Goal: Task Accomplishment & Management: Manage account settings

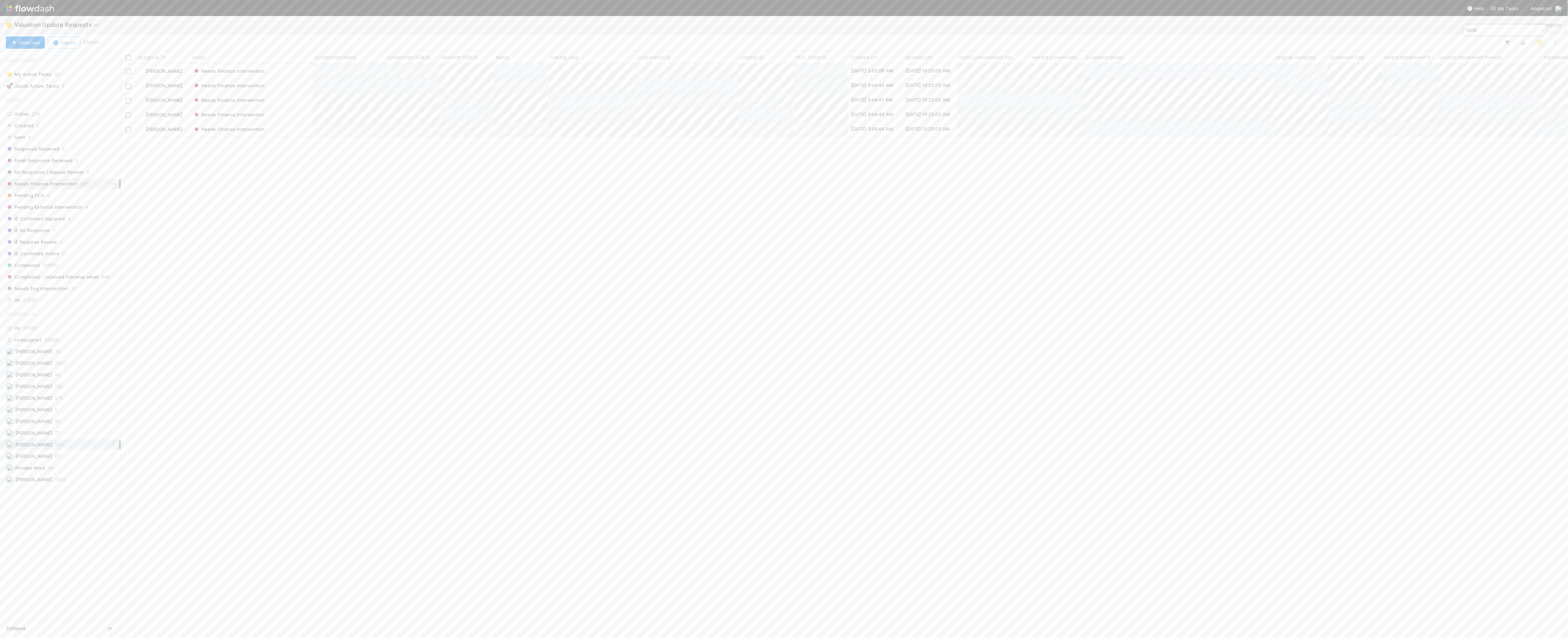
scroll to position [567, 1440]
type input "OOB"
click at [292, 76] on div "Needs Finance Intervention" at bounding box center [251, 71] width 123 height 14
click at [1553, 527] on div at bounding box center [1557, 523] width 7 height 7
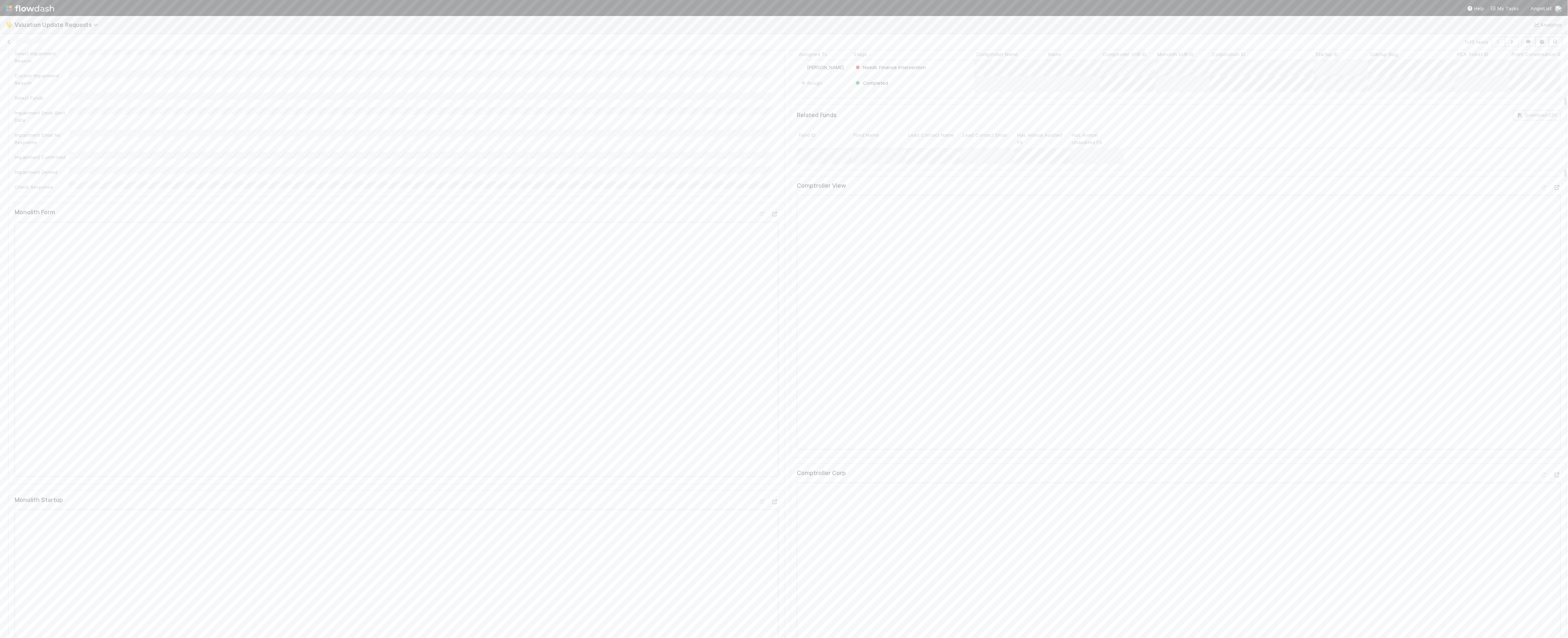
drag, startPoint x: 368, startPoint y: 474, endPoint x: 368, endPoint y: 469, distance: 5.0
drag, startPoint x: 1528, startPoint y: 195, endPoint x: 1527, endPoint y: 174, distance: 21.0
click at [1541, 190] on icon at bounding box center [1544, 188] width 7 height 5
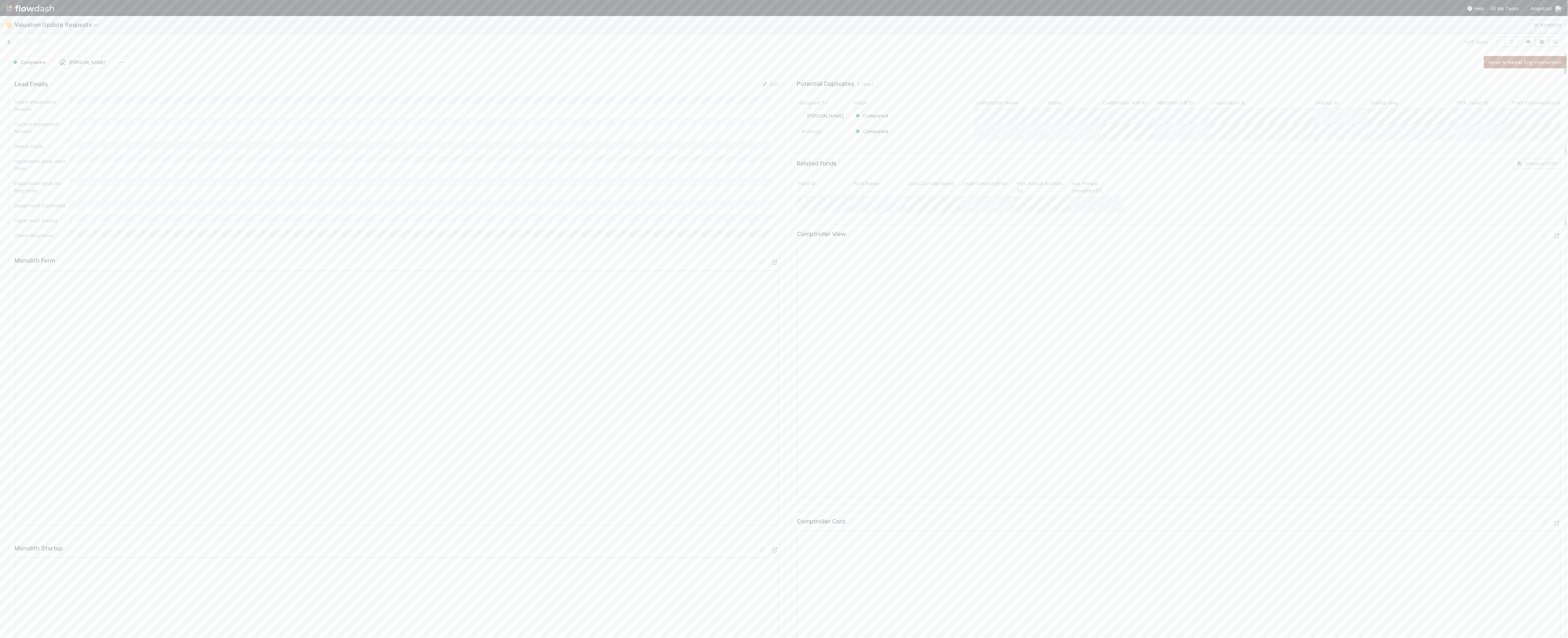
click at [10, 43] on icon at bounding box center [9, 42] width 7 height 5
click at [290, 73] on div "Needs Finance Intervention" at bounding box center [251, 71] width 123 height 14
click at [1553, 284] on icon at bounding box center [1557, 281] width 7 height 5
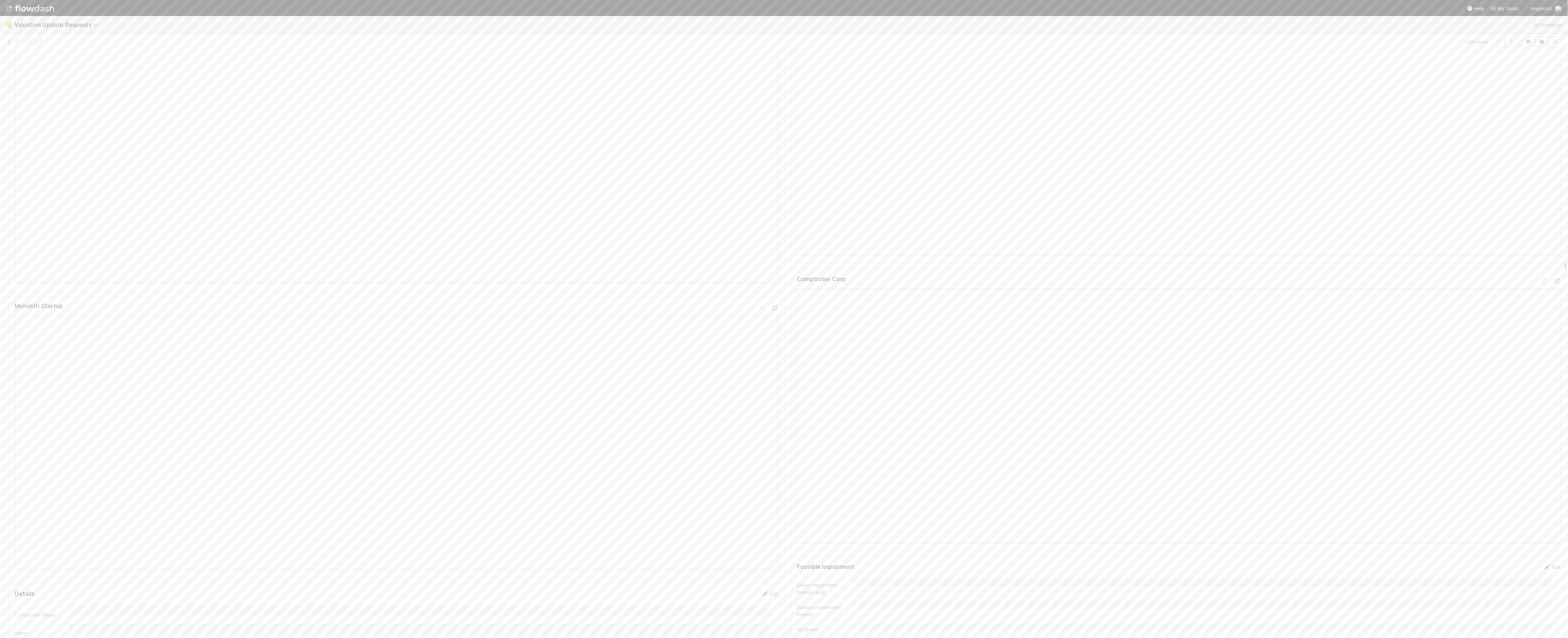
scroll to position [0, 0]
click at [1541, 239] on div at bounding box center [1544, 236] width 7 height 7
click at [80, 66] on button "Needs Finance Intervention" at bounding box center [48, 62] width 80 height 12
click at [10, 43] on icon at bounding box center [9, 42] width 7 height 5
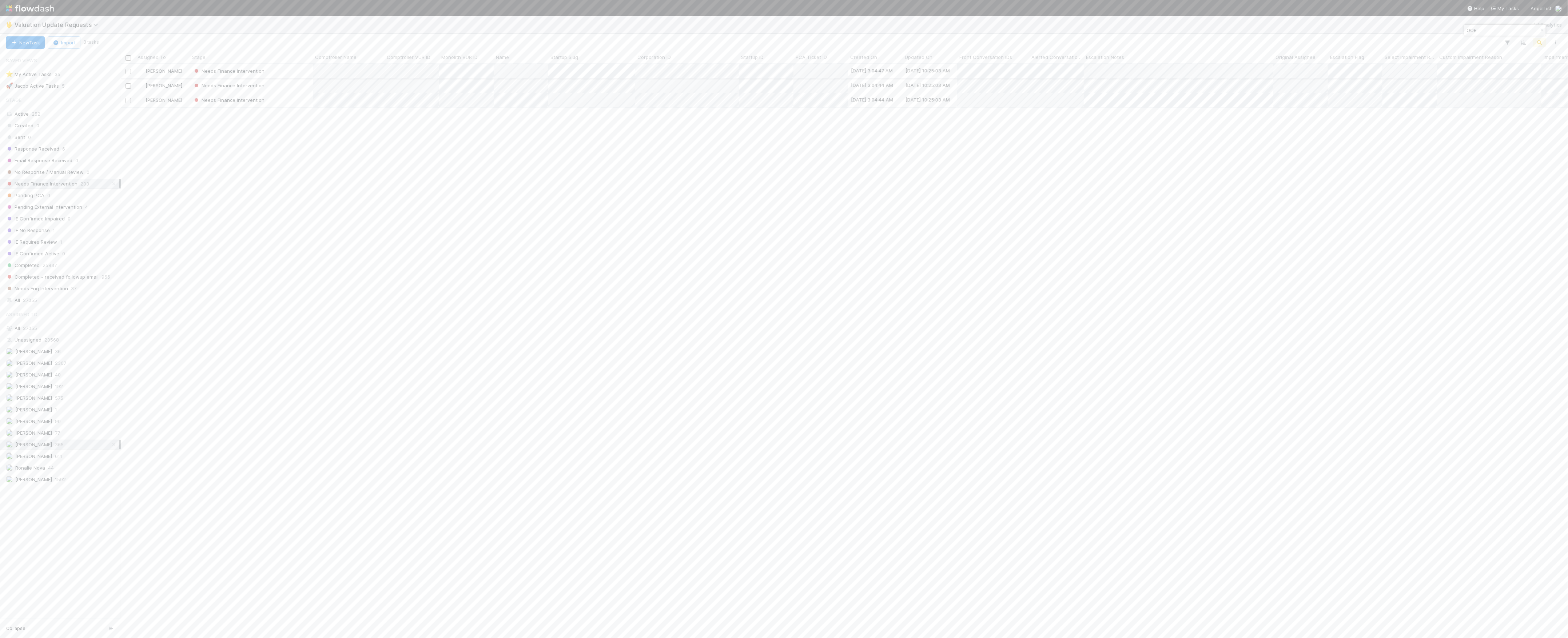
click at [279, 72] on div "Needs Finance Intervention" at bounding box center [251, 71] width 123 height 14
click at [1553, 526] on icon at bounding box center [1557, 524] width 7 height 5
click at [1541, 141] on icon at bounding box center [1544, 139] width 7 height 5
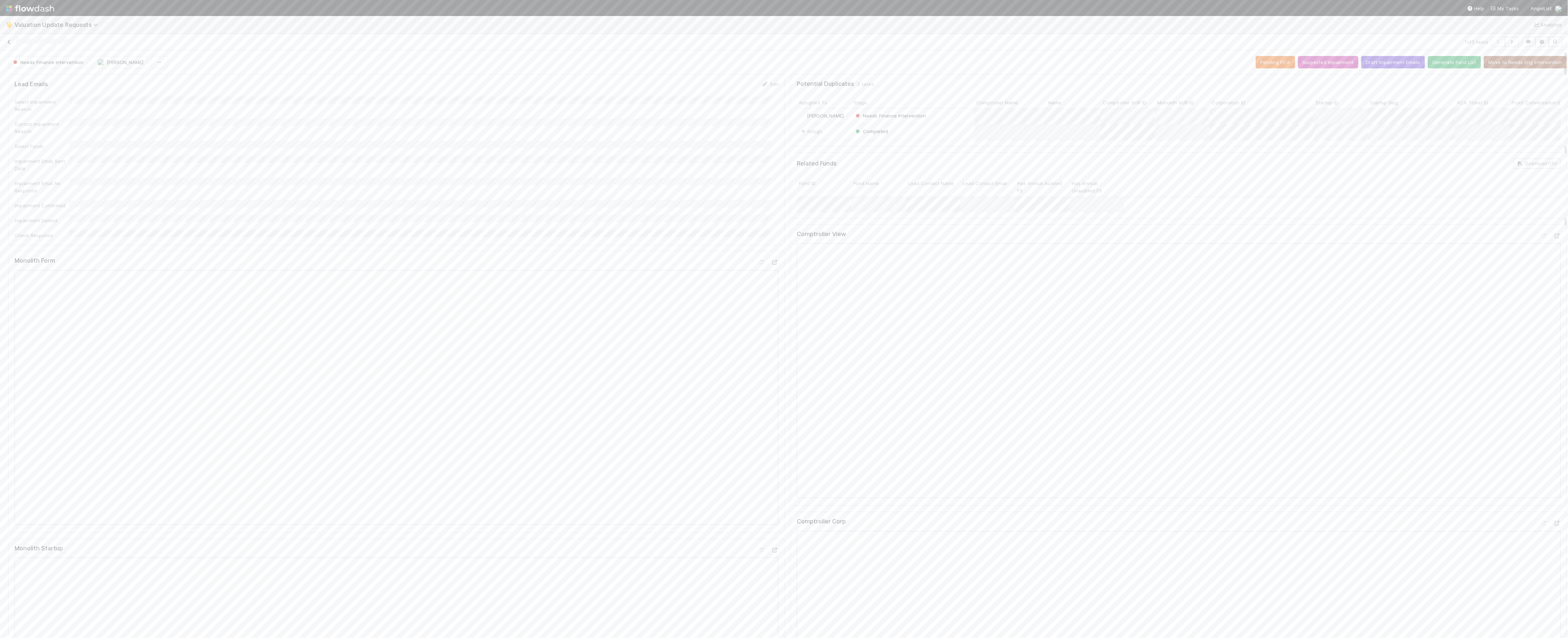
click at [10, 44] on icon at bounding box center [9, 42] width 7 height 5
click at [290, 73] on div "Needs Finance Intervention" at bounding box center [251, 71] width 123 height 14
click at [69, 68] on button "Needs Finance Intervention" at bounding box center [48, 62] width 80 height 12
click at [12, 42] on div "1 of 3 tasks" at bounding box center [784, 41] width 1568 height 10
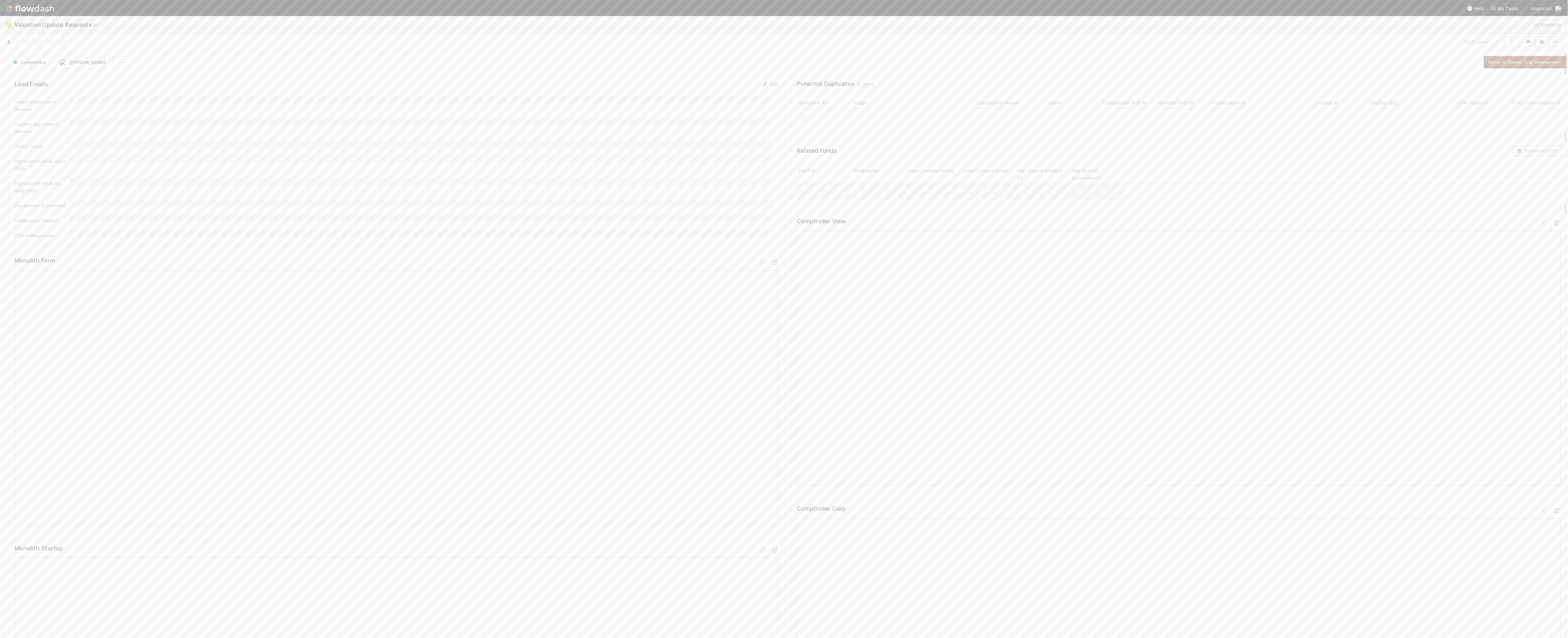
click at [10, 42] on icon at bounding box center [9, 42] width 7 height 5
click at [299, 76] on div "Needs Finance Intervention" at bounding box center [251, 71] width 123 height 14
click at [1553, 526] on icon at bounding box center [1557, 524] width 7 height 5
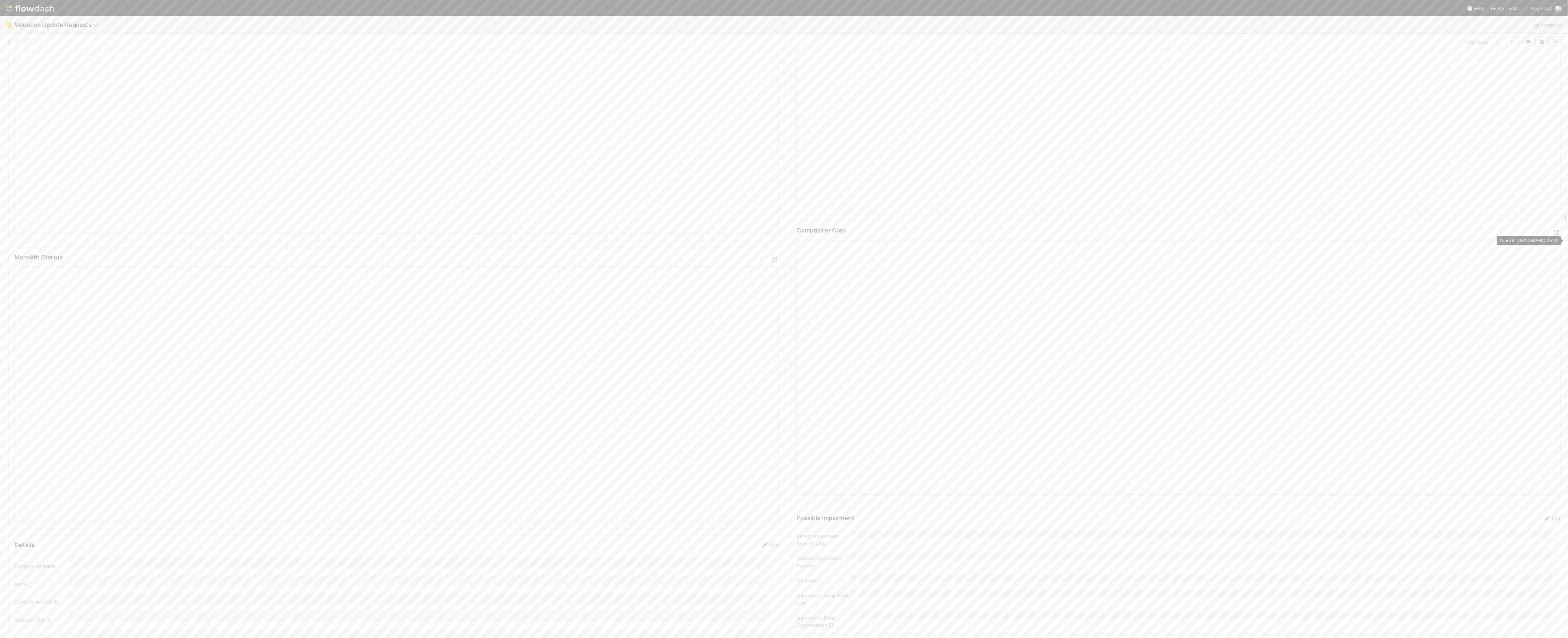
click at [1553, 235] on icon at bounding box center [1557, 233] width 7 height 5
click at [1541, 93] on icon at bounding box center [1544, 91] width 7 height 5
click at [7, 41] on icon at bounding box center [9, 42] width 7 height 5
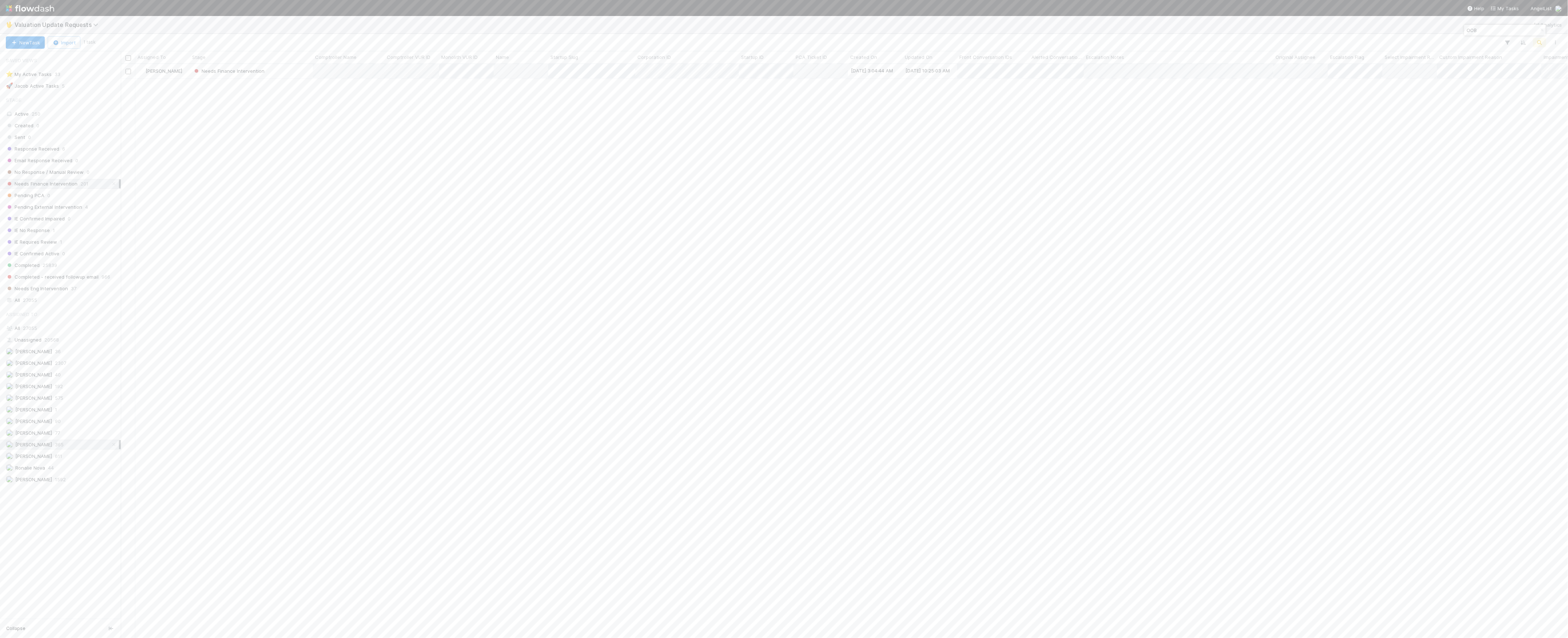
scroll to position [8, 8]
click at [290, 71] on div "Needs Finance Intervention" at bounding box center [251, 71] width 123 height 14
click at [1553, 459] on icon at bounding box center [1557, 457] width 7 height 5
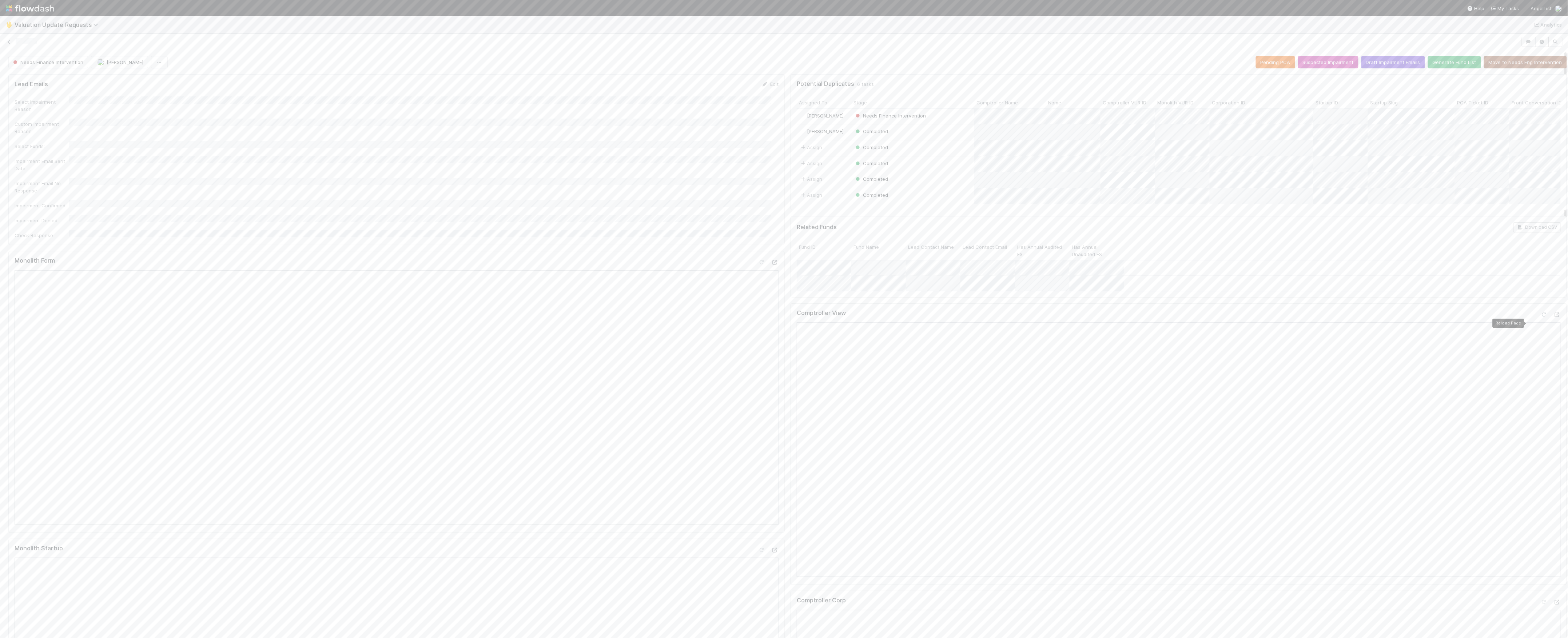
click at [1541, 317] on icon at bounding box center [1544, 315] width 7 height 5
click at [47, 65] on span "Needs Finance Intervention" at bounding box center [47, 62] width 72 height 6
click at [3, 43] on div at bounding box center [784, 41] width 1568 height 10
click at [15, 40] on div at bounding box center [784, 41] width 1568 height 10
click at [9, 40] on icon at bounding box center [9, 42] width 7 height 5
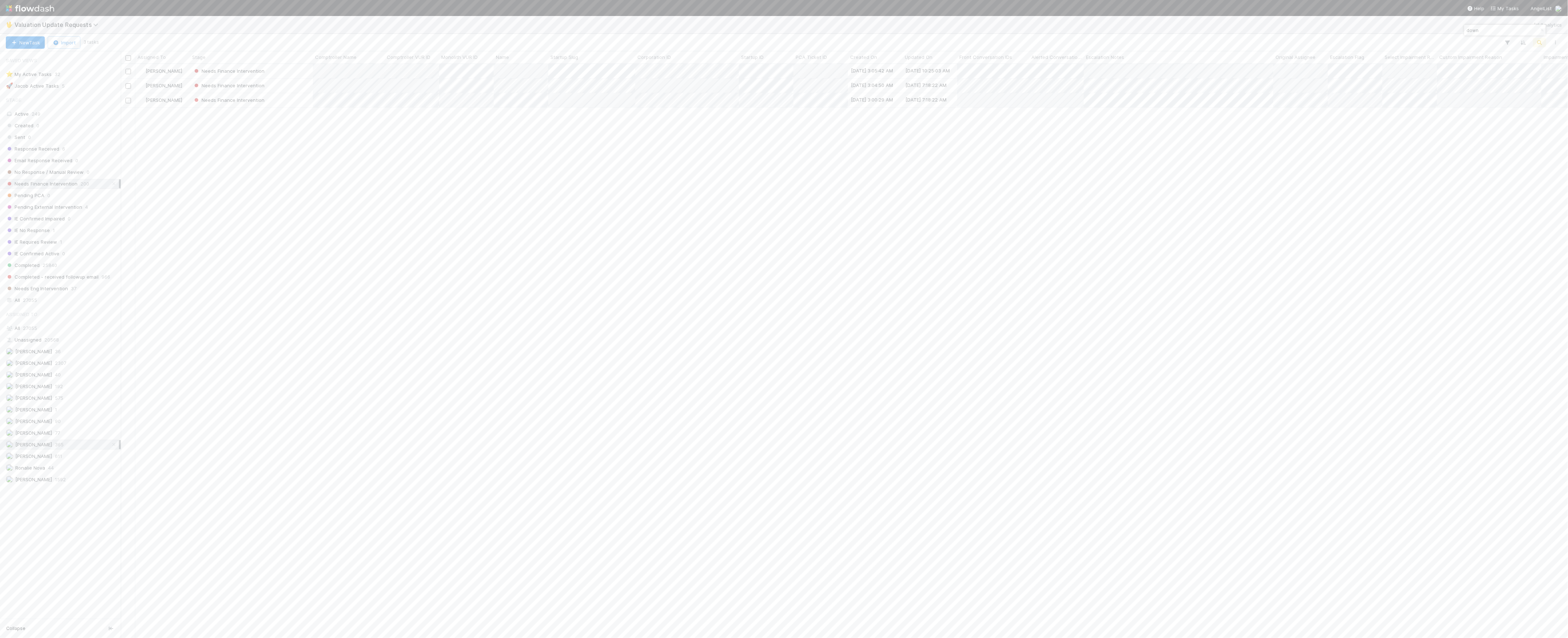
scroll to position [567, 1440]
type input "down"
click at [295, 73] on div "Needs Finance Intervention" at bounding box center [251, 71] width 123 height 14
click at [1553, 235] on icon at bounding box center [1557, 233] width 7 height 5
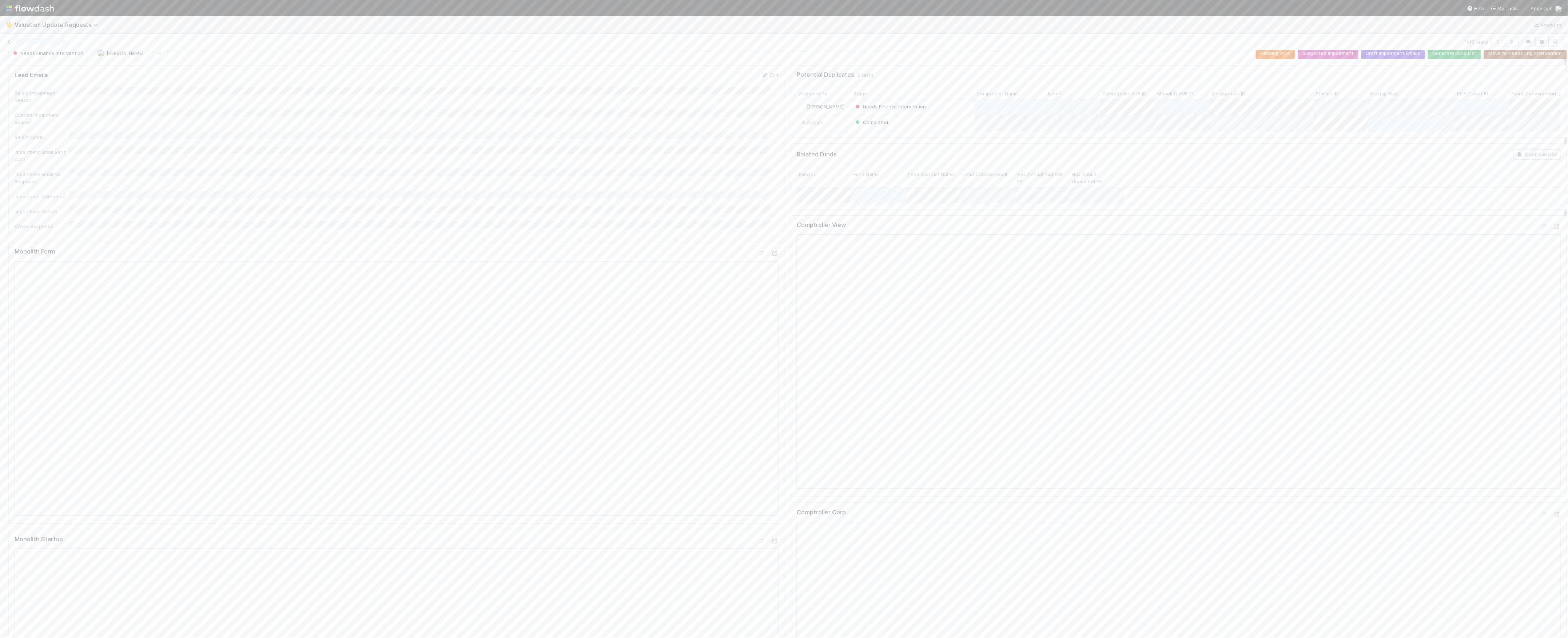
scroll to position [0, 0]
click at [10, 44] on link at bounding box center [9, 42] width 7 height 7
click at [66, 497] on span "Michael Capilitan" at bounding box center [52, 499] width 37 height 6
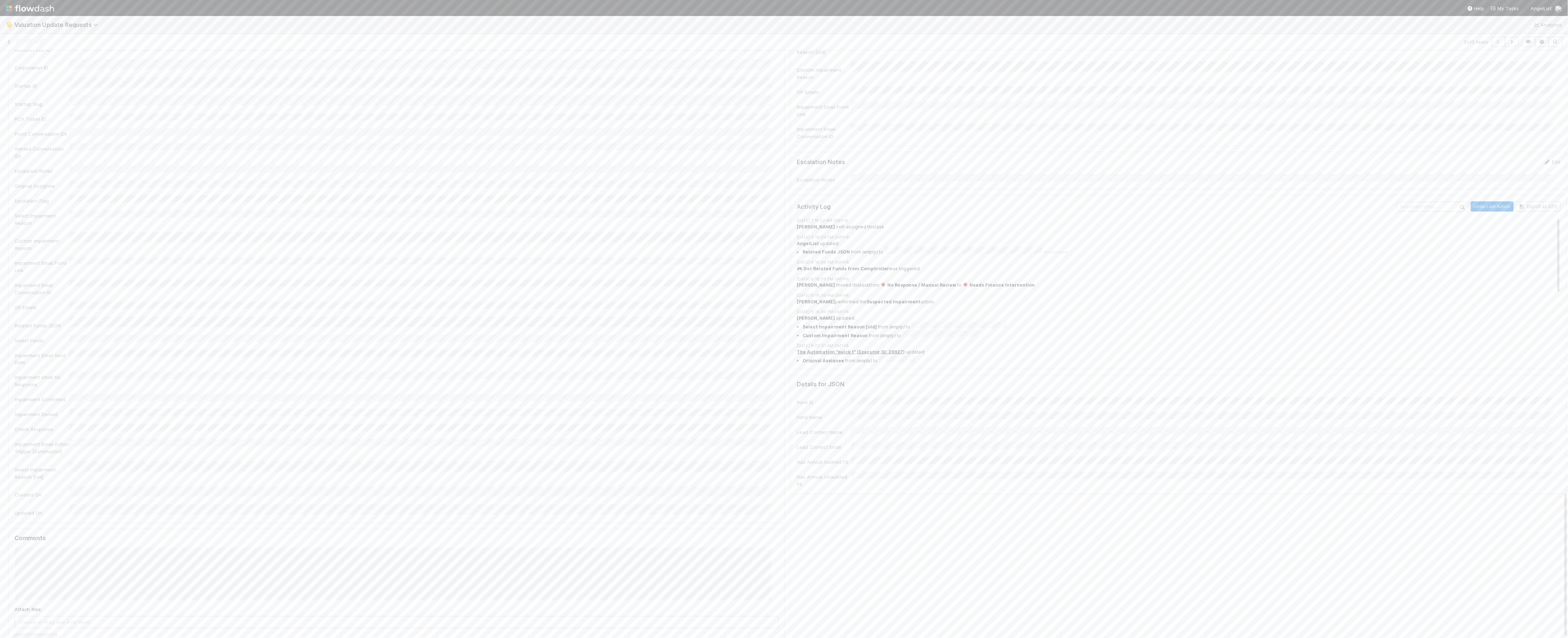
click at [41, 634] on button "Add Comment" at bounding box center [35, 640] width 42 height 12
click at [10, 40] on div "2 of 3 tasks" at bounding box center [784, 41] width 1568 height 10
click at [8, 40] on icon at bounding box center [9, 42] width 7 height 5
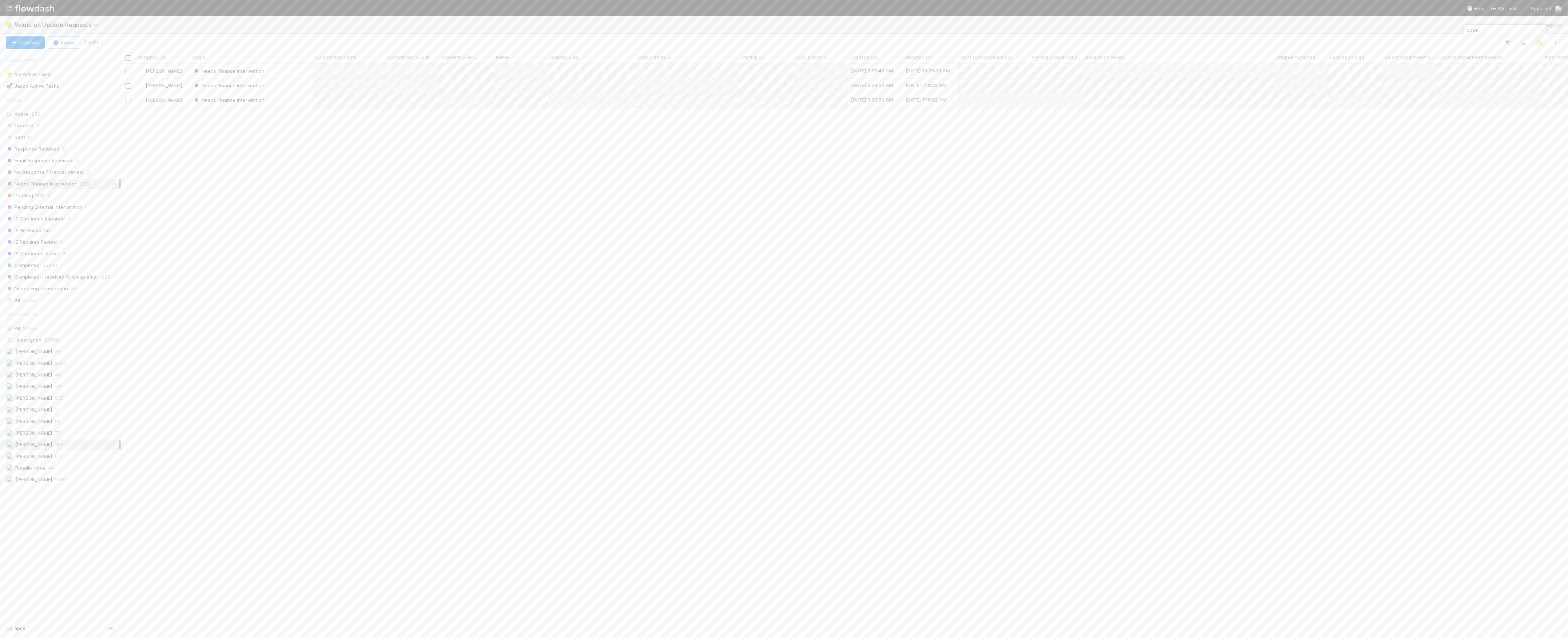
scroll to position [567, 1440]
click at [530, 238] on div "Marvey Fuentes Needs Finance Intervention 8/2/25, 3:05:42 AM 9/1/25, 10:25:03 A…" at bounding box center [844, 351] width 1447 height 573
click at [987, 101] on div at bounding box center [784, 319] width 1568 height 638
click at [1541, 287] on div at bounding box center [1550, 282] width 20 height 10
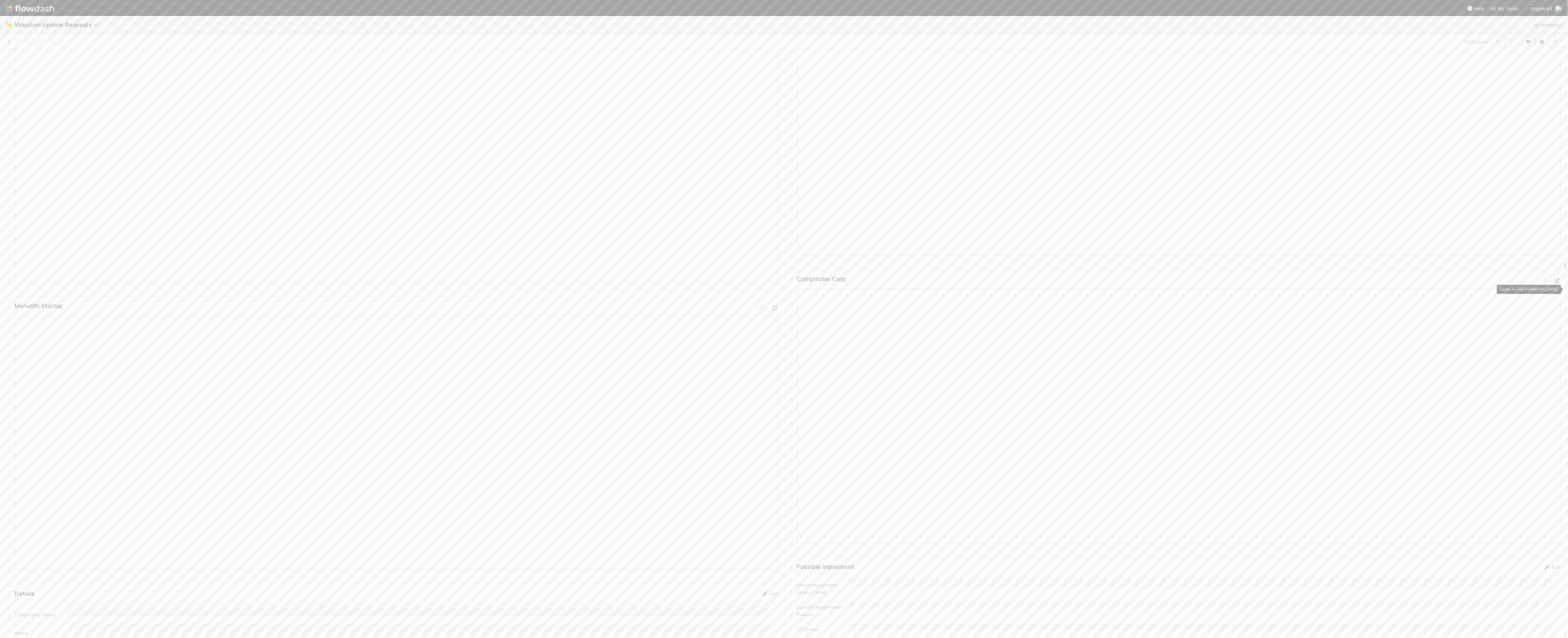
click at [1553, 284] on icon at bounding box center [1557, 281] width 7 height 5
click at [1541, 239] on div at bounding box center [1544, 236] width 7 height 7
click at [9, 44] on icon at bounding box center [9, 42] width 7 height 5
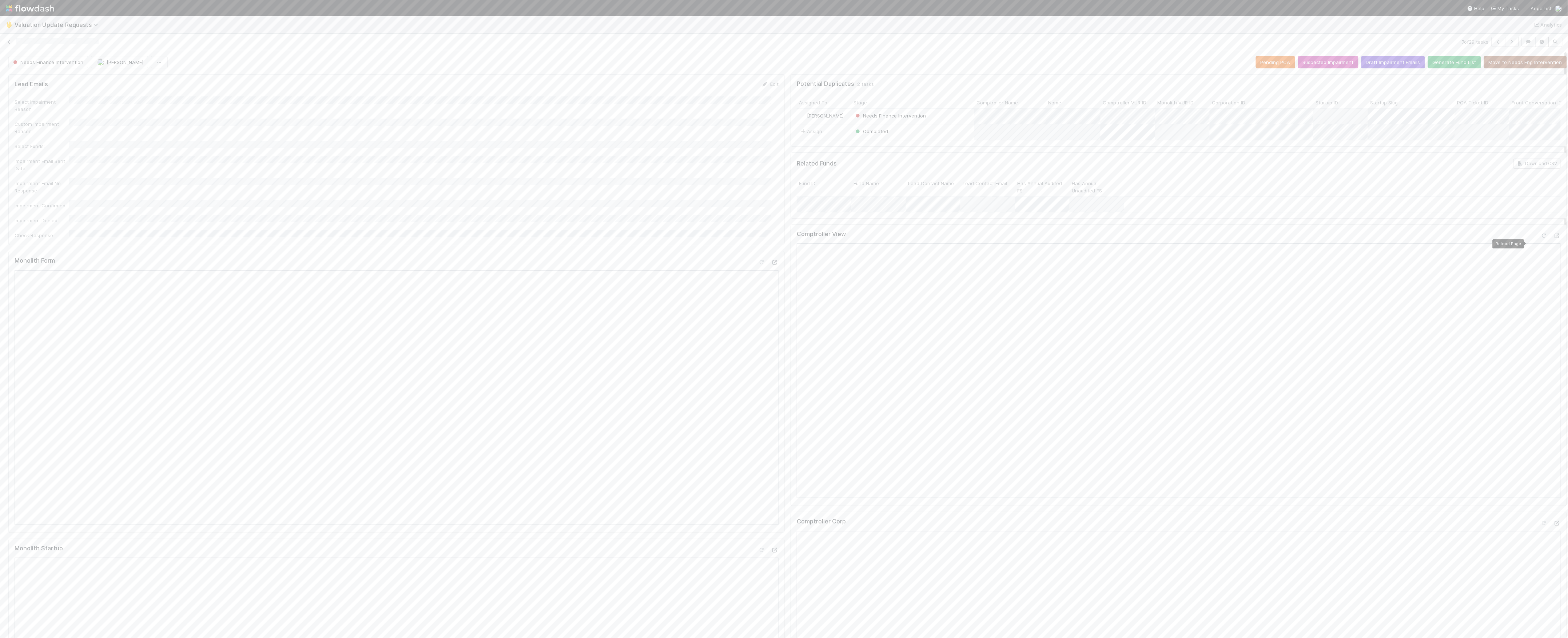
click at [1541, 238] on icon at bounding box center [1544, 236] width 7 height 5
click at [1553, 526] on icon at bounding box center [1557, 524] width 7 height 5
click at [6, 40] on link at bounding box center [9, 42] width 7 height 7
type input "cas"
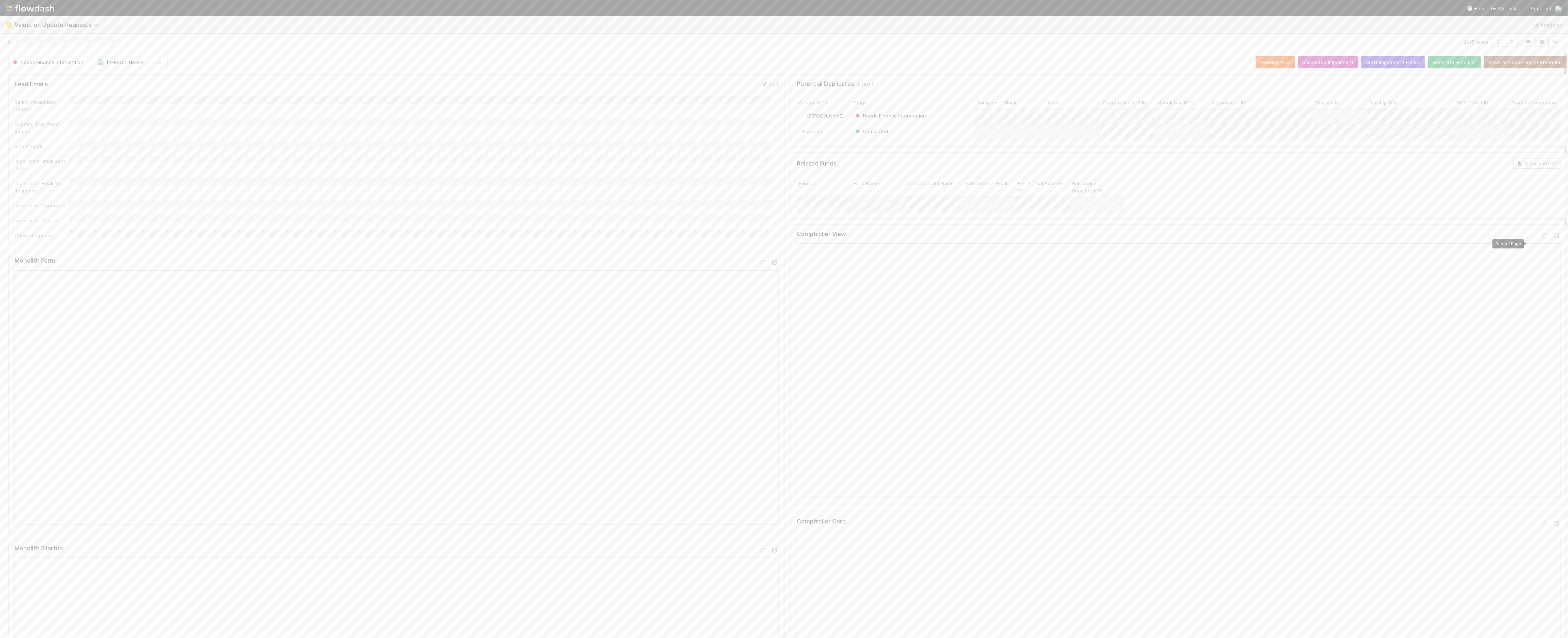
click at [1541, 238] on icon at bounding box center [1544, 236] width 7 height 5
click at [1553, 526] on icon at bounding box center [1557, 524] width 7 height 5
click at [6, 40] on icon at bounding box center [9, 42] width 7 height 5
click at [305, 88] on div "Needs Finance Intervention" at bounding box center [251, 85] width 123 height 14
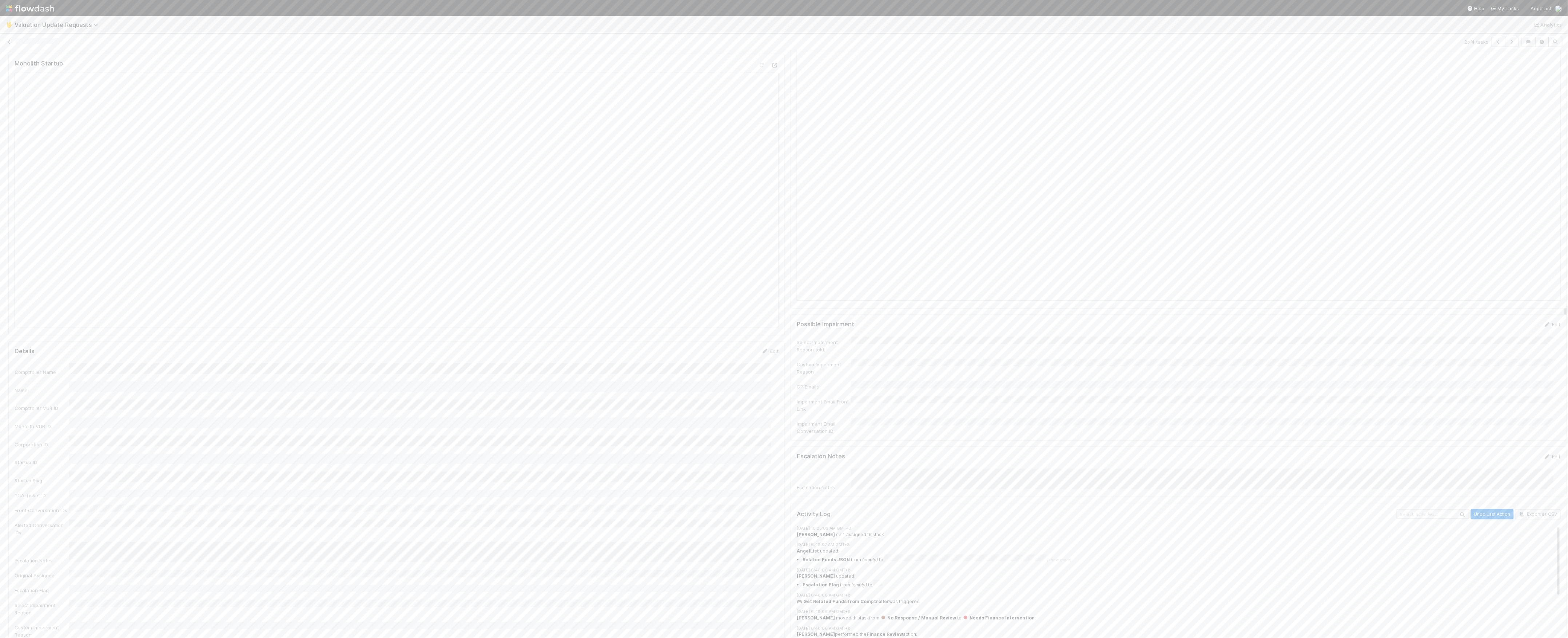
scroll to position [194, 0]
click at [1553, 332] on icon at bounding box center [1557, 329] width 7 height 5
click at [1541, 190] on icon at bounding box center [1544, 188] width 7 height 5
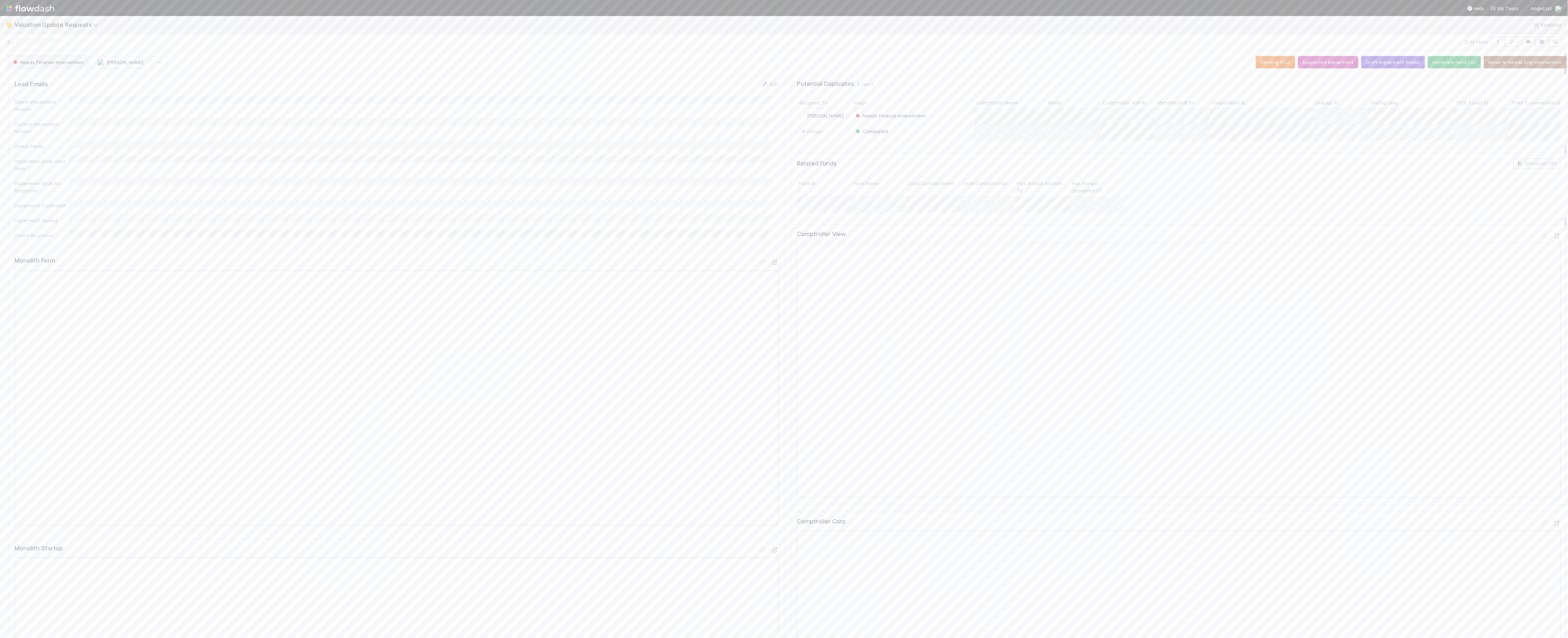
click at [37, 61] on span "Needs Finance Intervention" at bounding box center [47, 62] width 72 height 6
click at [7, 42] on icon at bounding box center [9, 42] width 7 height 5
click at [299, 89] on div "Needs Finance Intervention" at bounding box center [251, 85] width 123 height 14
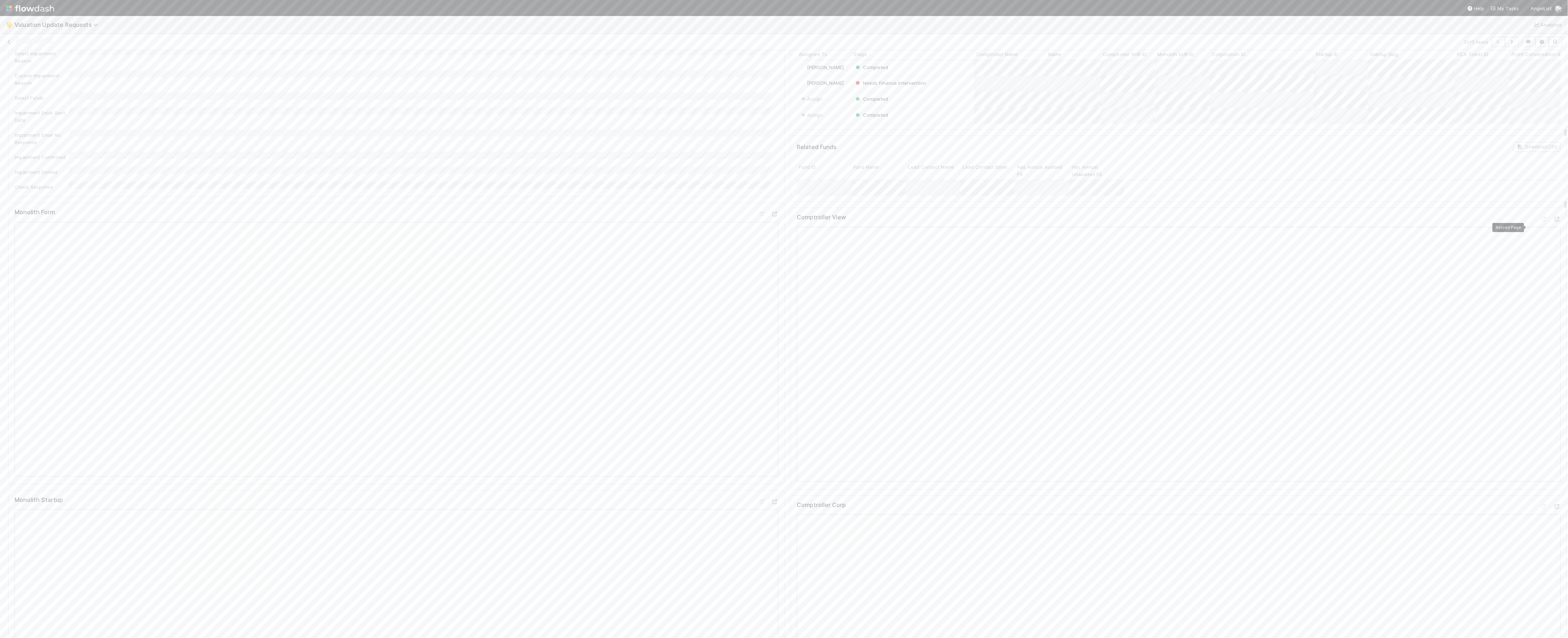
click at [1541, 226] on div at bounding box center [1550, 220] width 20 height 10
click at [1541, 222] on icon at bounding box center [1544, 219] width 7 height 5
click at [1553, 509] on icon at bounding box center [1557, 507] width 7 height 5
click at [9, 37] on div "2 of 3 tasks" at bounding box center [784, 41] width 1568 height 10
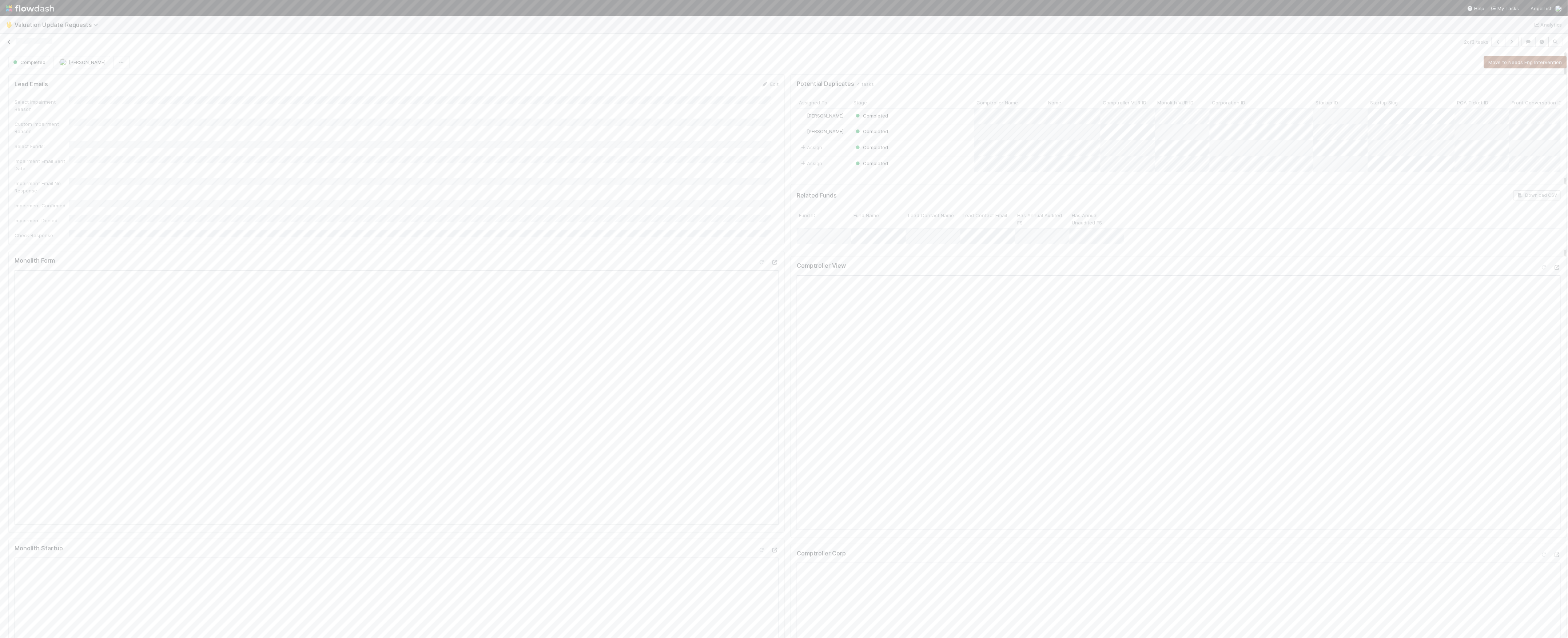
click at [10, 40] on icon at bounding box center [9, 42] width 7 height 5
click at [290, 94] on div "Marvey Fuentes Needs Finance Intervention 8/2/25, 3:05:42 AM 9/1/25, 10:25:03 A…" at bounding box center [844, 351] width 1447 height 573
click at [292, 90] on div "Needs Finance Intervention" at bounding box center [251, 85] width 123 height 14
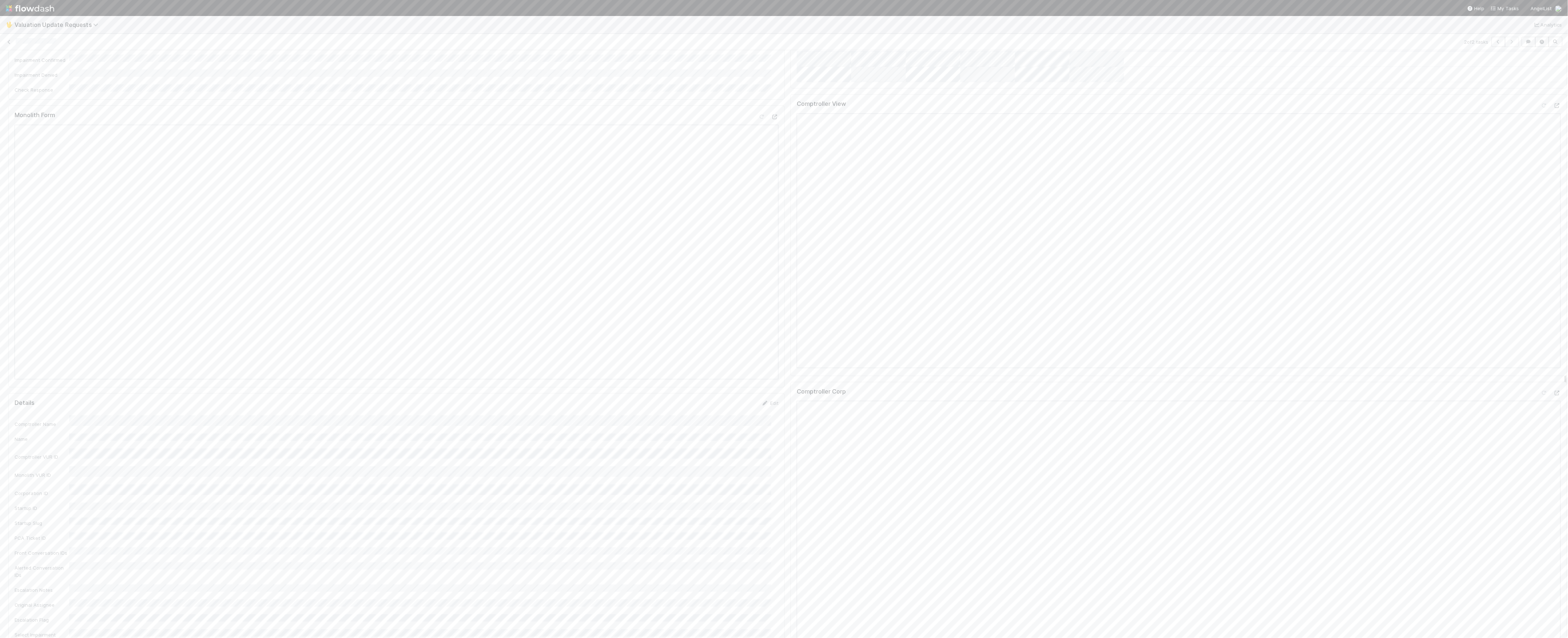
click at [1553, 396] on icon at bounding box center [1557, 393] width 7 height 5
click at [1541, 396] on icon at bounding box center [1544, 393] width 7 height 5
click at [1541, 108] on icon at bounding box center [1544, 106] width 7 height 5
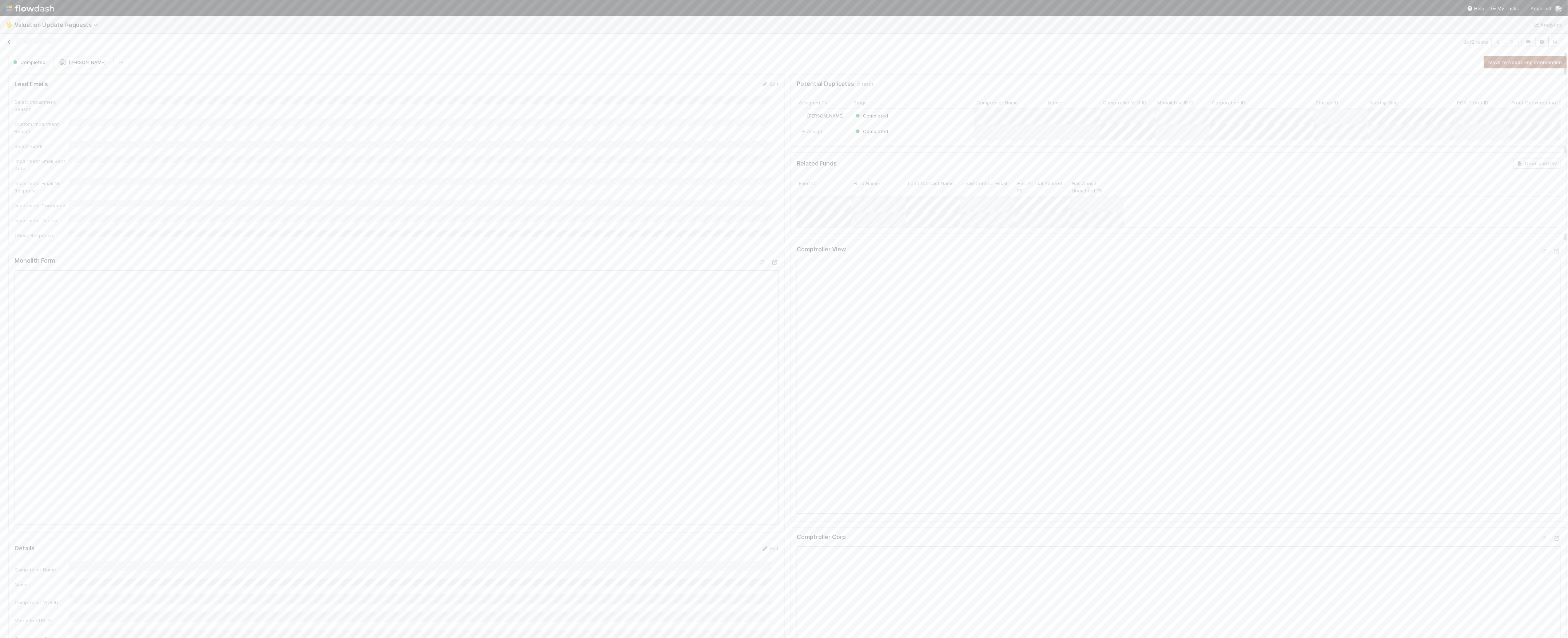
click at [11, 43] on icon at bounding box center [9, 42] width 7 height 5
click at [1226, 35] on div at bounding box center [784, 319] width 1568 height 638
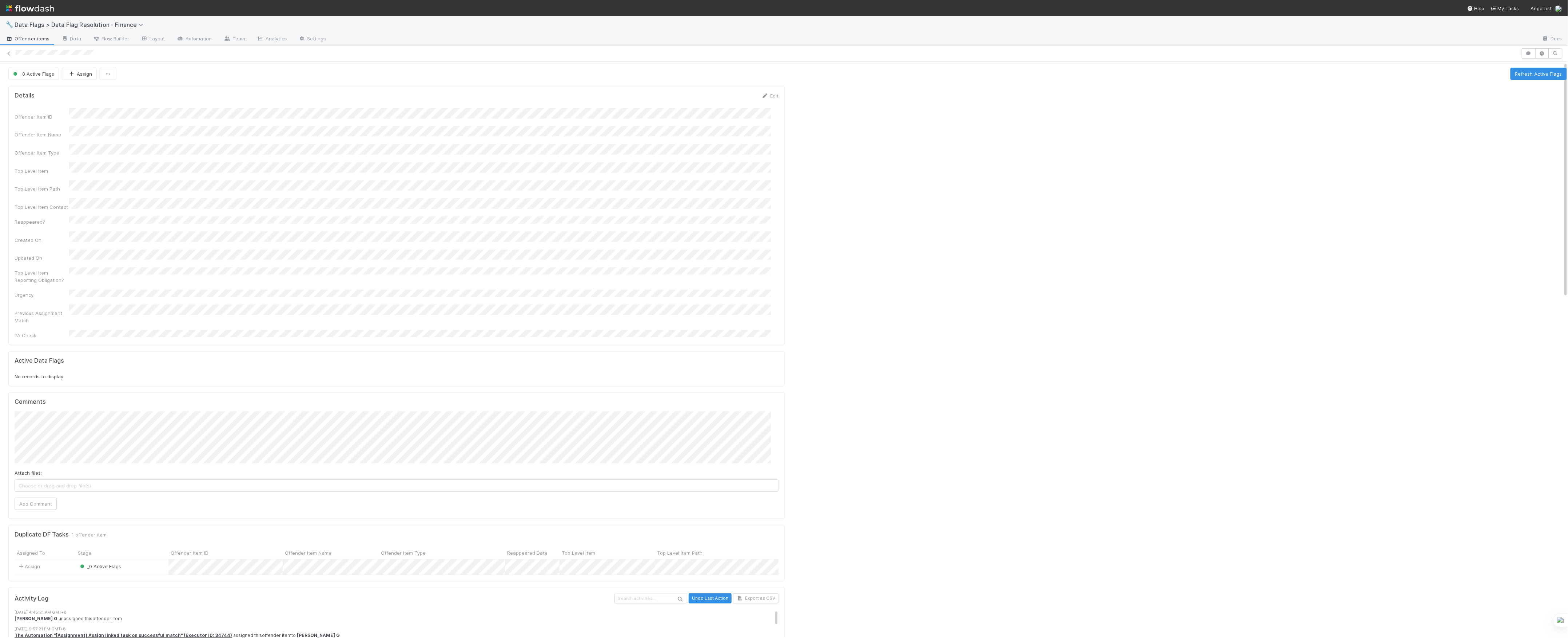
click at [152, 559] on div "_0 Active Flags" at bounding box center [122, 567] width 93 height 16
click at [402, 550] on div at bounding box center [784, 319] width 1568 height 638
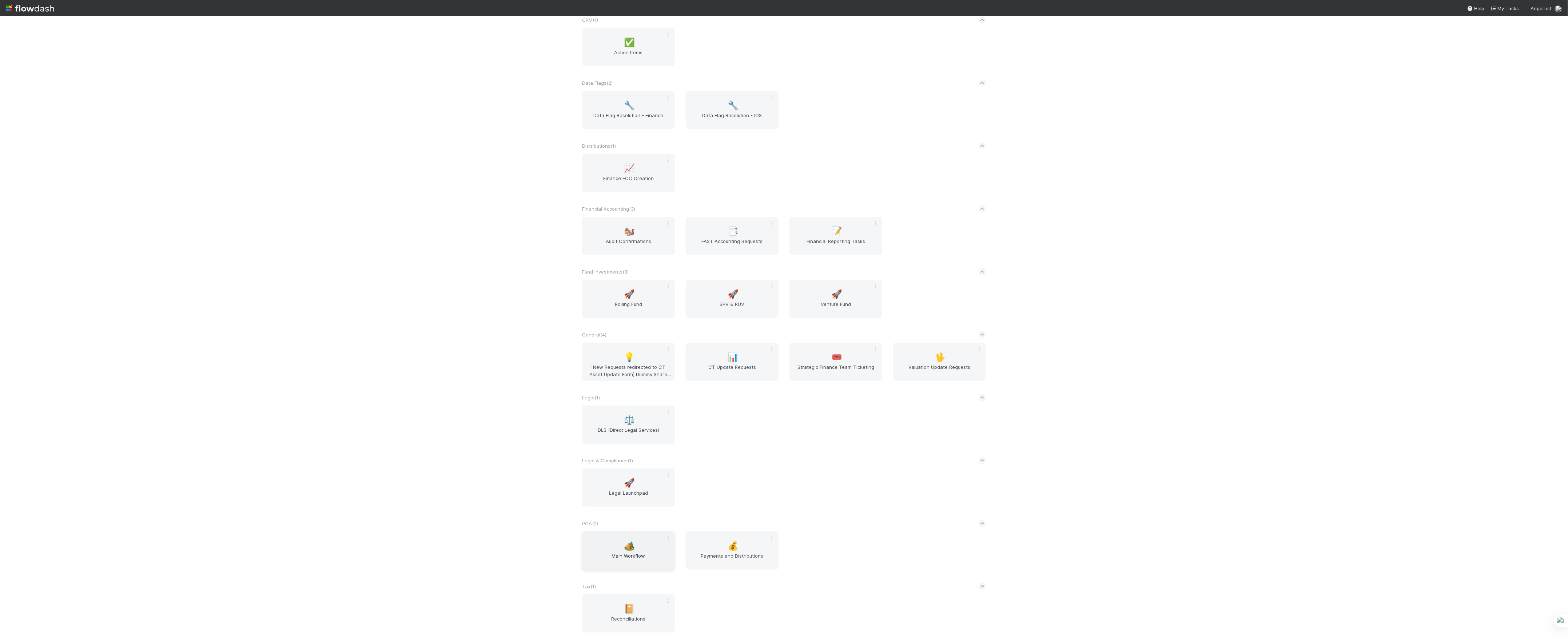
scroll to position [107, 0]
click at [639, 563] on span "Main Workflow" at bounding box center [628, 556] width 87 height 15
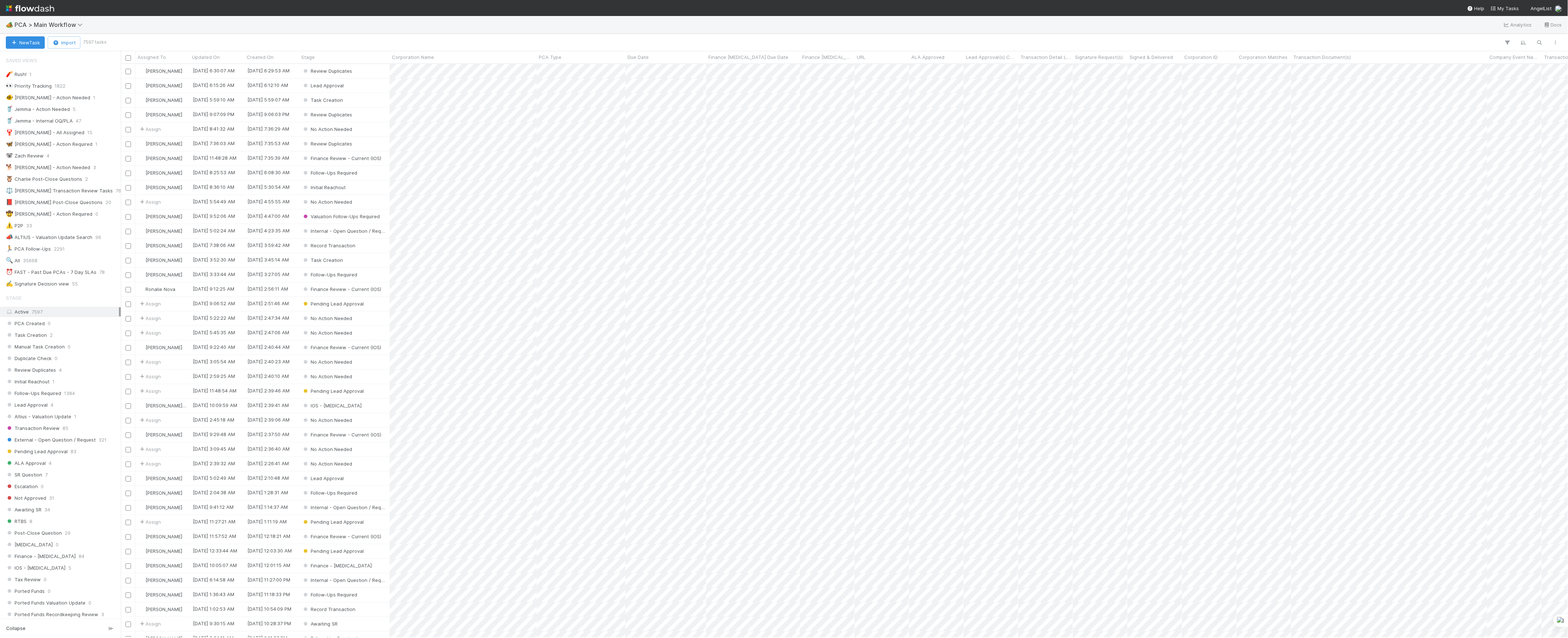
scroll to position [567, 1440]
click at [26, 41] on button "New Task" at bounding box center [26, 43] width 39 height 12
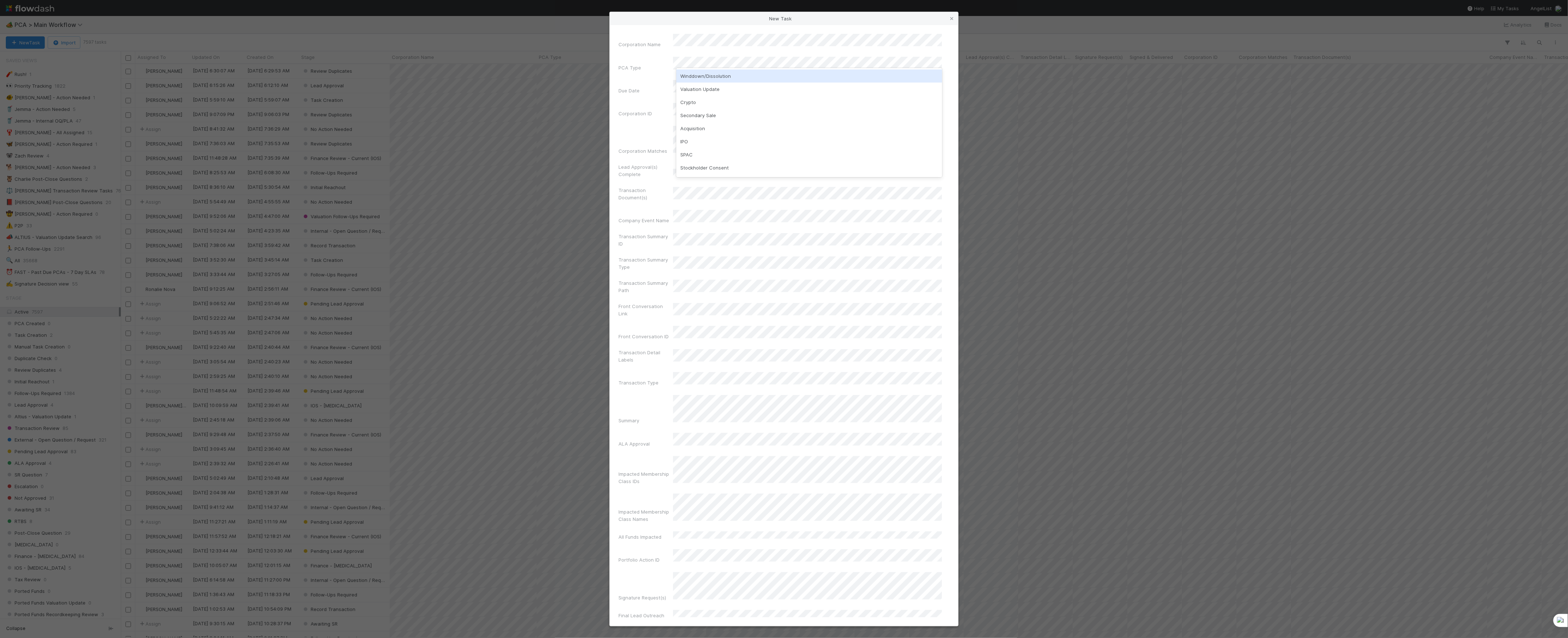
click at [733, 76] on div "Winddown/Dissolution" at bounding box center [809, 76] width 266 height 13
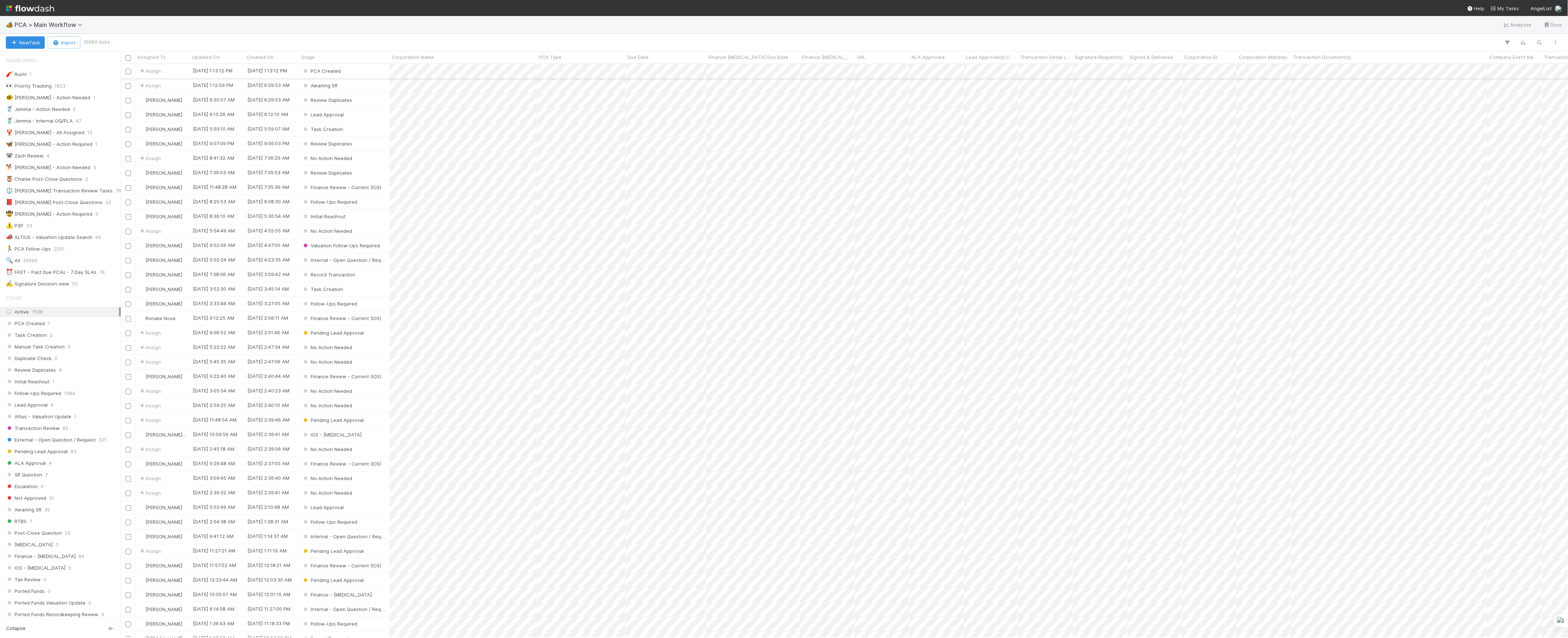
click at [376, 72] on div "PCA Created" at bounding box center [344, 71] width 91 height 14
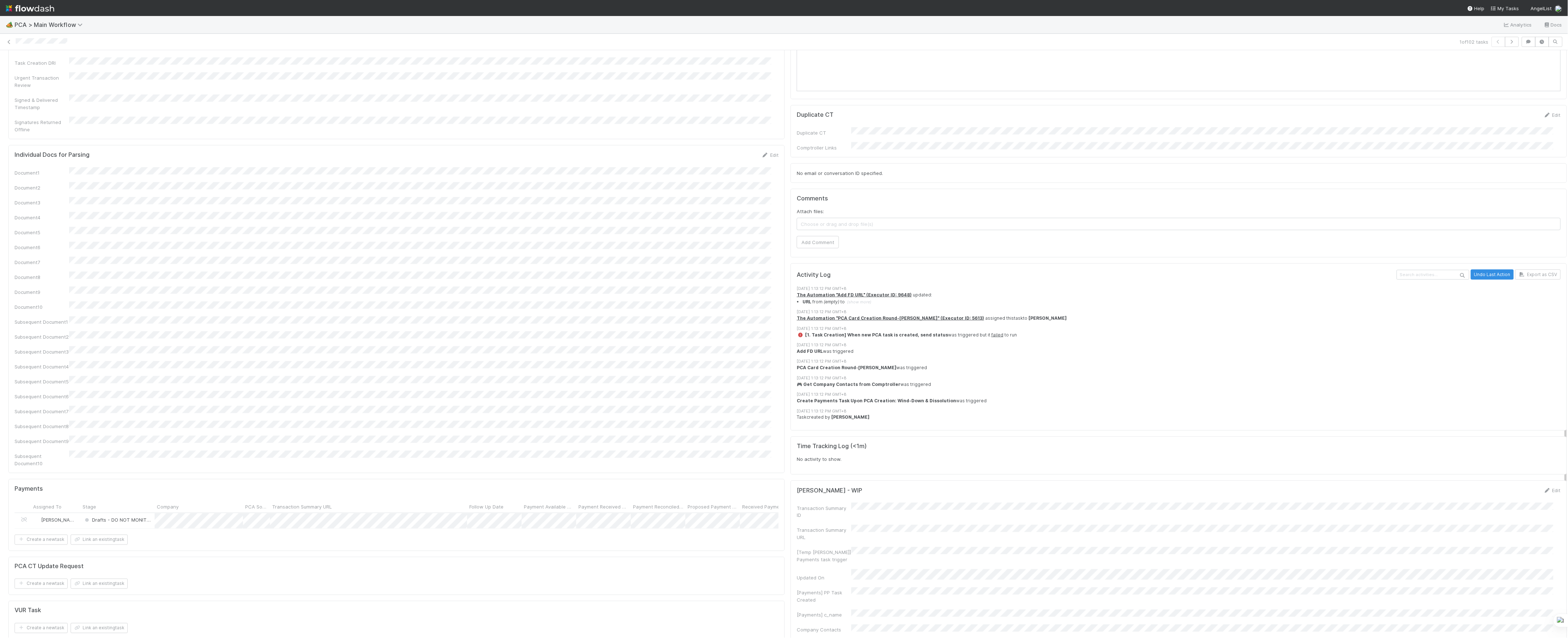
scroll to position [716, 0]
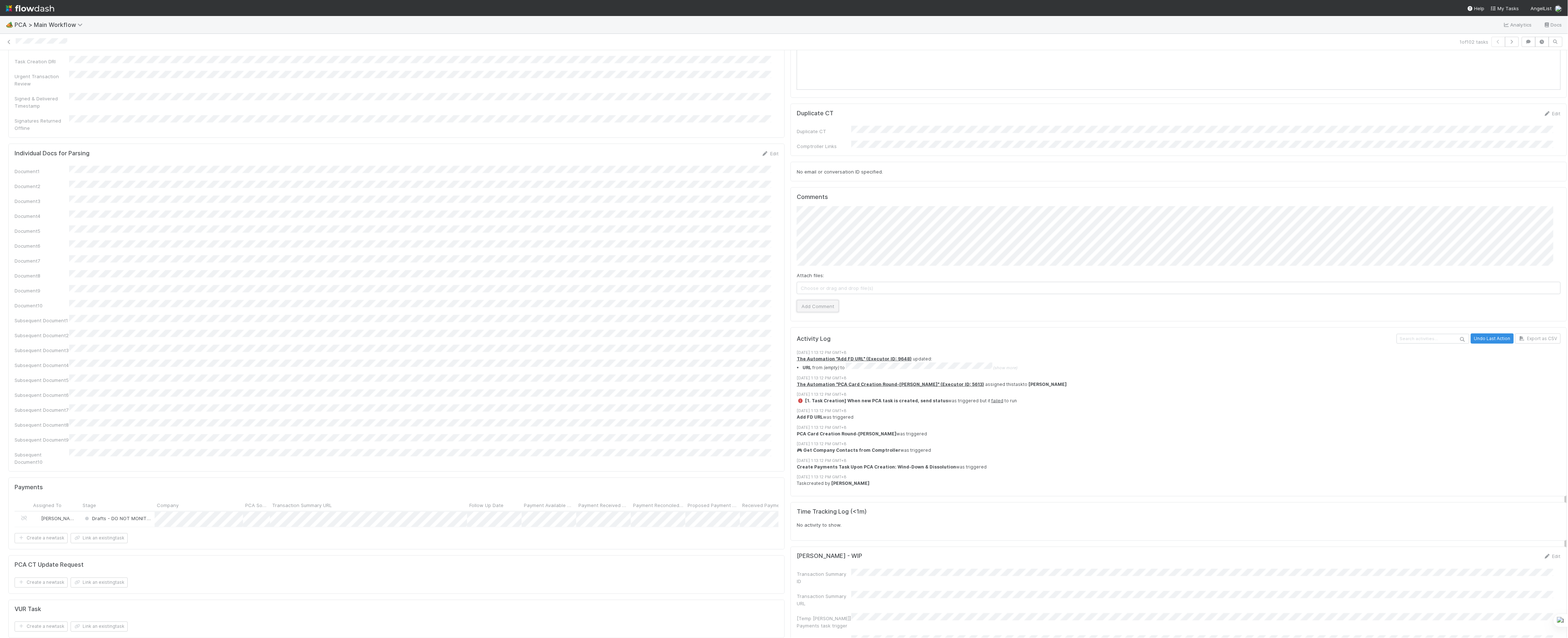
click at [824, 300] on button "Add Comment" at bounding box center [817, 306] width 42 height 12
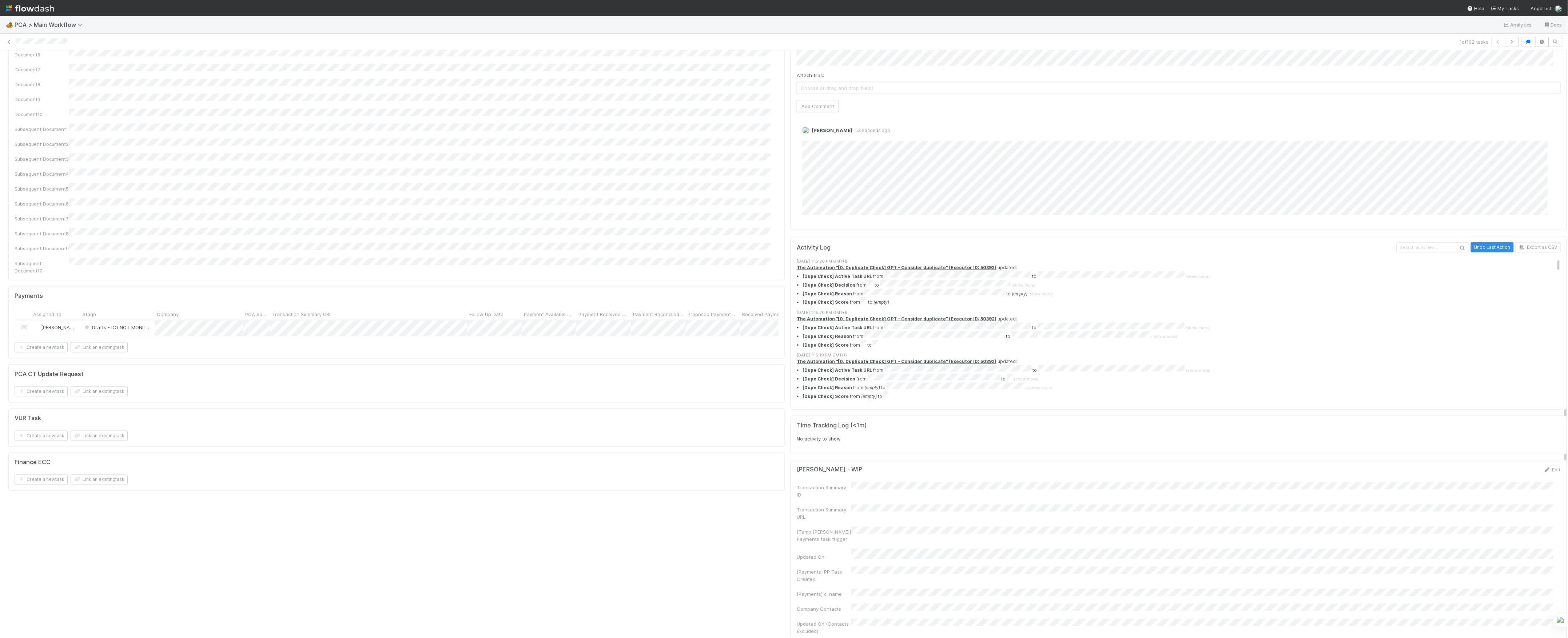
scroll to position [528, 0]
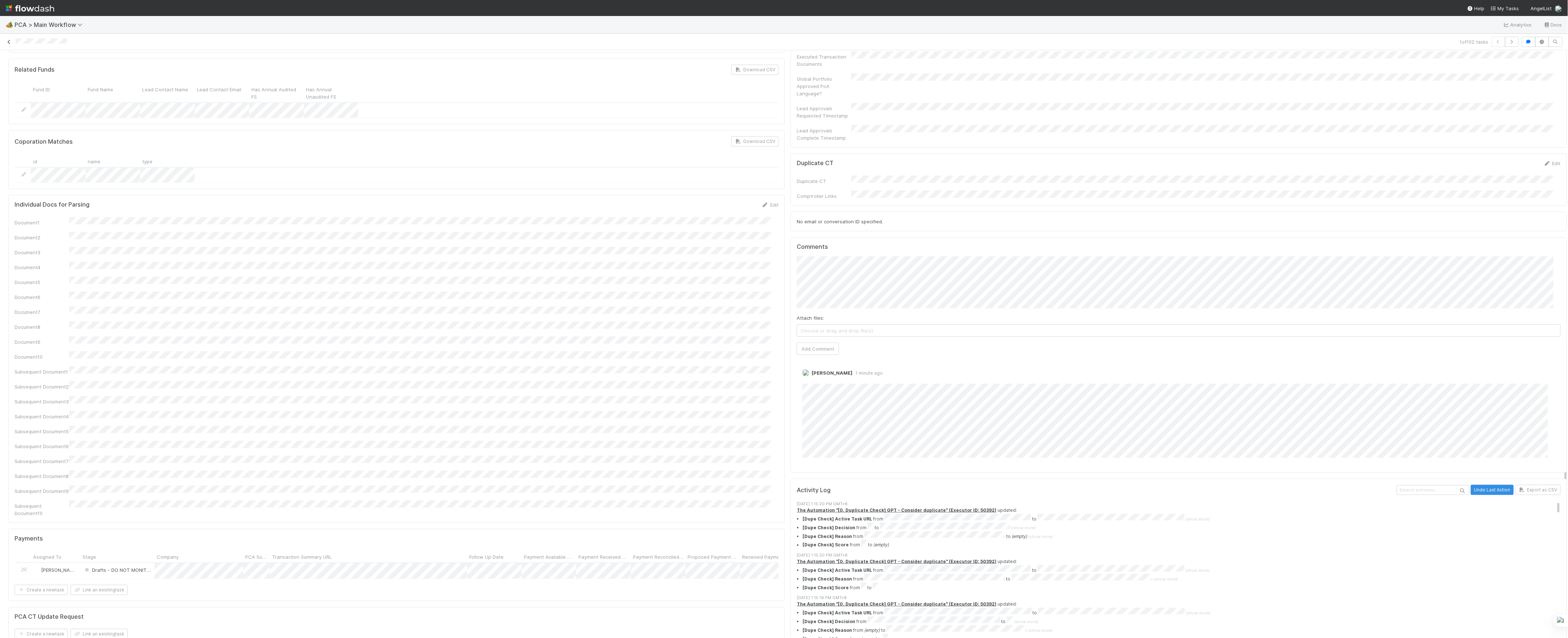
click at [8, 44] on icon at bounding box center [9, 42] width 7 height 5
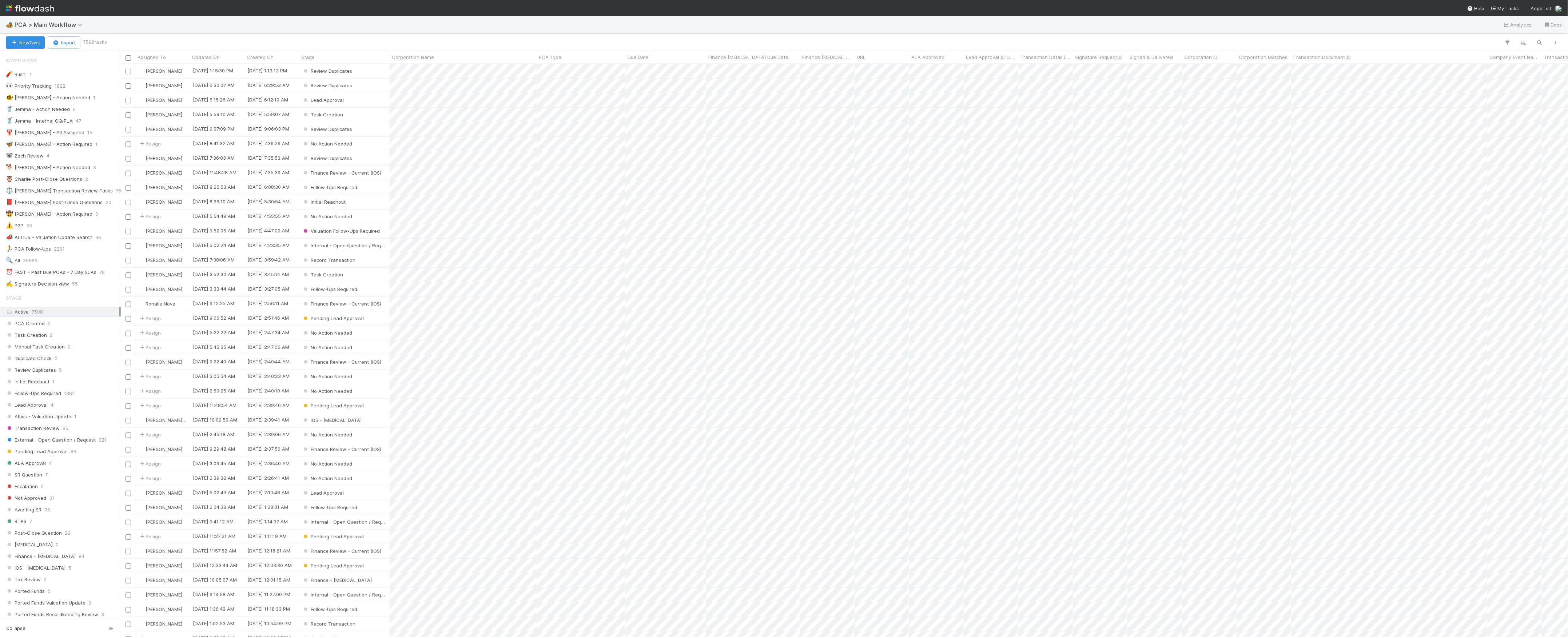
scroll to position [567, 1440]
click at [26, 40] on button "New Task" at bounding box center [26, 43] width 39 height 12
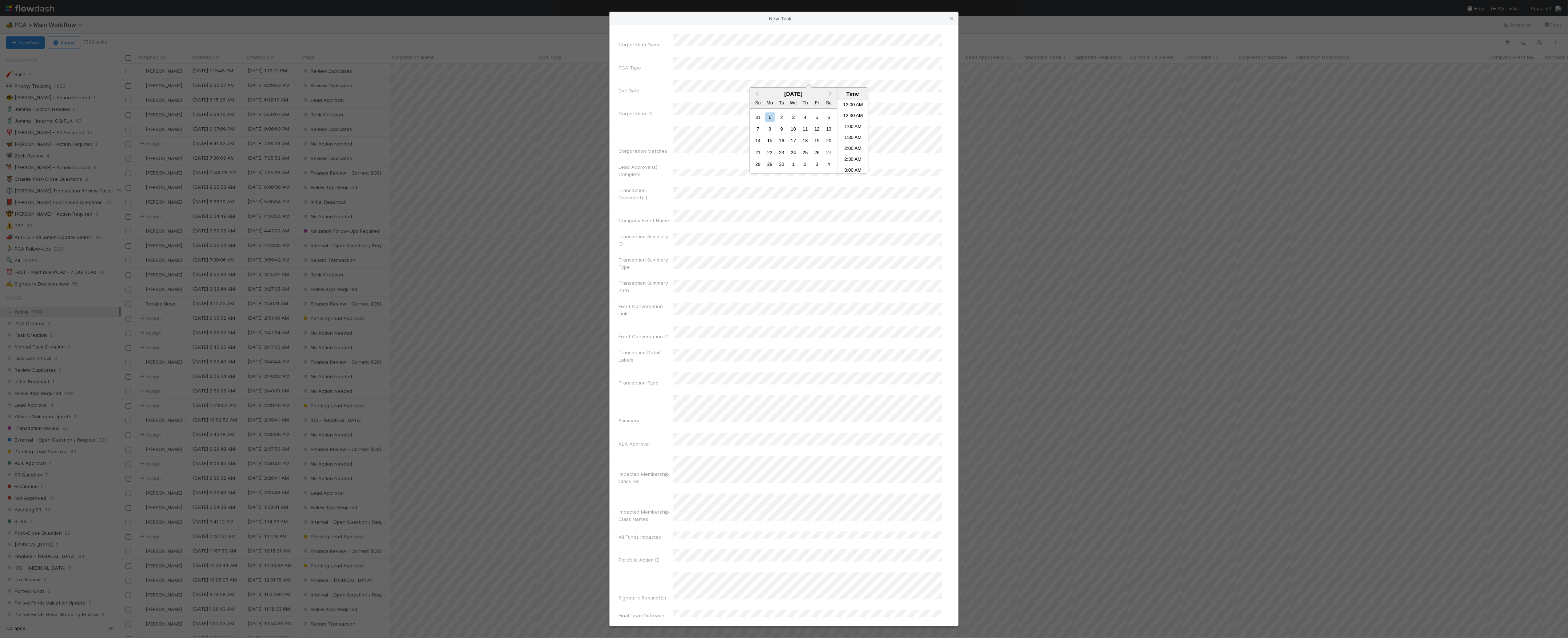
scroll to position [253, 0]
click at [648, 110] on label"] "Corporation ID" at bounding box center [635, 113] width 33 height 7
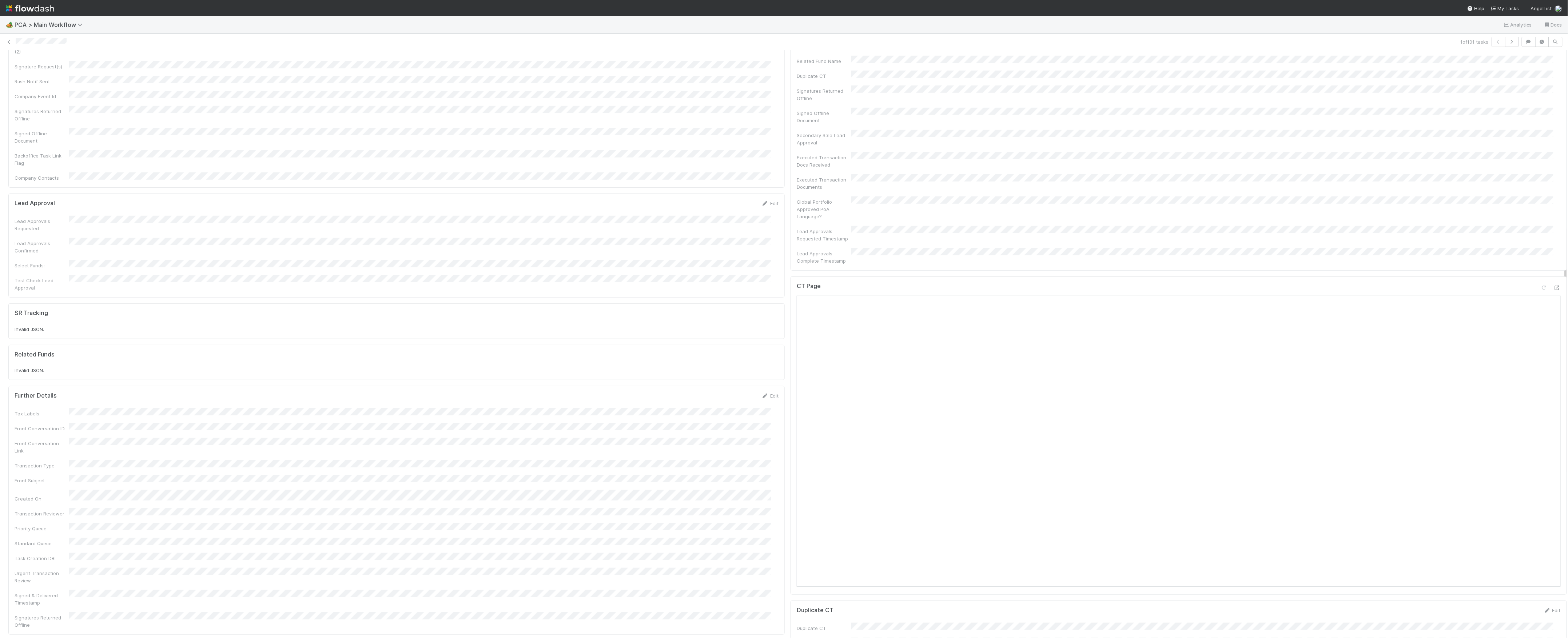
scroll to position [436, 0]
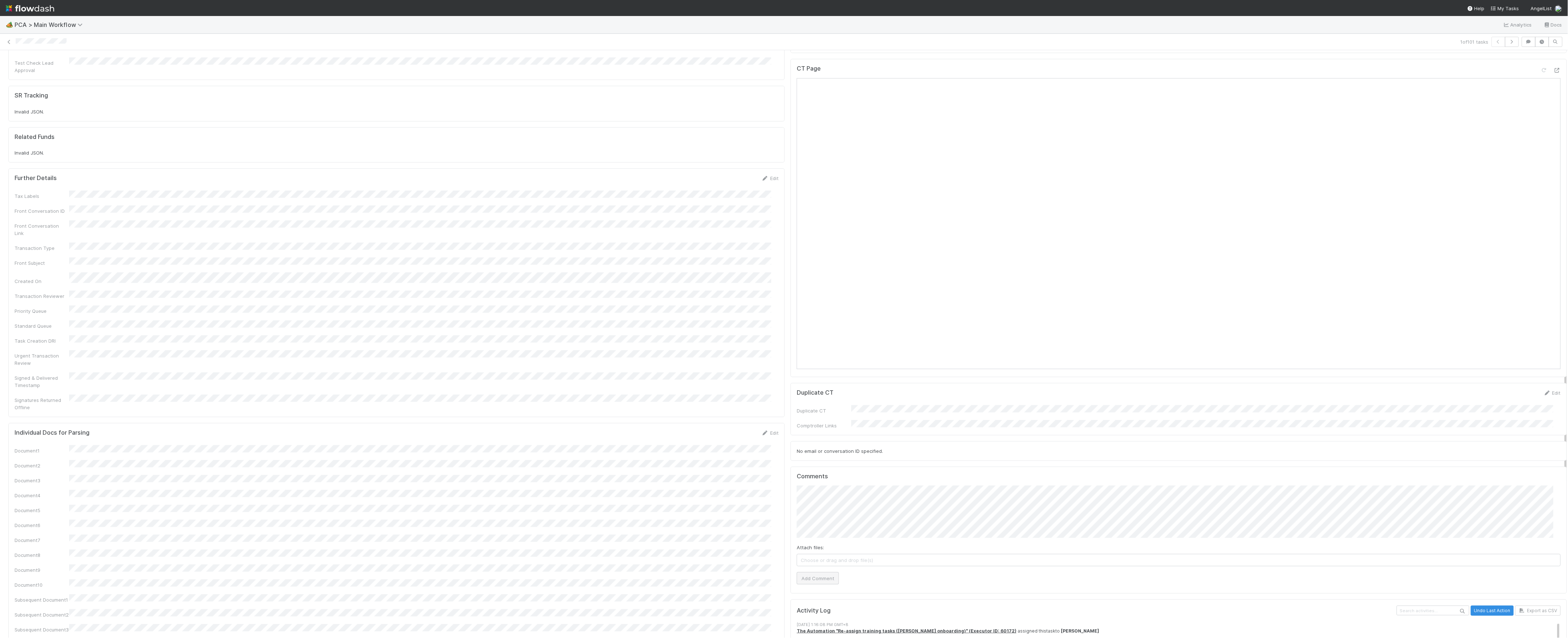
click at [817, 535] on div "Attach files: Choose or drag and drop file(s) Add Comment" at bounding box center [1178, 535] width 764 height 99
click at [817, 572] on button "Add Comment" at bounding box center [817, 578] width 42 height 12
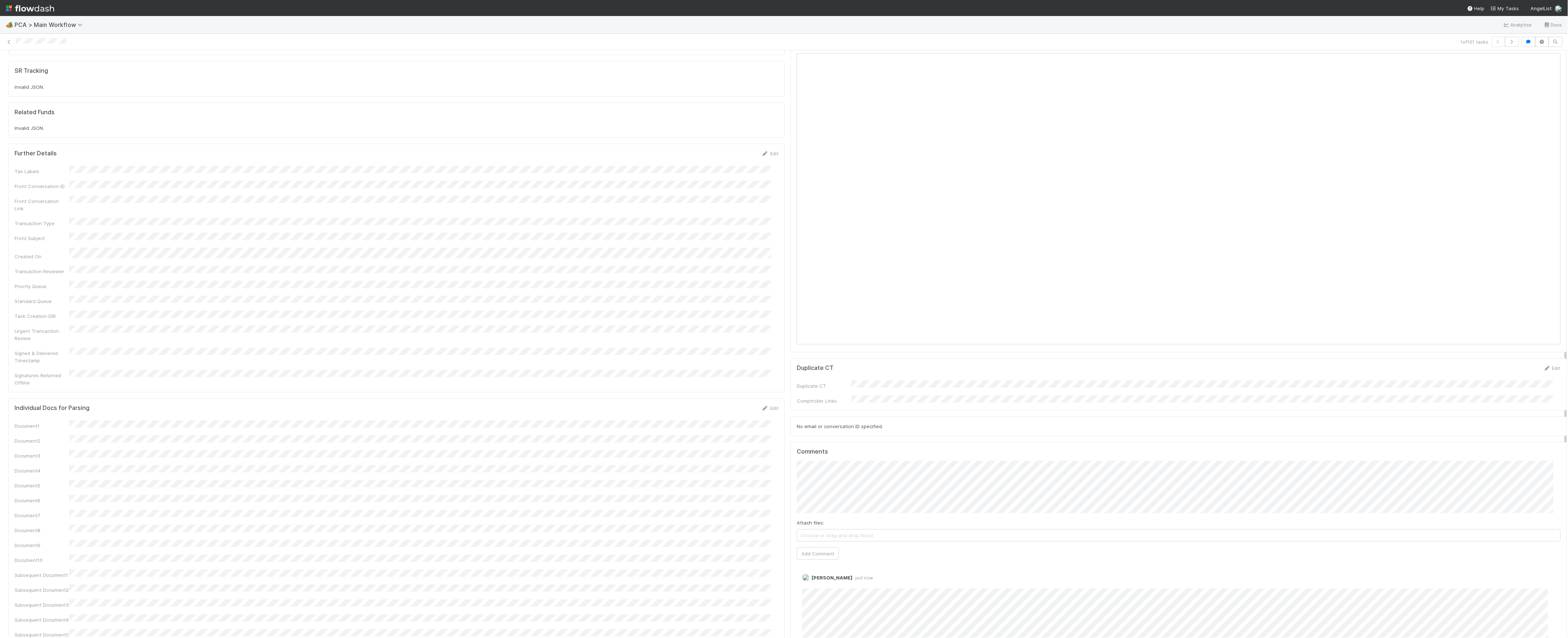
scroll to position [485, 0]
click at [12, 42] on icon at bounding box center [9, 42] width 7 height 5
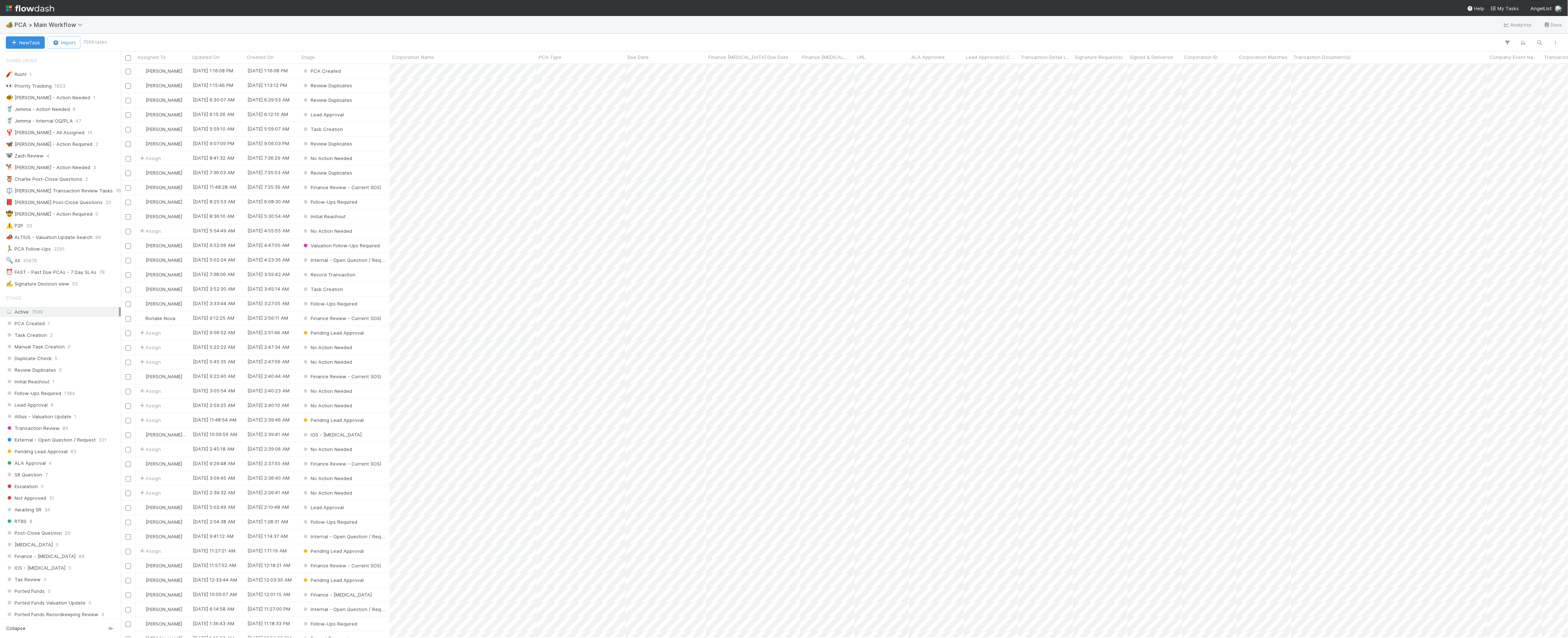
scroll to position [567, 1440]
click at [13, 48] on button "New Task" at bounding box center [26, 43] width 39 height 12
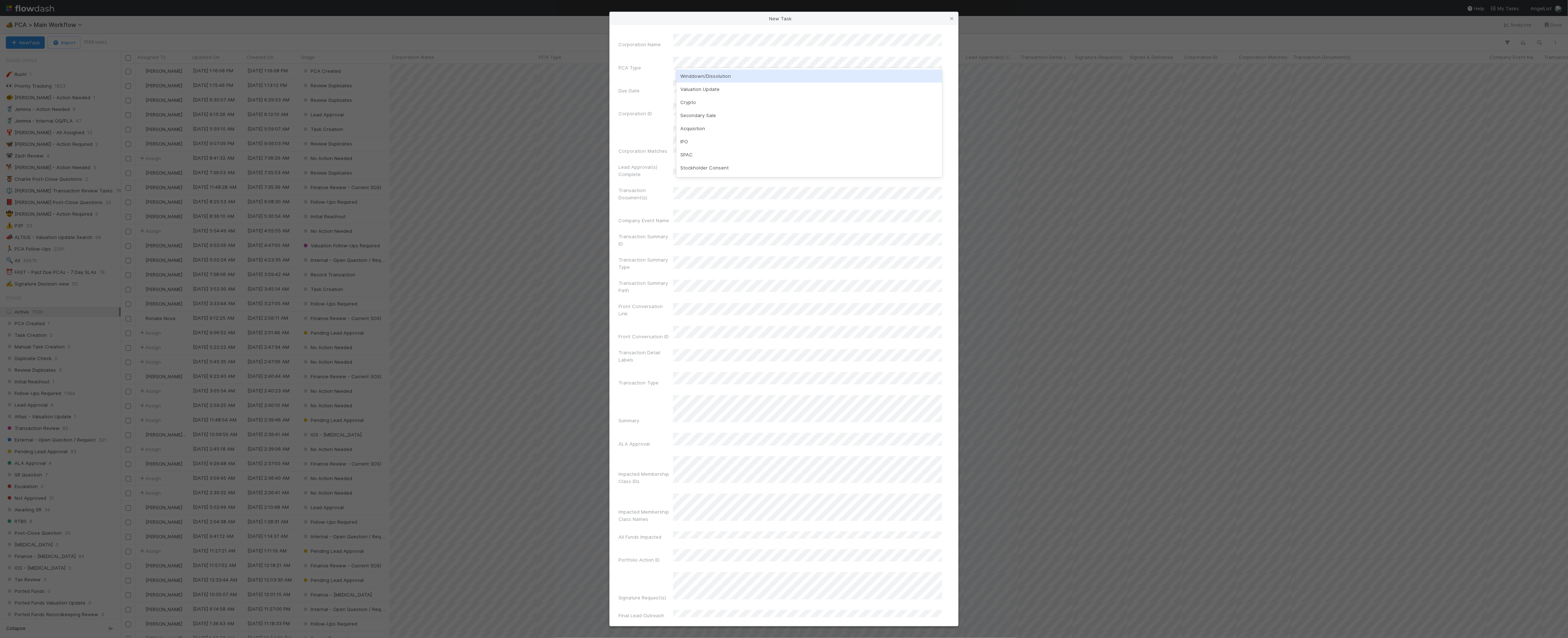
click at [719, 75] on div "Winddown/Dissolution" at bounding box center [809, 76] width 266 height 13
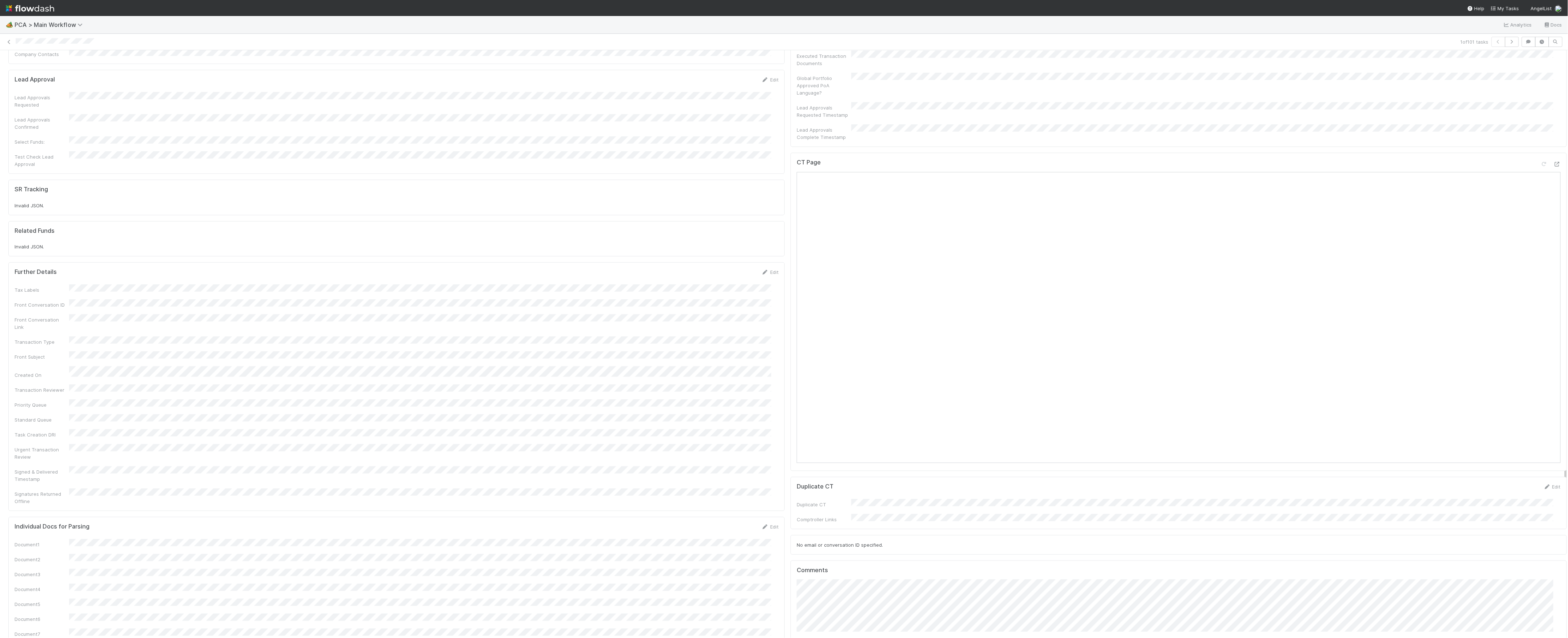
scroll to position [679, 0]
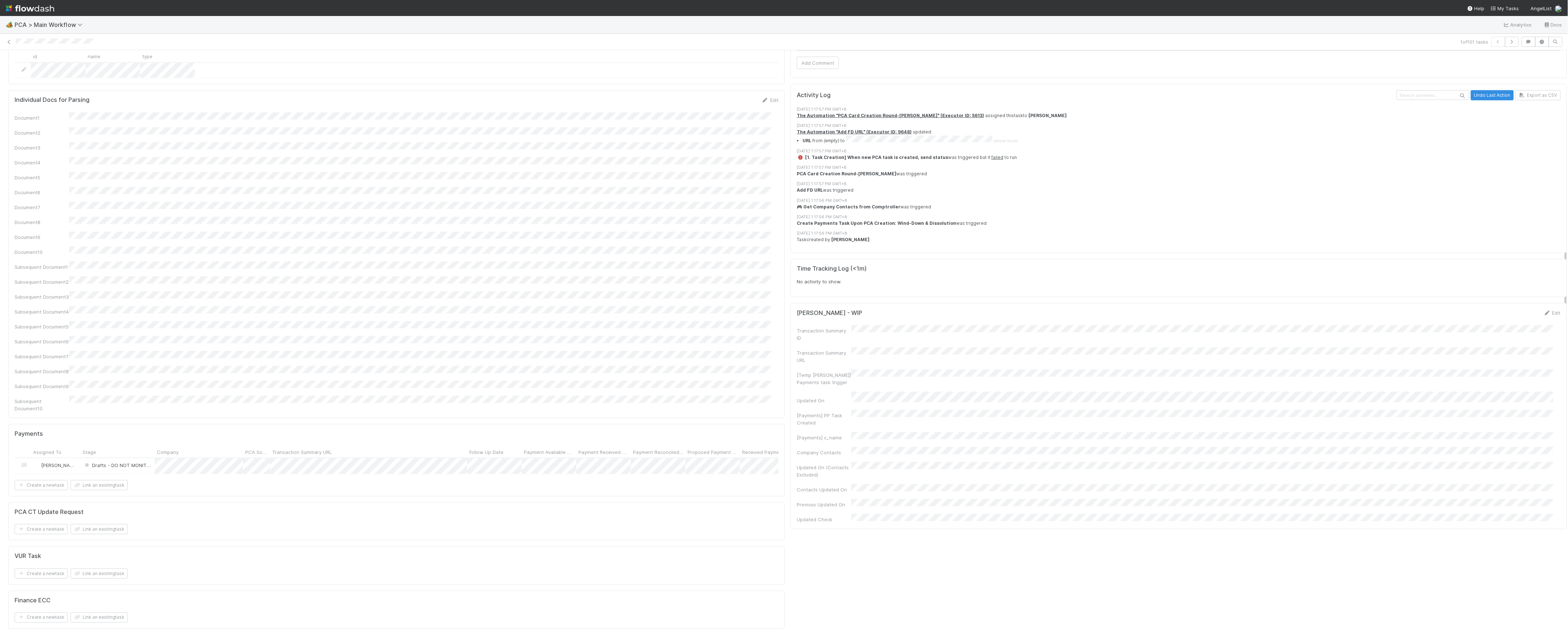
scroll to position [329, 0]
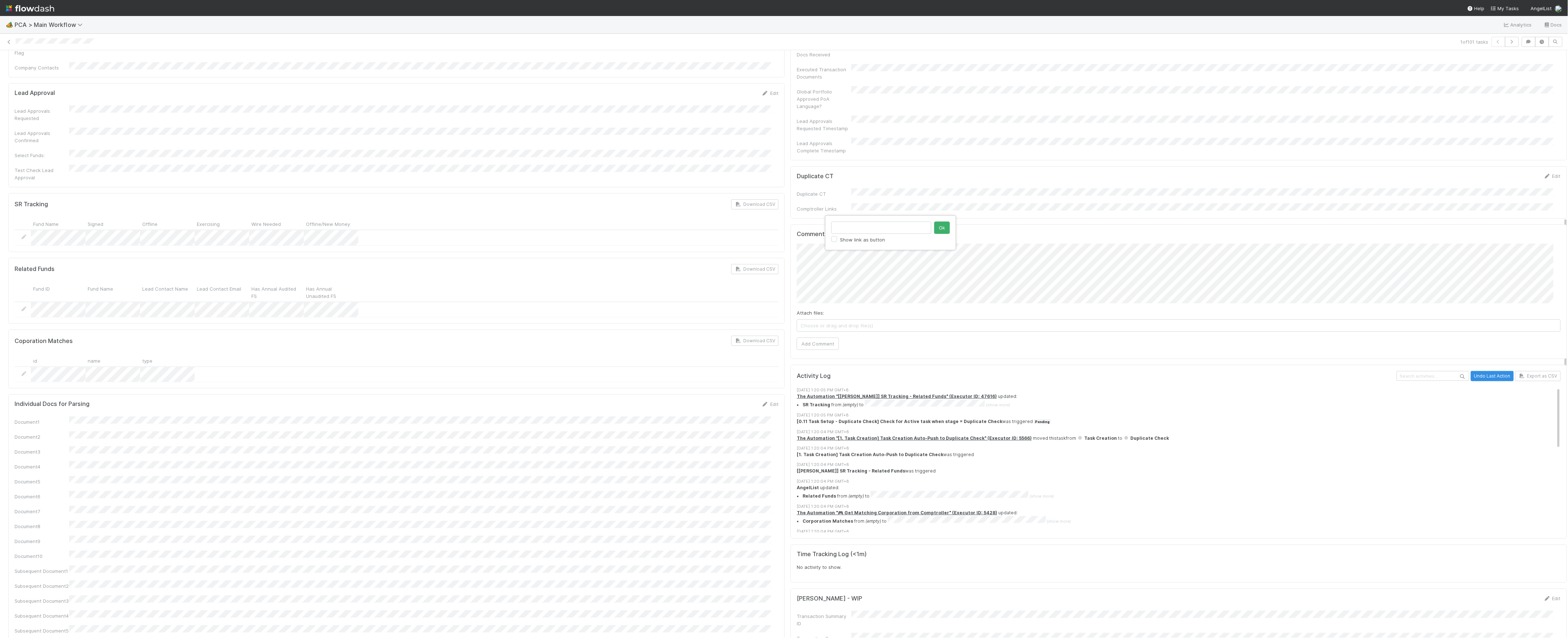
type input "[URL][DOMAIN_NAME]"
click button "Ok" at bounding box center [942, 228] width 16 height 12
drag, startPoint x: 824, startPoint y: 320, endPoint x: 824, endPoint y: 312, distance: 8.0
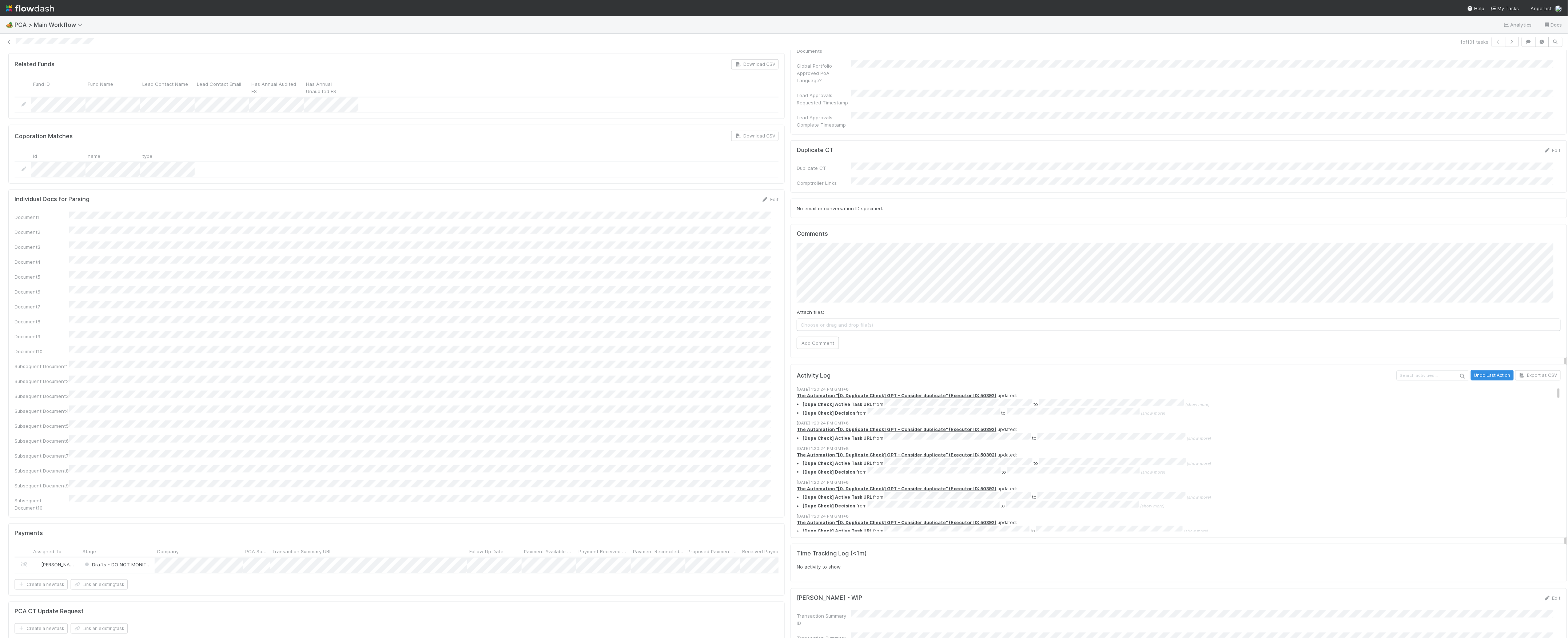
click at [824, 320] on div "Comments Attach files: Choose or drag and drop file(s) Add Comment" at bounding box center [1178, 291] width 776 height 135
click at [824, 312] on div "Comments Attach files: Choose or drag and drop file(s) Add Comment" at bounding box center [1178, 291] width 776 height 135
click at [824, 337] on button "Add Comment" at bounding box center [817, 343] width 42 height 12
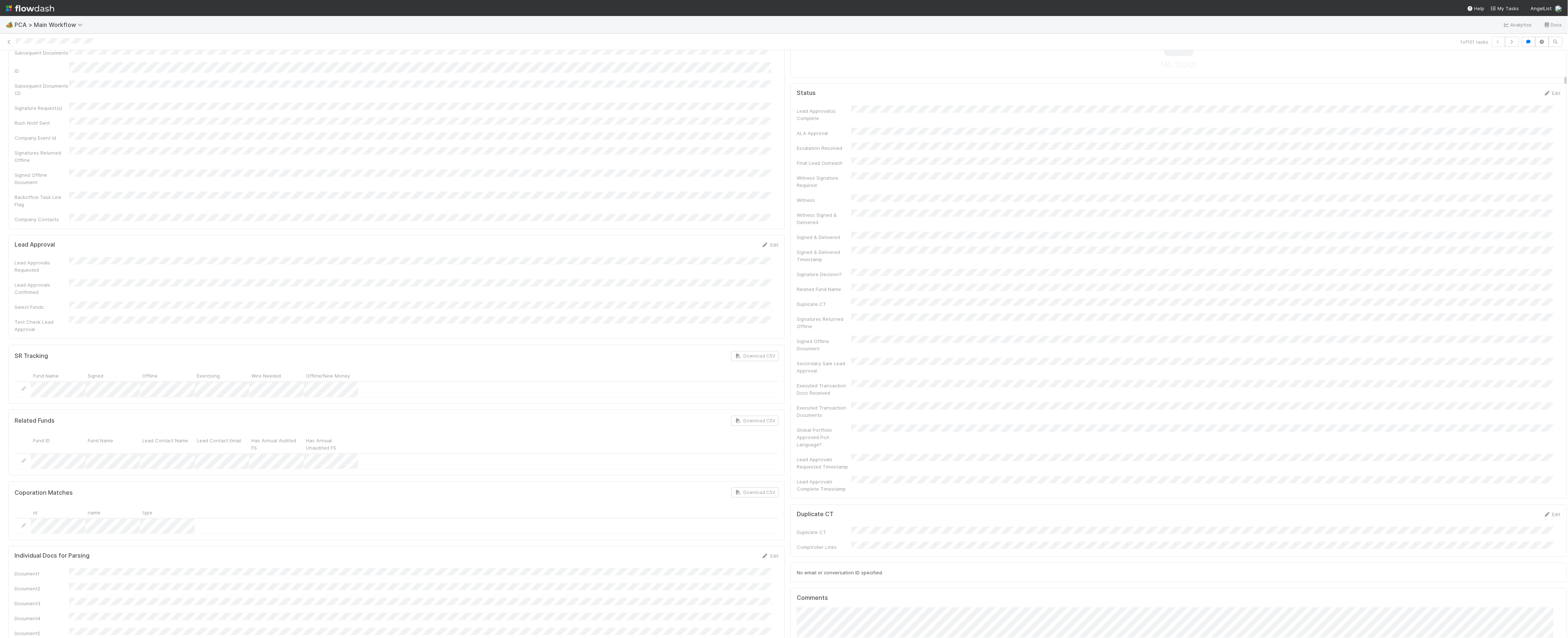
scroll to position [340, 0]
click at [10, 42] on icon at bounding box center [9, 42] width 7 height 5
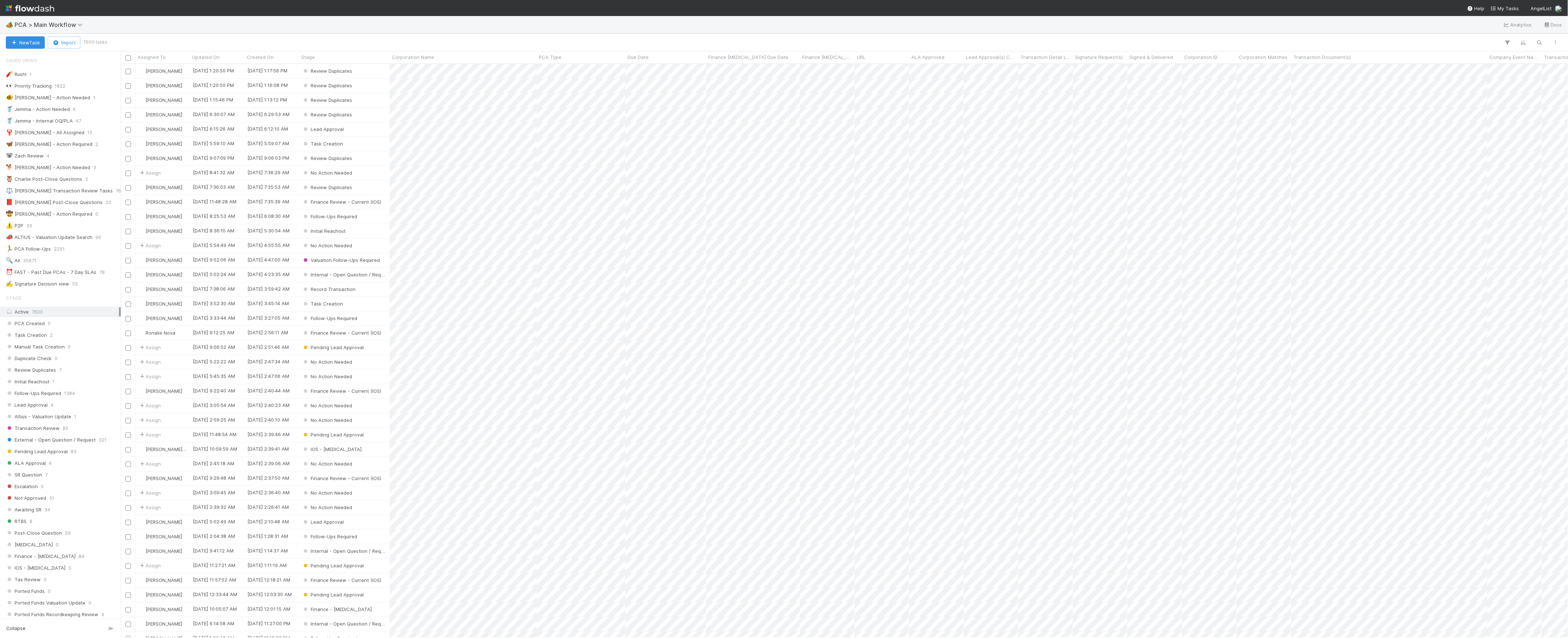
scroll to position [567, 1440]
click at [12, 43] on icon "button" at bounding box center [14, 43] width 7 height 5
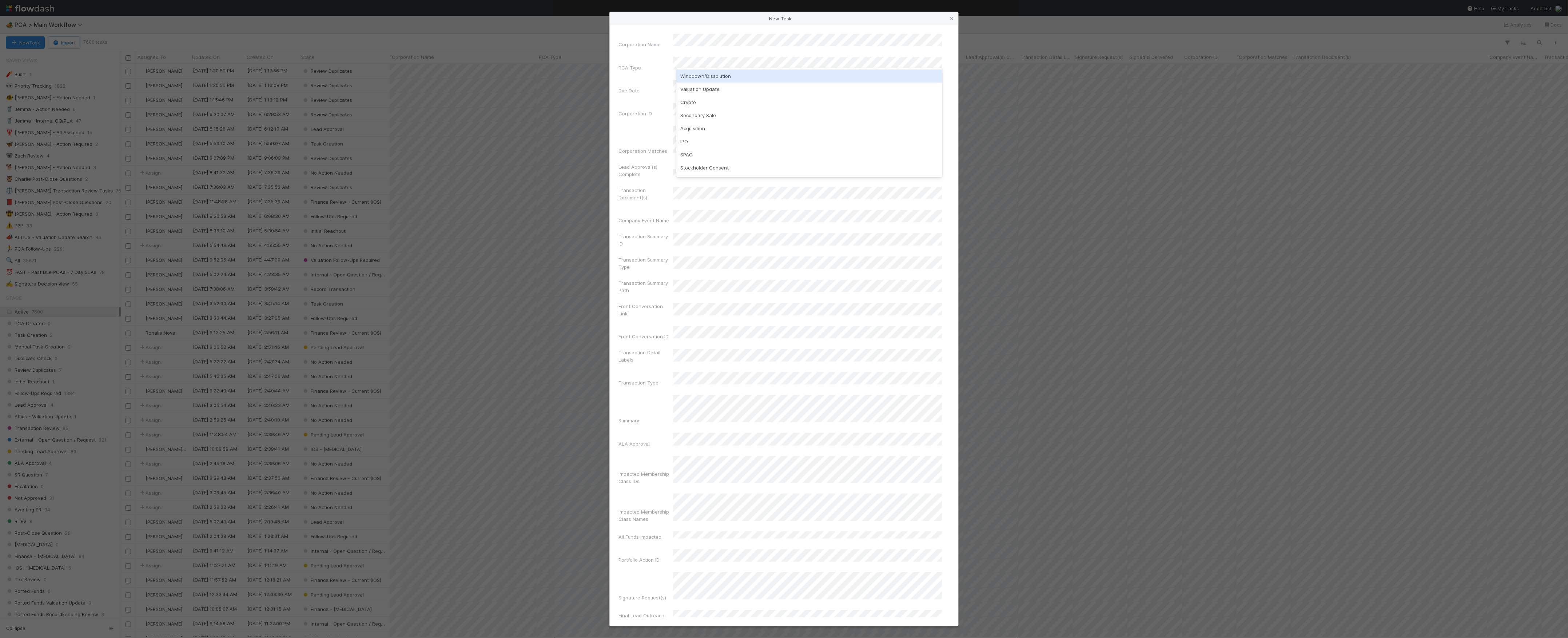
click at [693, 73] on div "Winddown/Dissolution" at bounding box center [809, 76] width 266 height 13
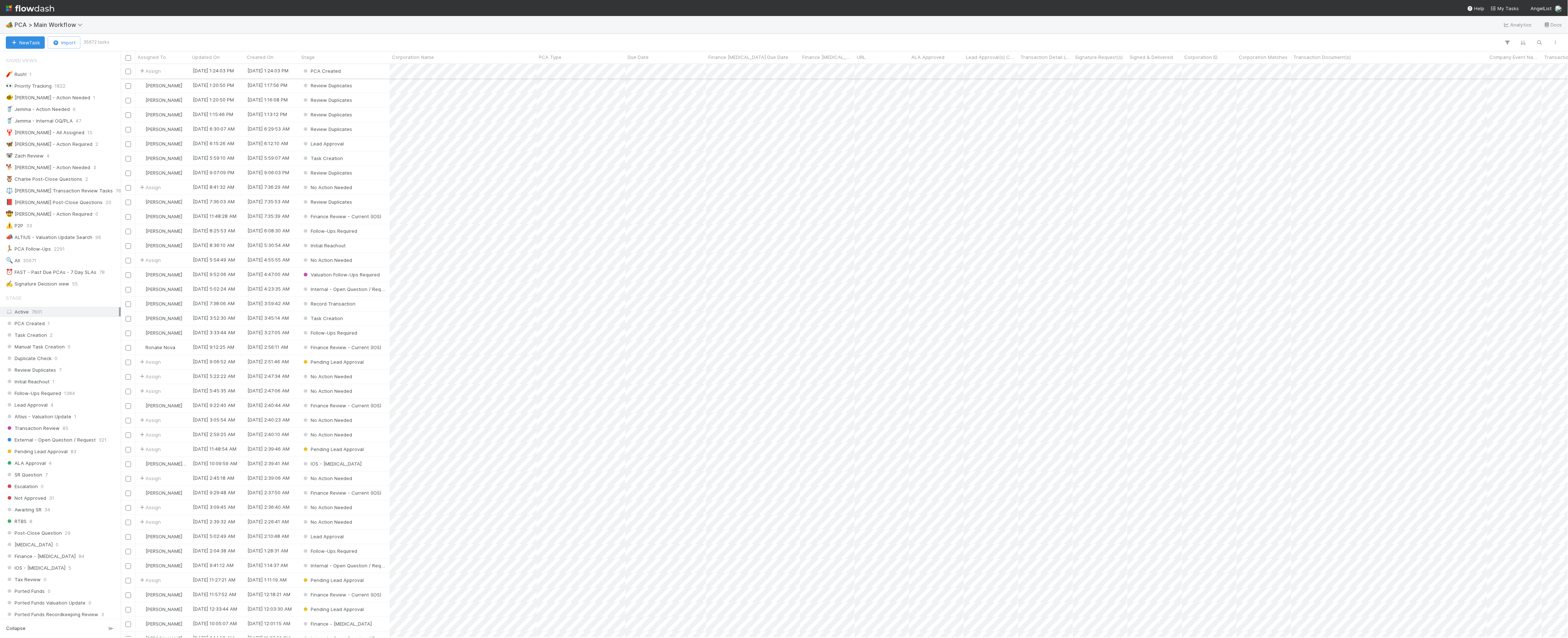
click at [372, 71] on div "PCA Created" at bounding box center [344, 71] width 91 height 14
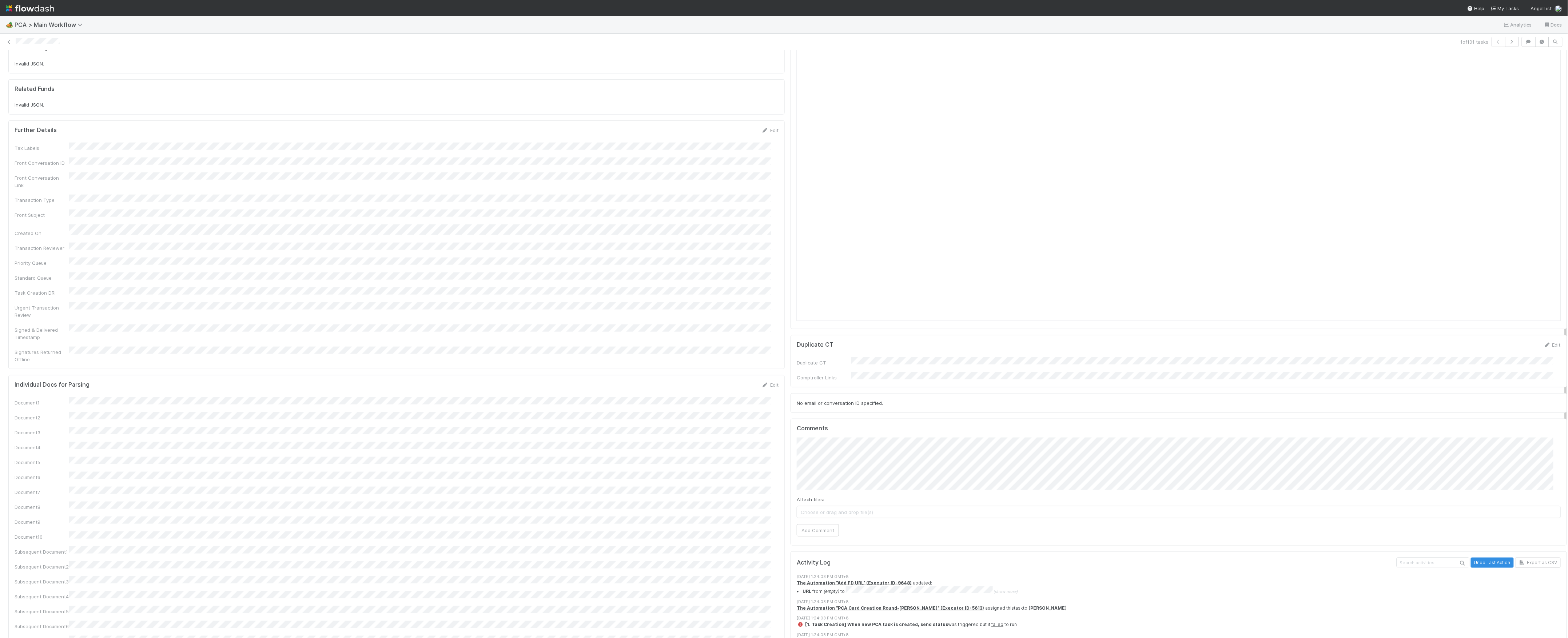
scroll to position [485, 0]
click at [808, 524] on button "Add Comment" at bounding box center [817, 530] width 42 height 12
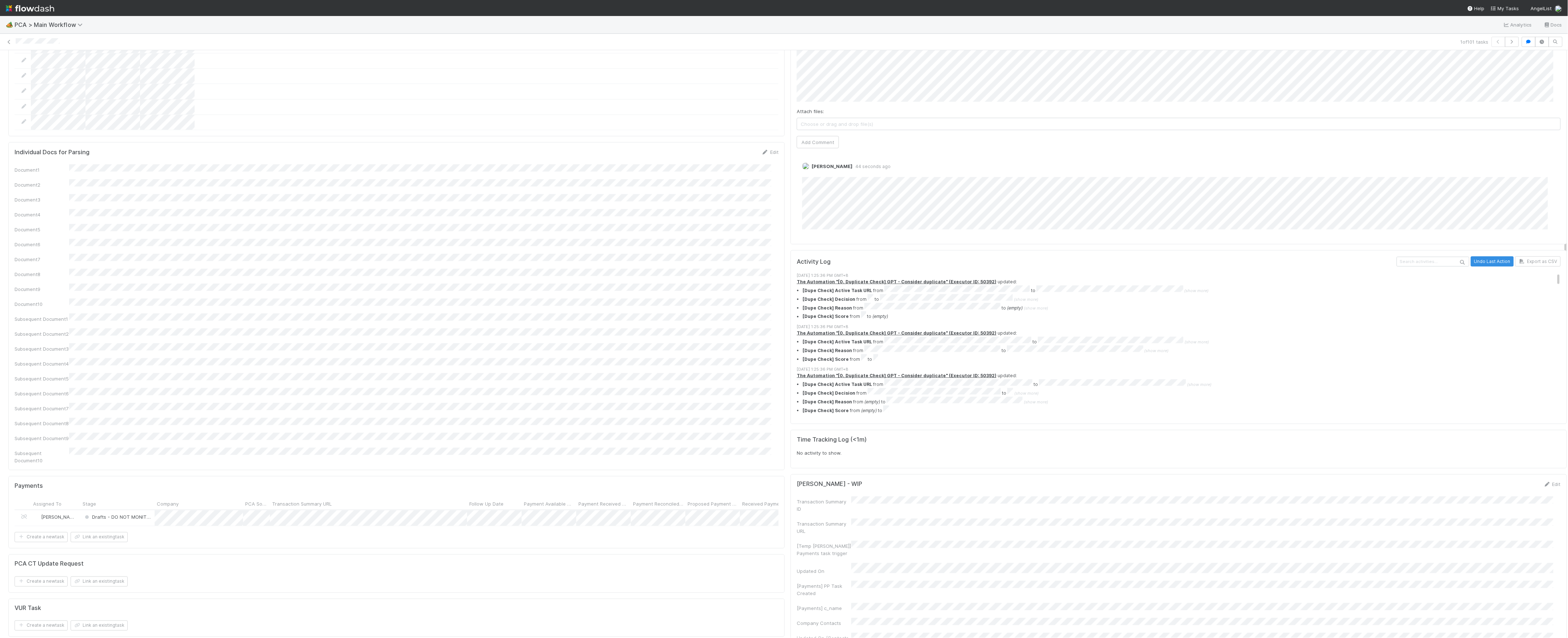
scroll to position [0, 0]
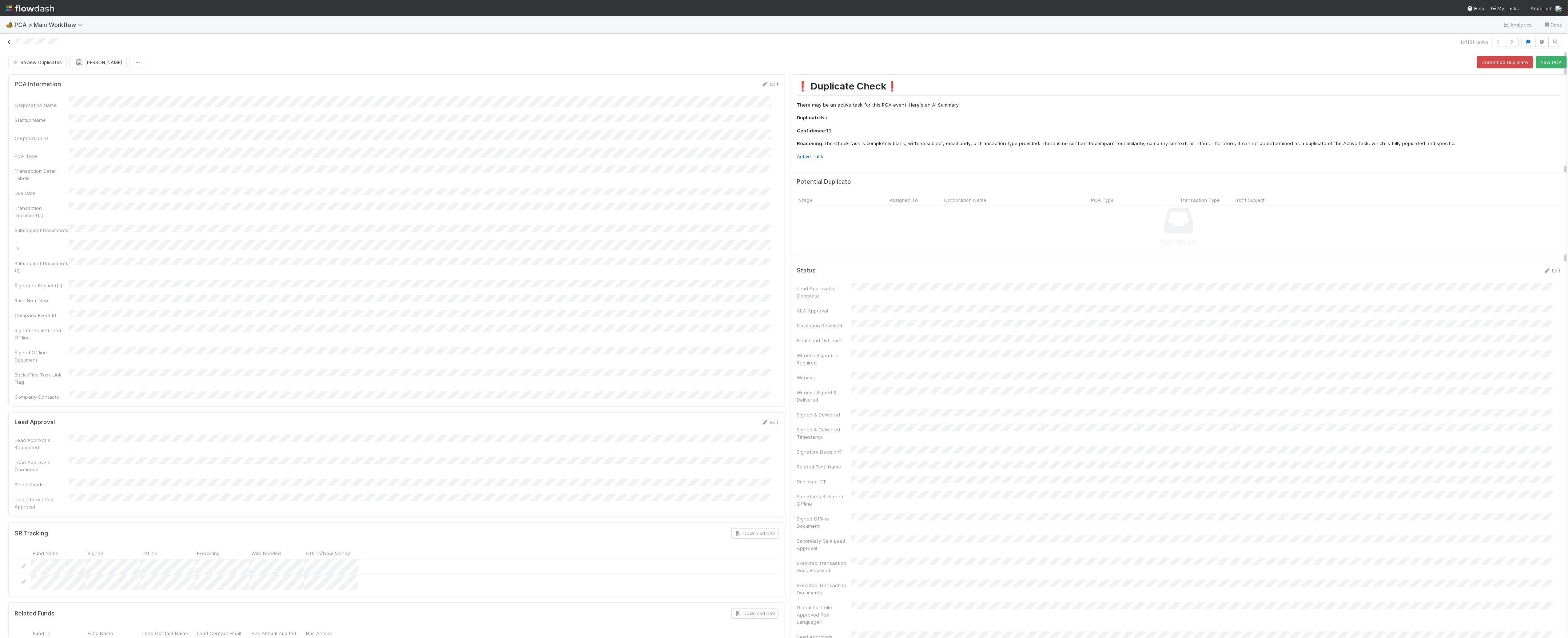
click at [8, 43] on icon at bounding box center [9, 42] width 7 height 5
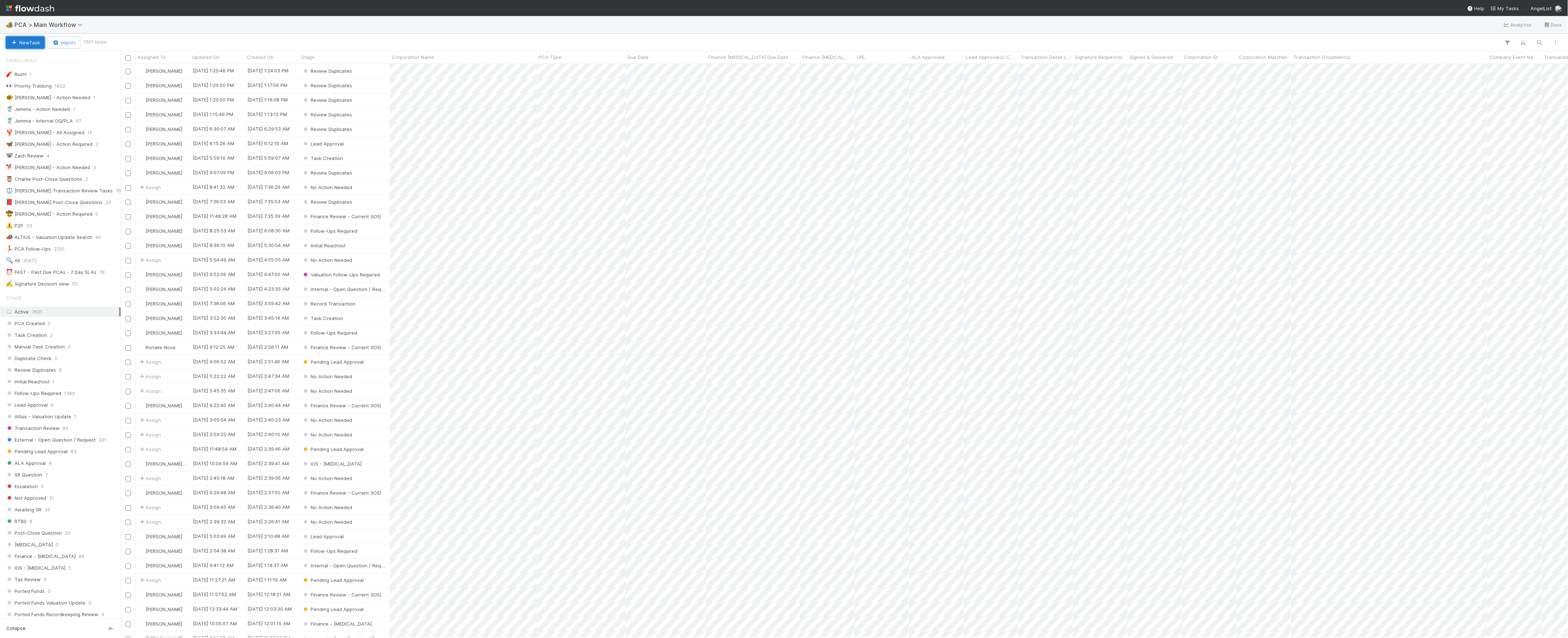
click at [29, 41] on button "New Task" at bounding box center [26, 43] width 39 height 12
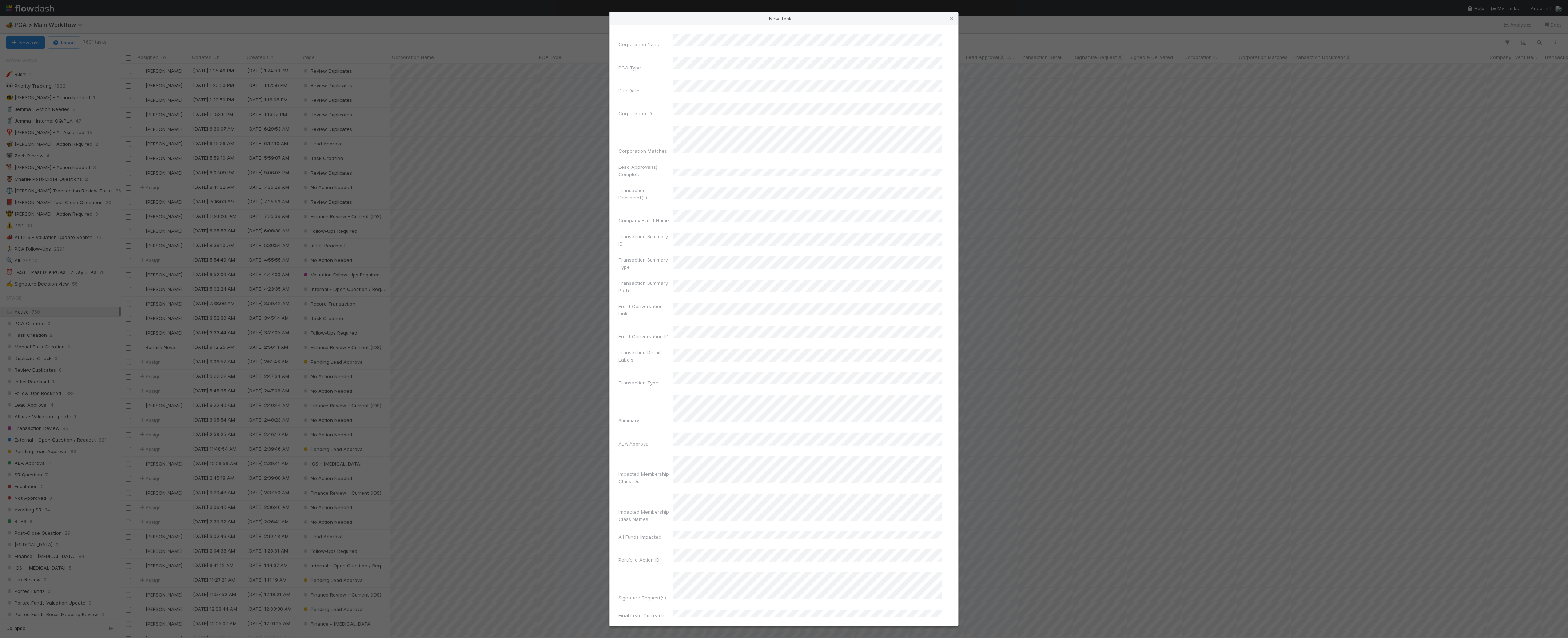
scroll to position [567, 1440]
click at [692, 73] on div "Winddown/Dissolution" at bounding box center [809, 76] width 266 height 13
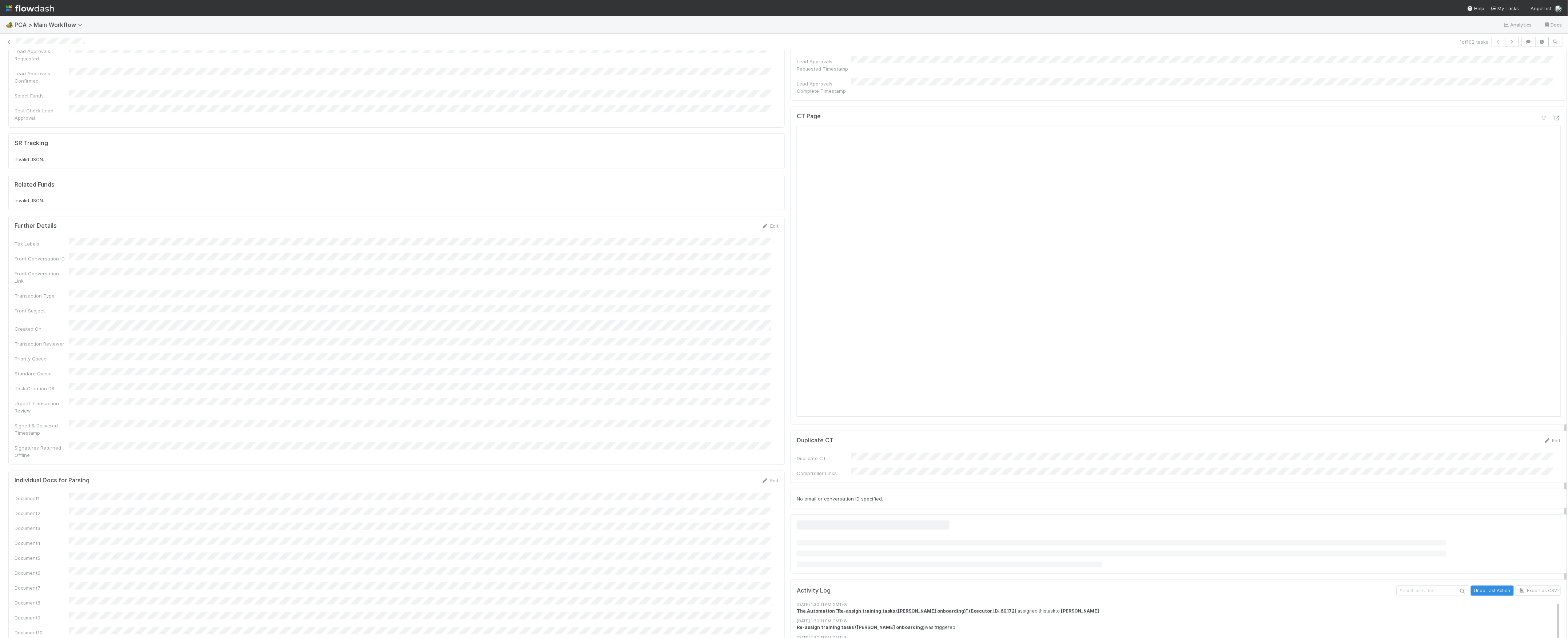
scroll to position [727, 0]
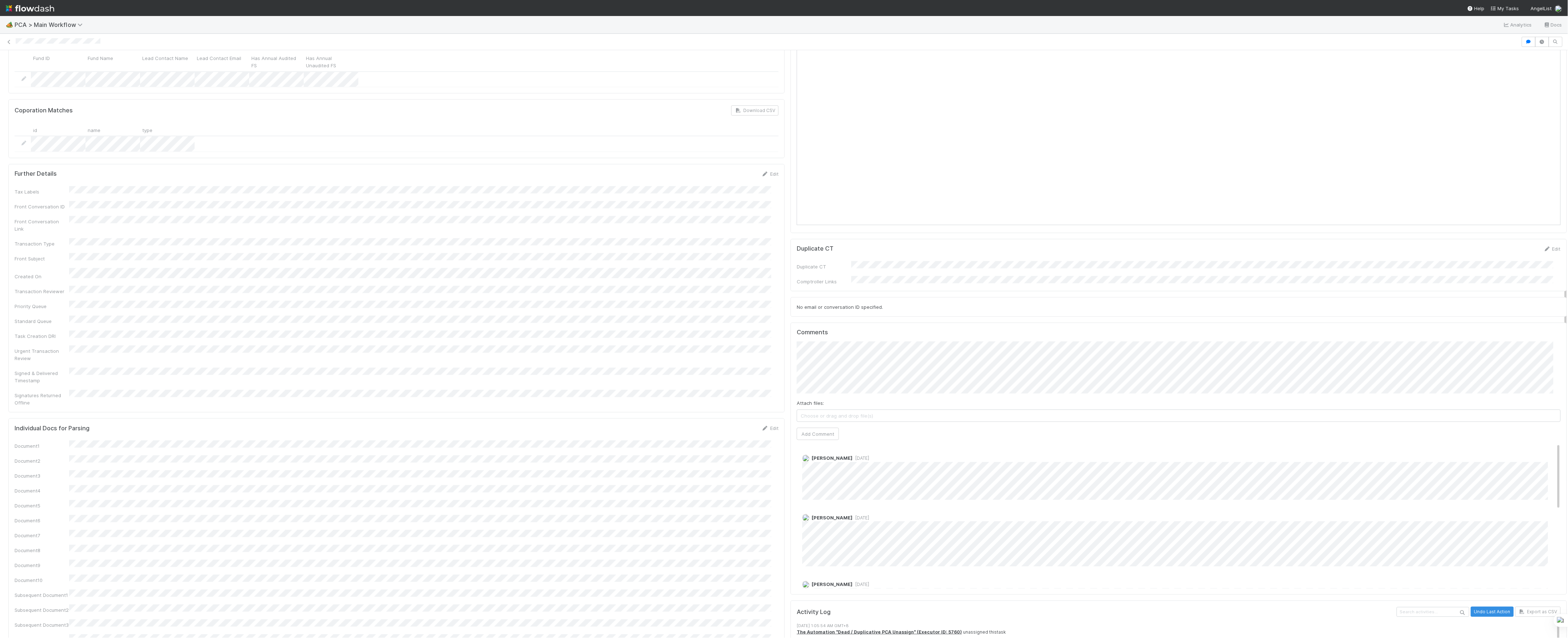
scroll to position [582, 0]
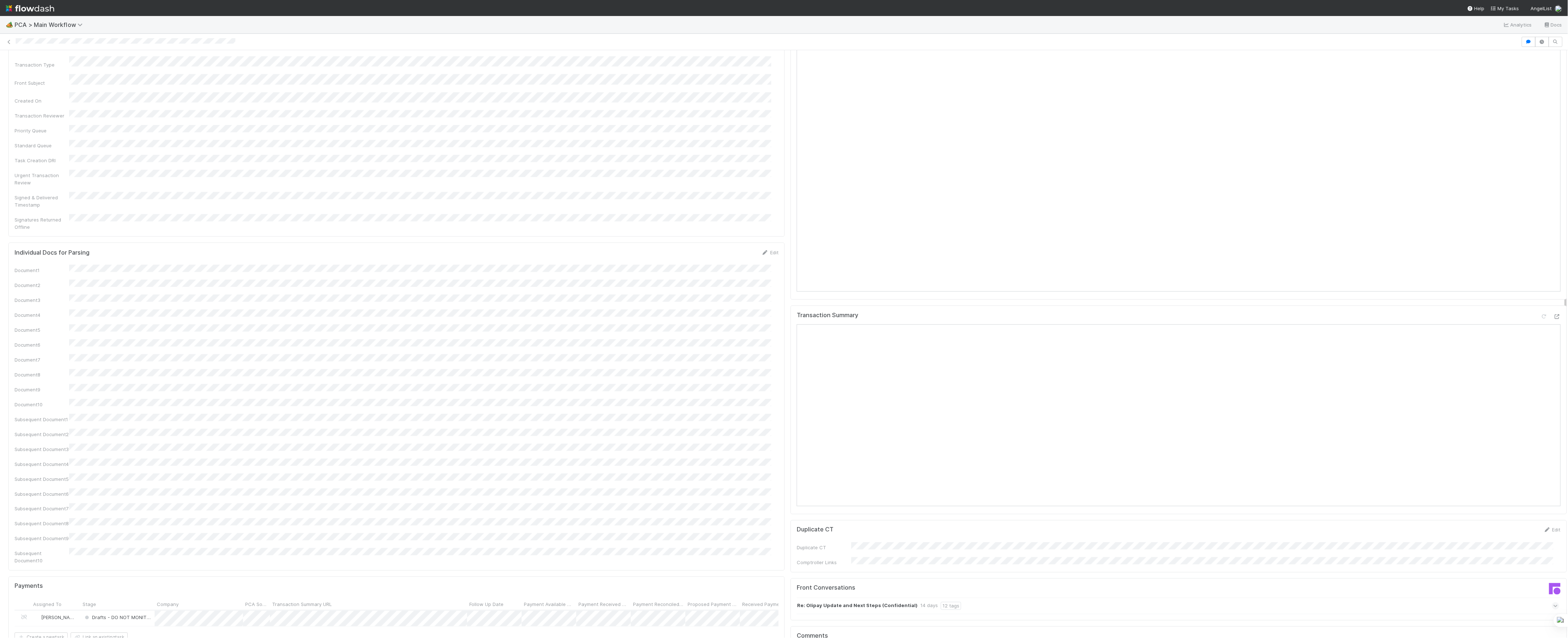
click at [778, 355] on div "PCA Information Edit Corporation Name Startup Name Corporation ID PCA Type Tran…" at bounding box center [396, 408] width 782 height 2128
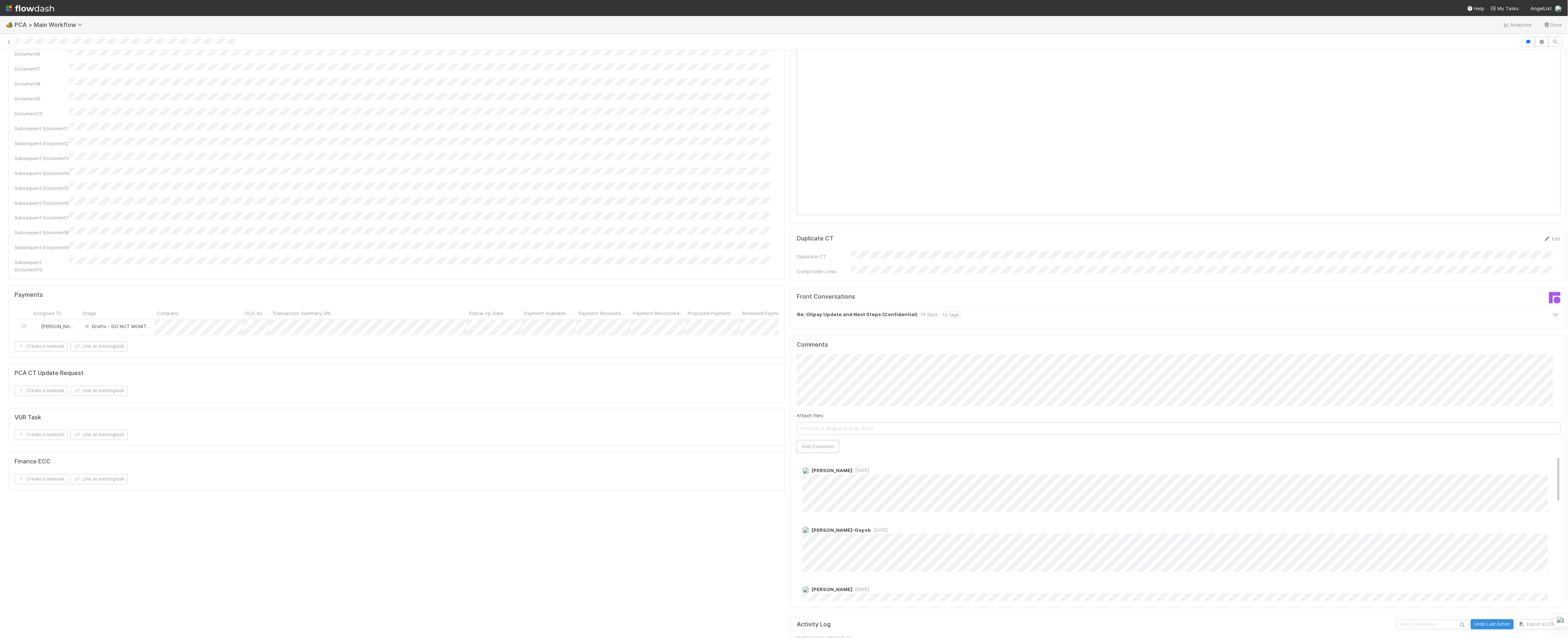
click at [808, 441] on button "Add Comment" at bounding box center [817, 447] width 42 height 12
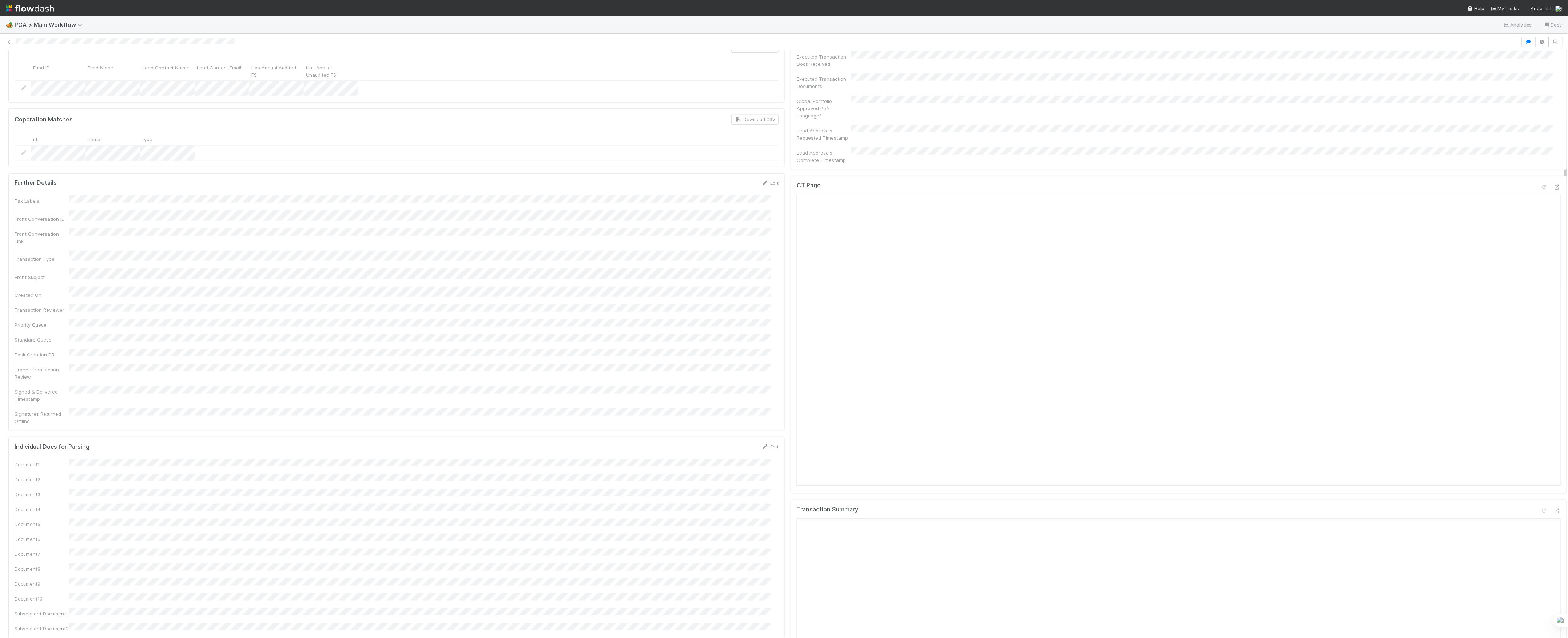
scroll to position [242, 0]
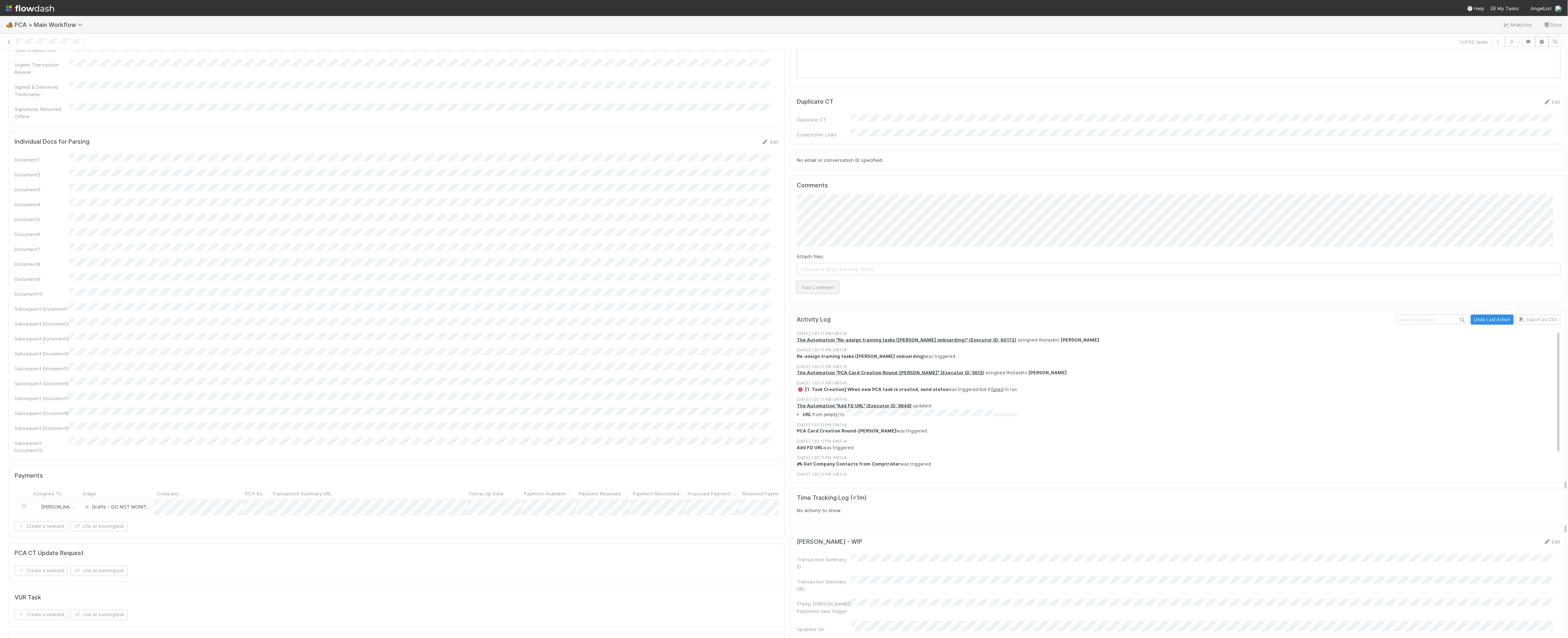
click at [827, 281] on button "Add Comment" at bounding box center [817, 287] width 42 height 12
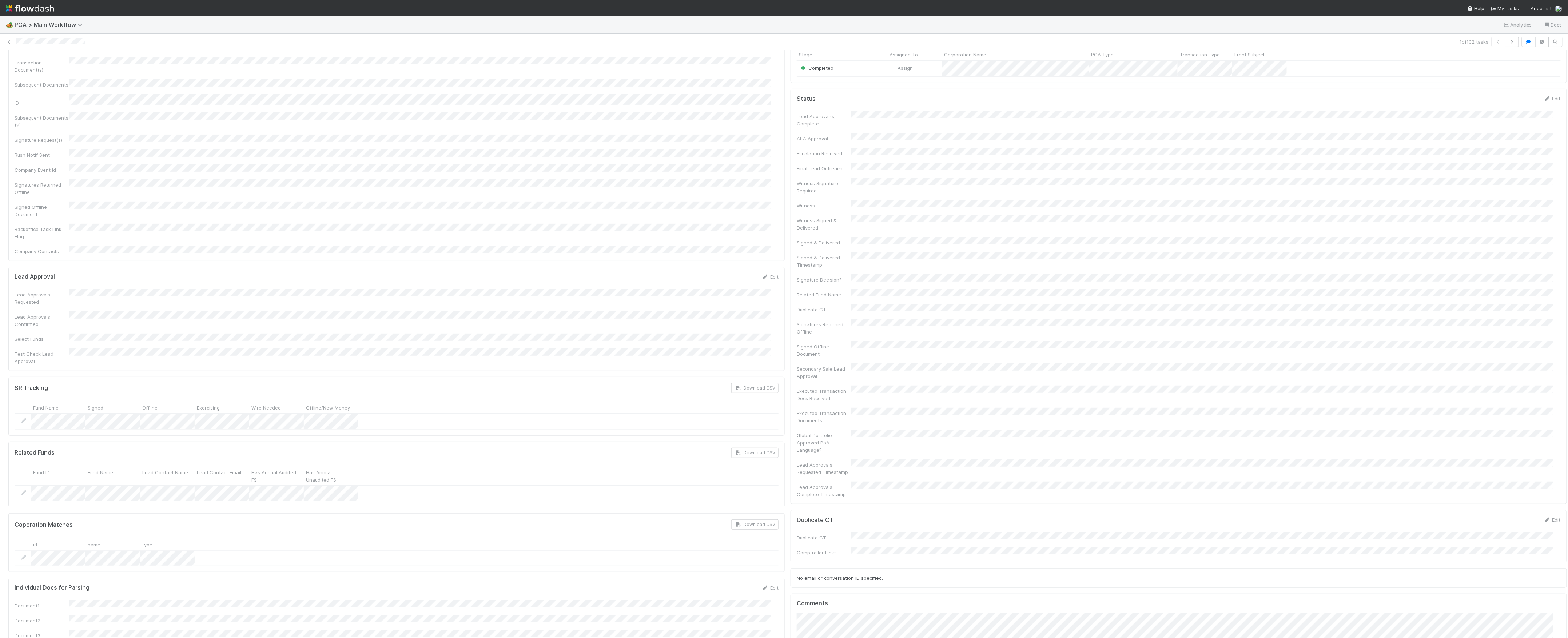
scroll to position [0, 0]
click at [8, 41] on icon at bounding box center [9, 42] width 7 height 5
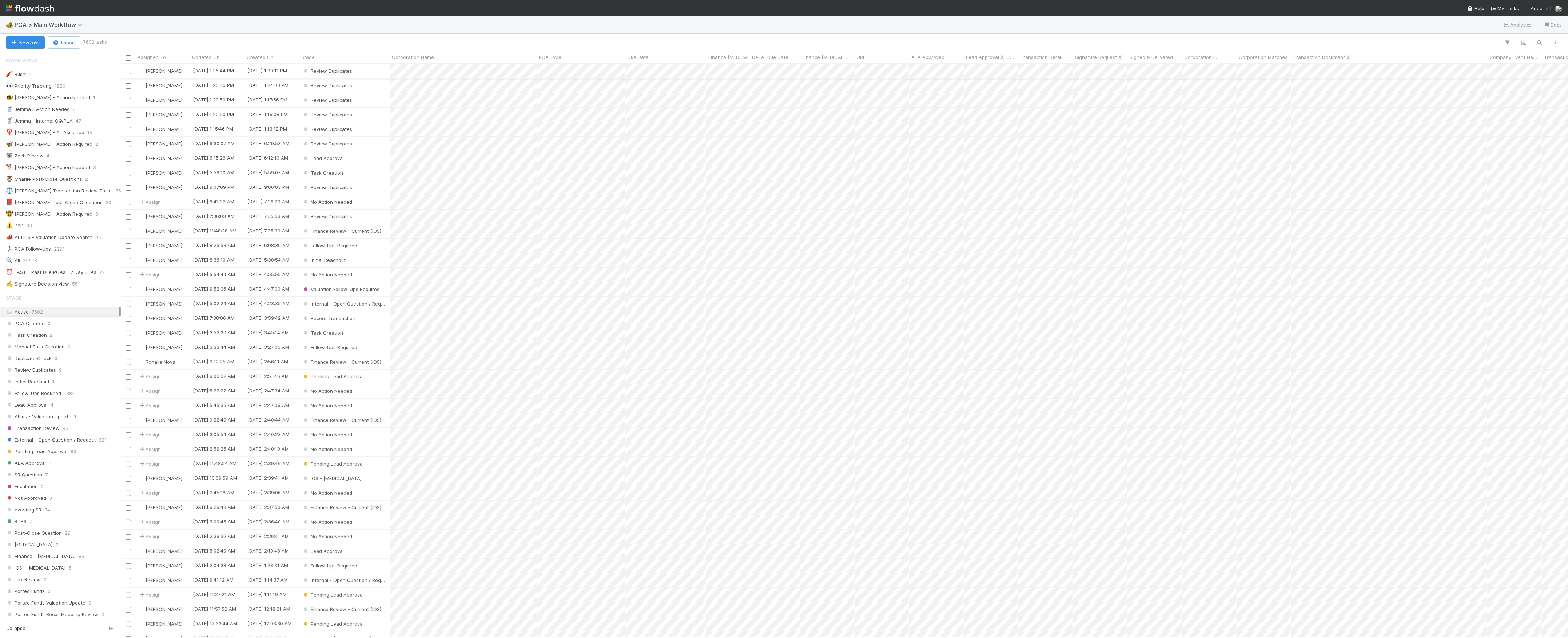
scroll to position [8, 8]
click at [41, 43] on button "New Task" at bounding box center [26, 43] width 39 height 12
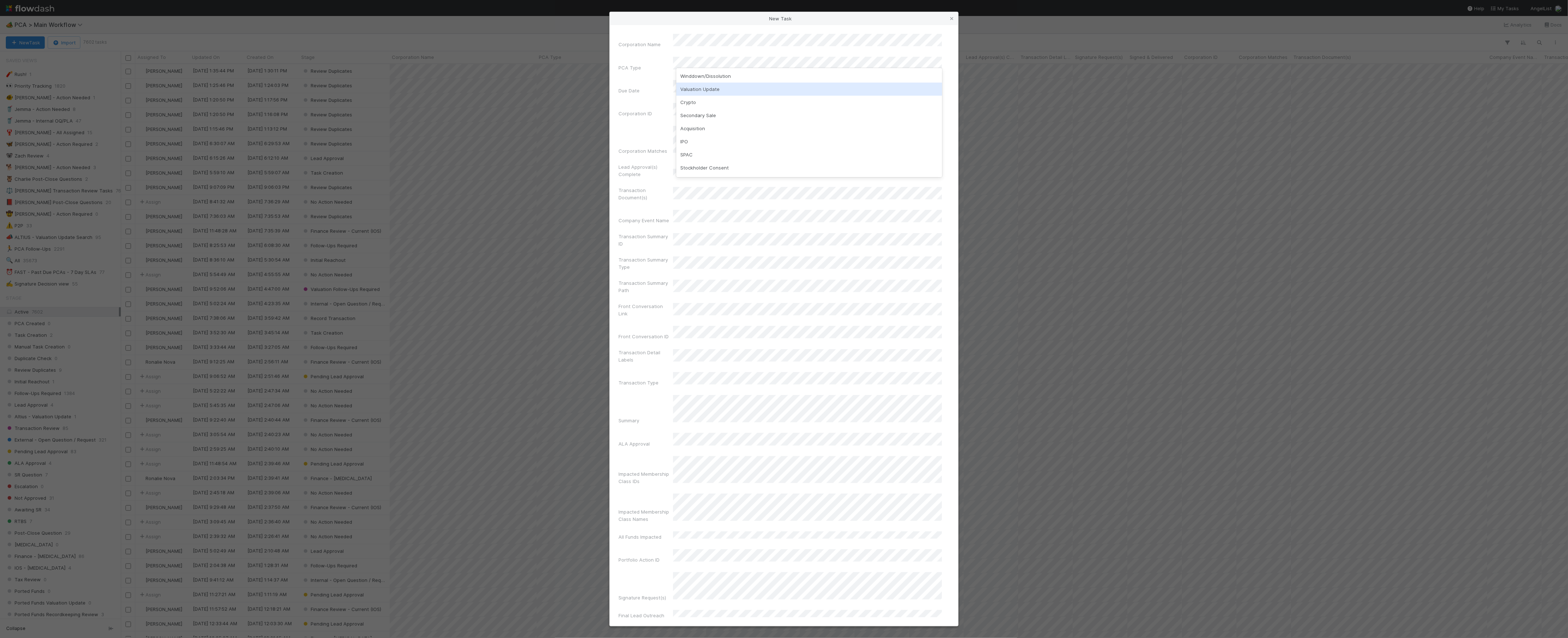
click at [721, 86] on div "Valuation Update" at bounding box center [809, 89] width 266 height 13
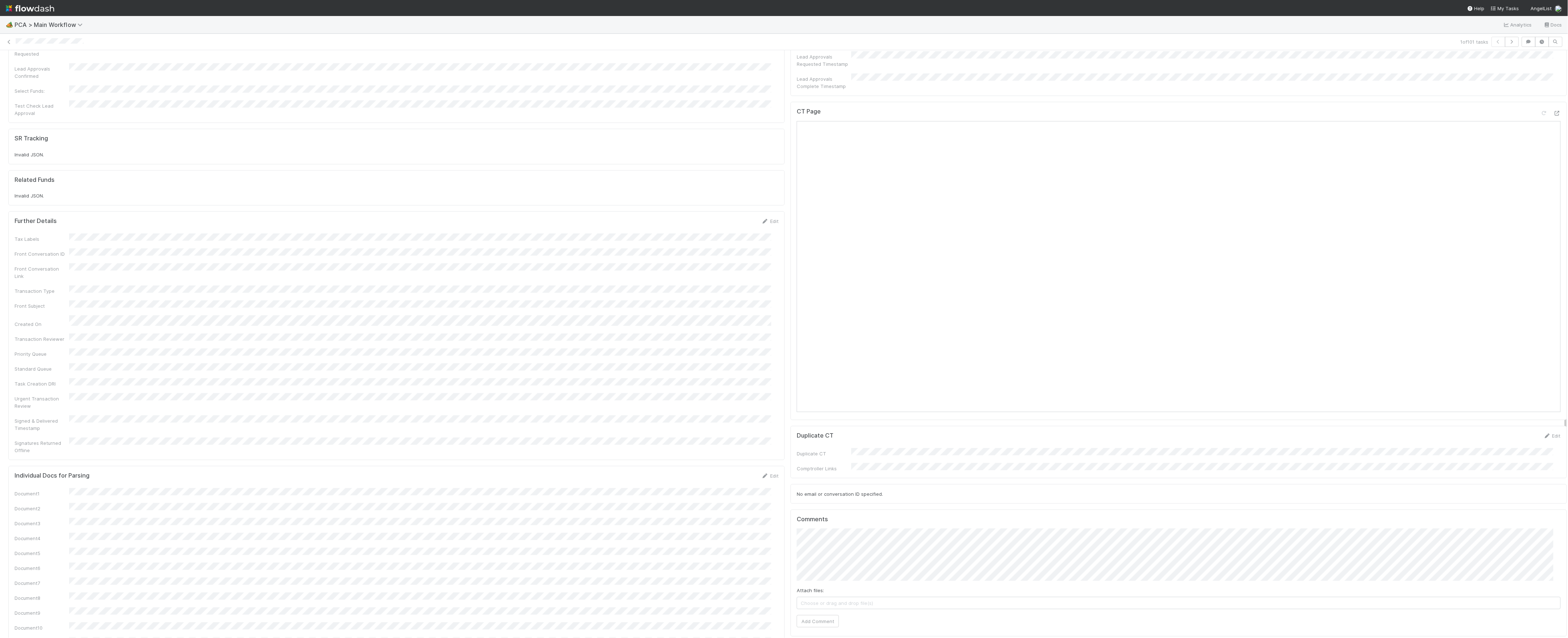
scroll to position [631, 0]
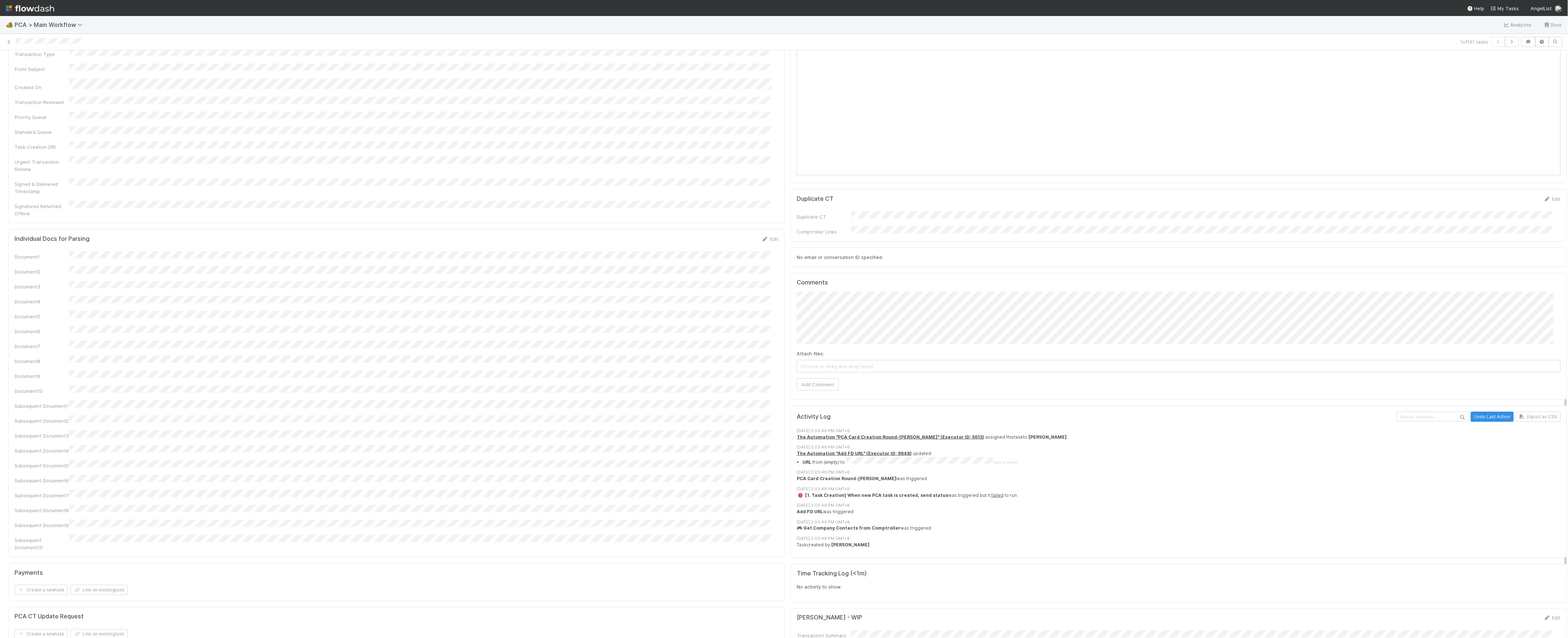
click at [830, 308] on div "Attach files: Choose or drag and drop file(s) Add Comment" at bounding box center [1178, 341] width 764 height 99
click at [817, 379] on button "Add Comment" at bounding box center [817, 385] width 42 height 12
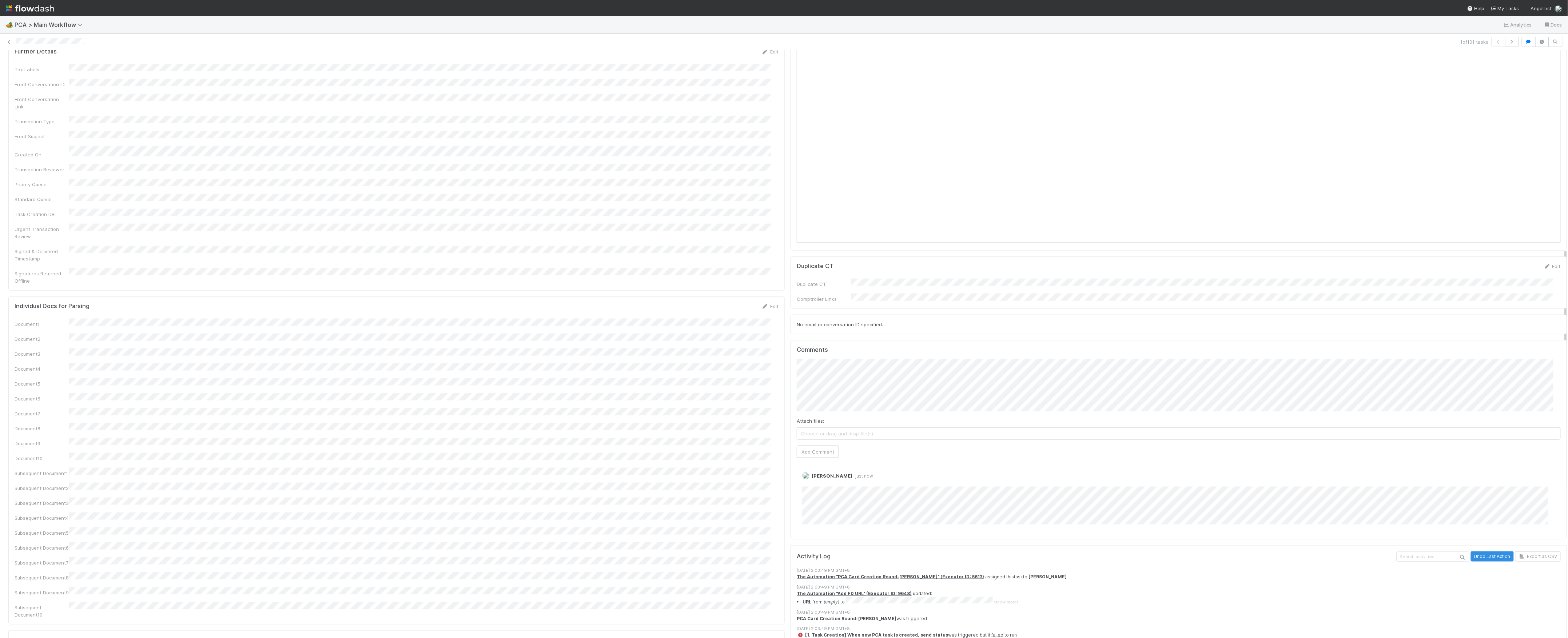
scroll to position [485, 0]
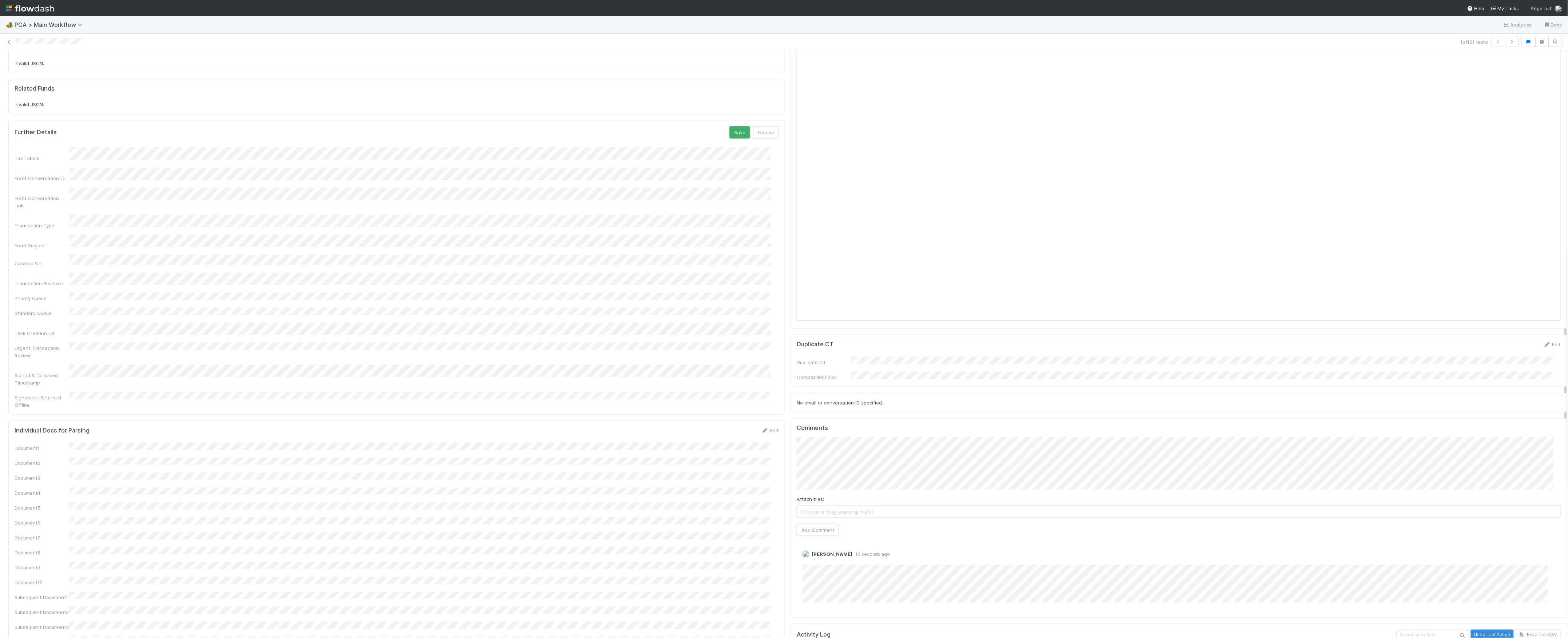
click at [729, 126] on button "Save" at bounding box center [740, 132] width 21 height 12
click at [791, 273] on div "Status Edit Lead Approval(s) Complete ALA Approval Escalation Resolved Final Le…" at bounding box center [1178, 282] width 776 height 416
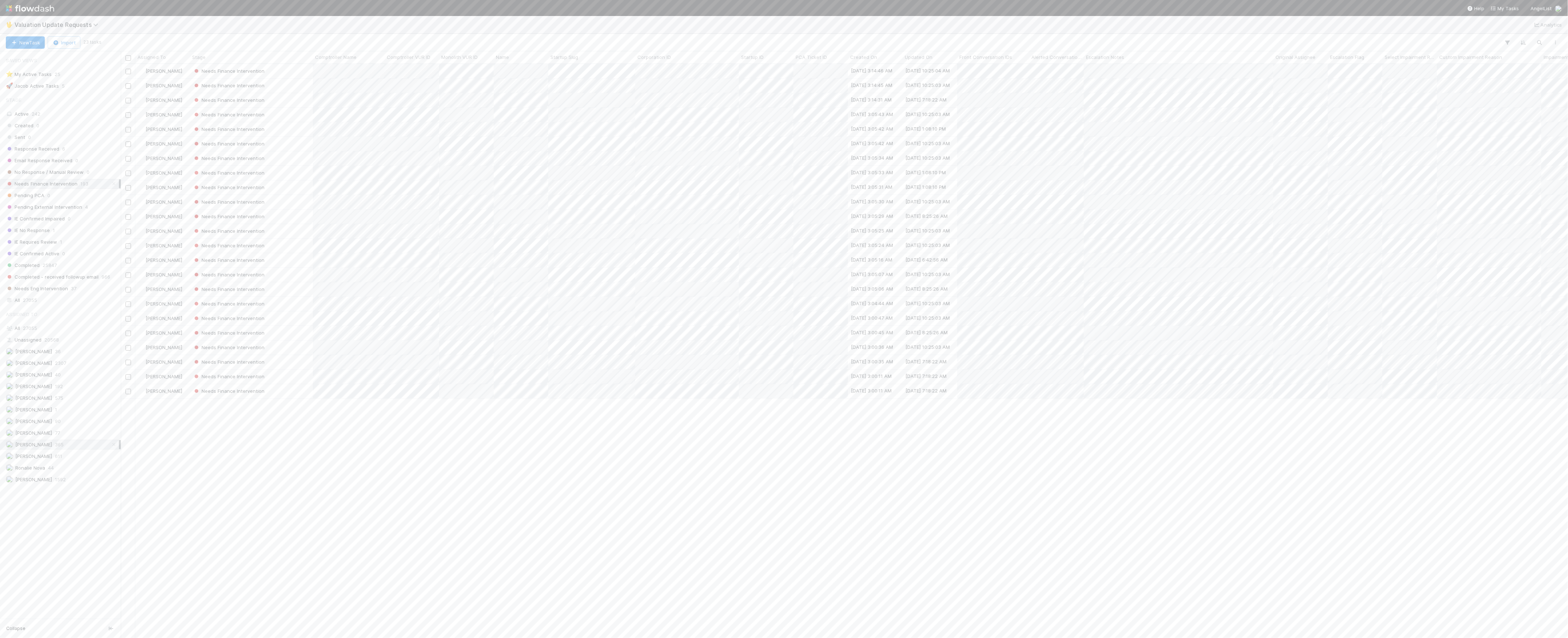
scroll to position [567, 1440]
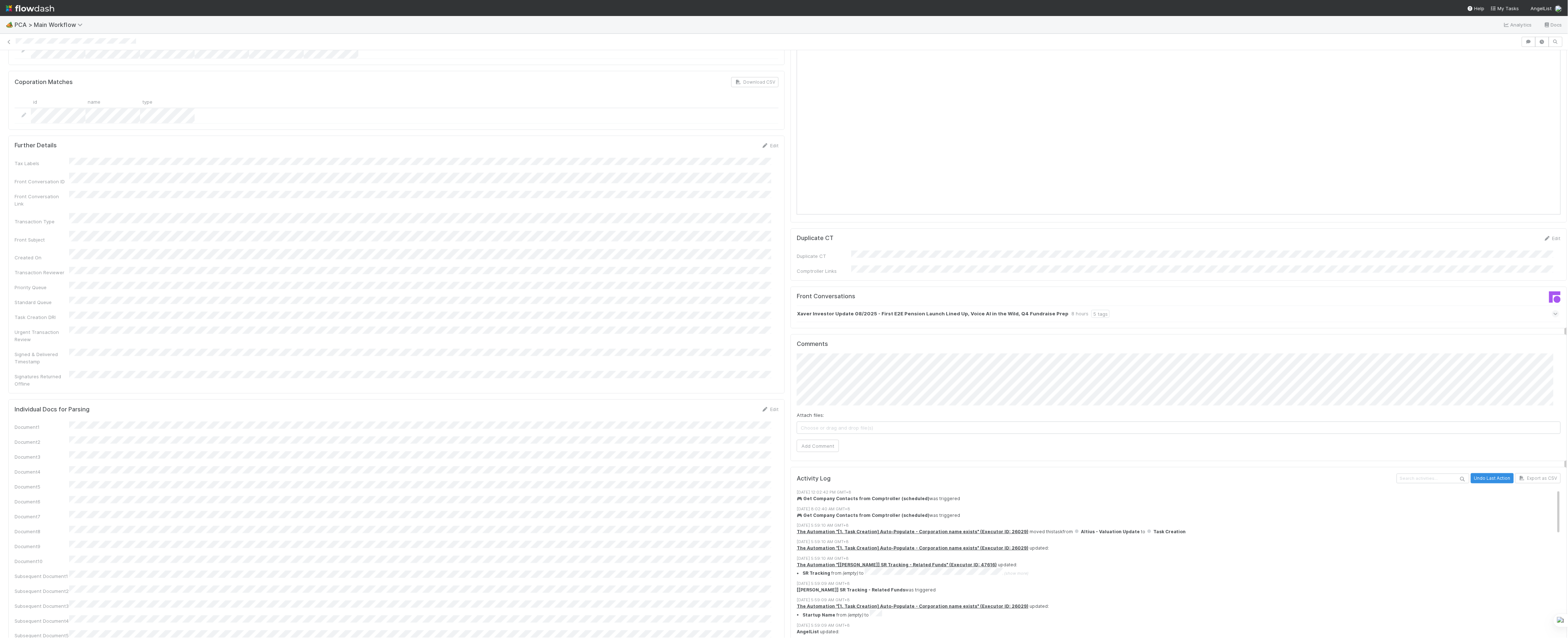
scroll to position [582, 0]
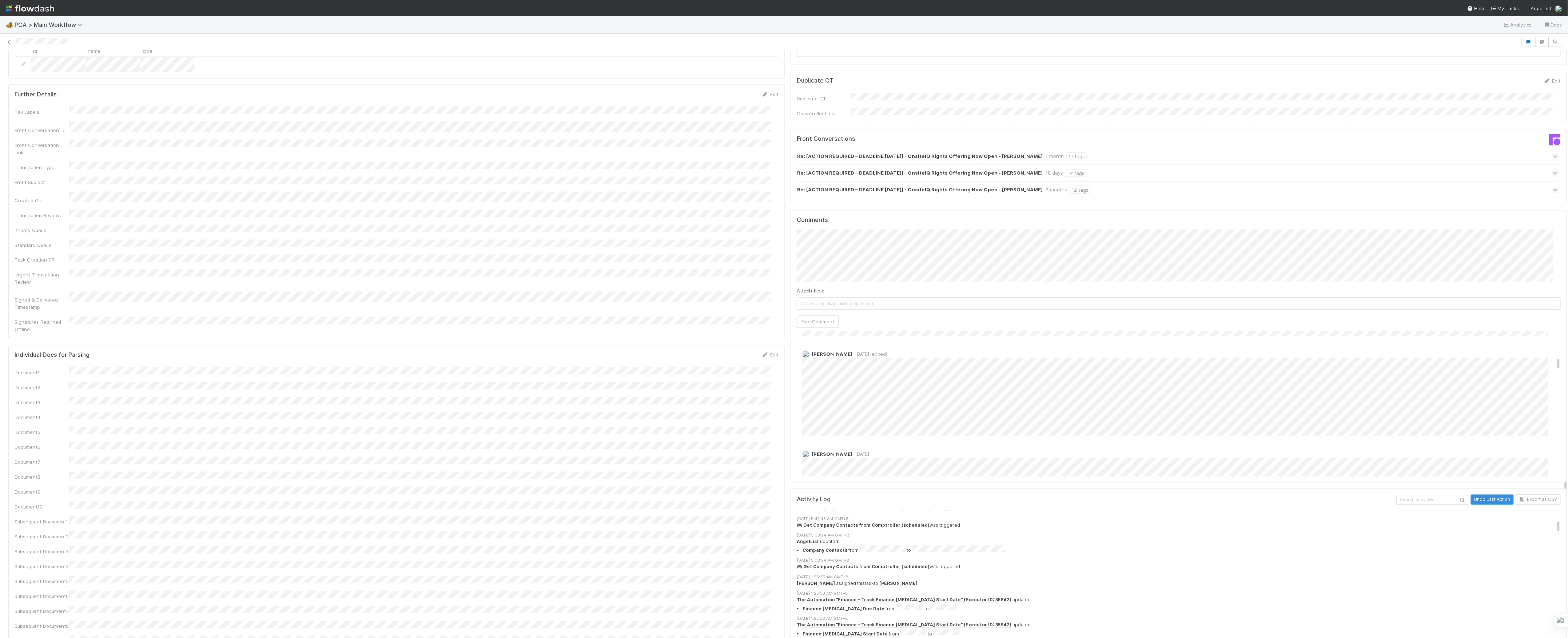
scroll to position [1552, 0]
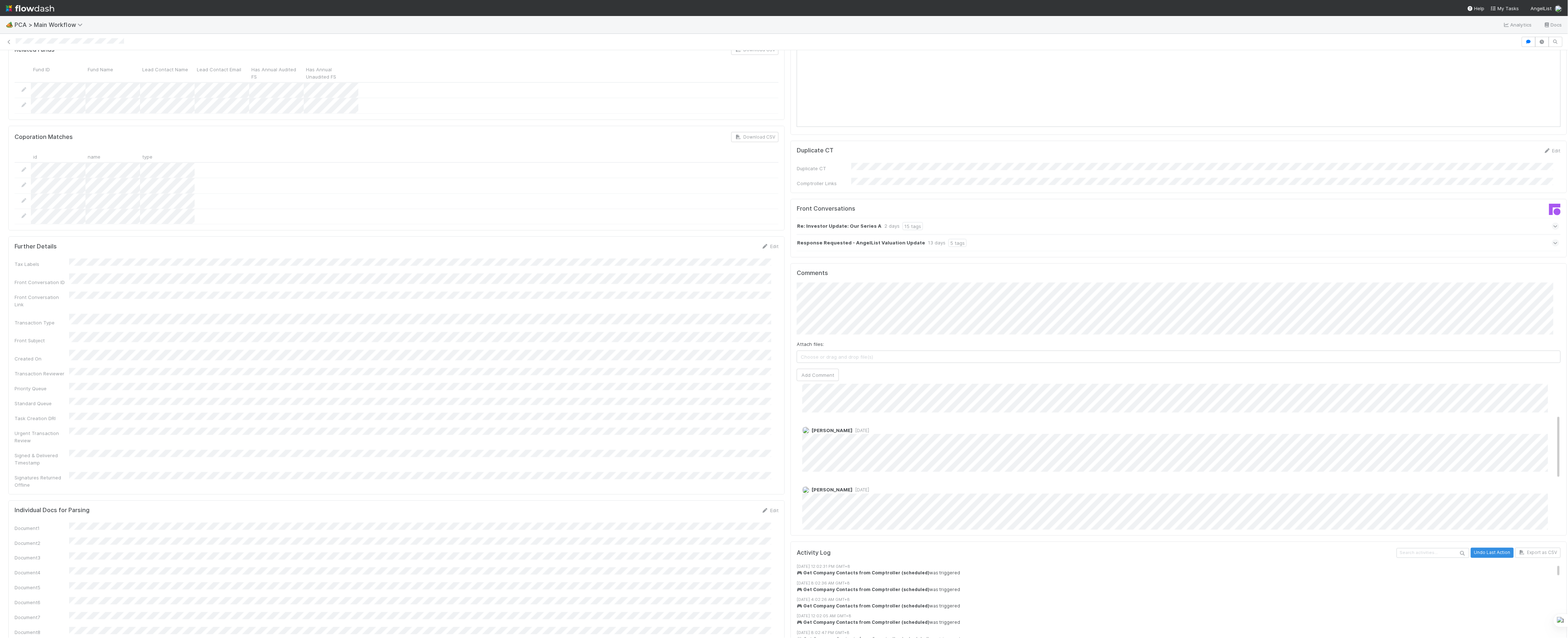
scroll to position [183, 0]
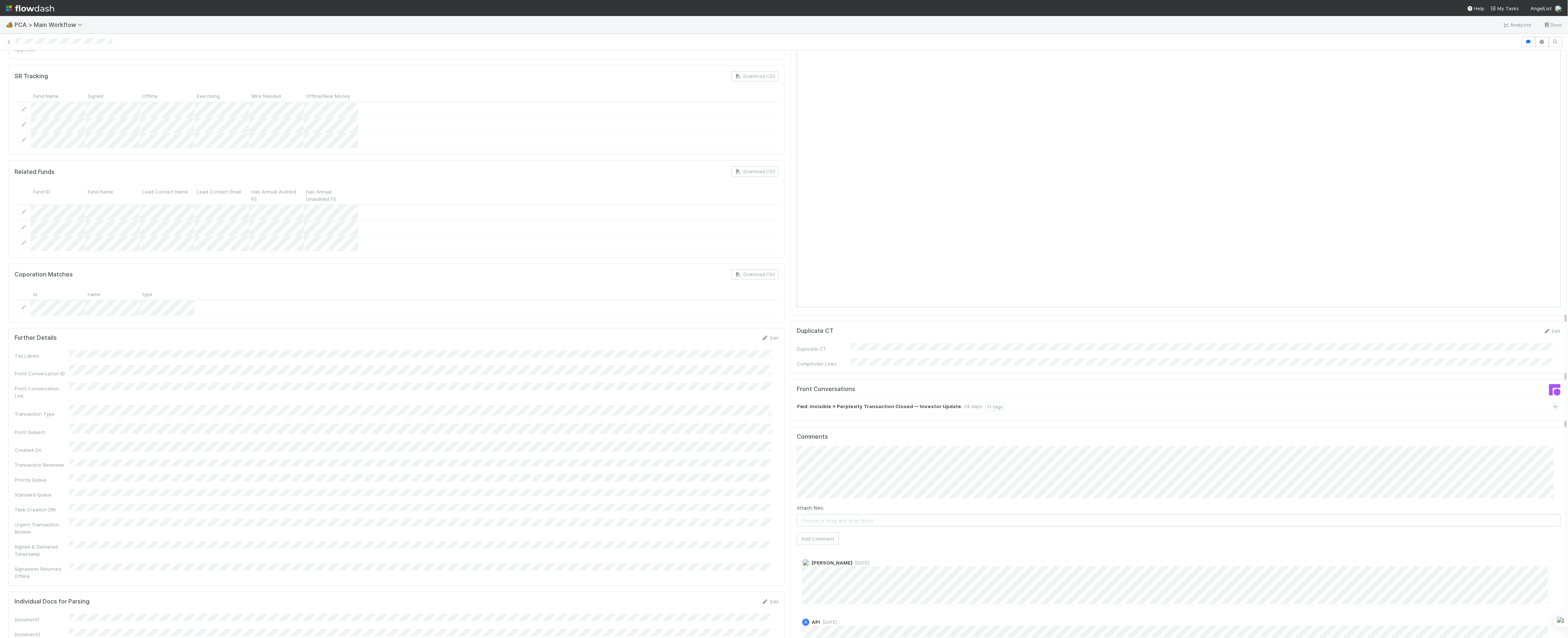
scroll to position [582, 0]
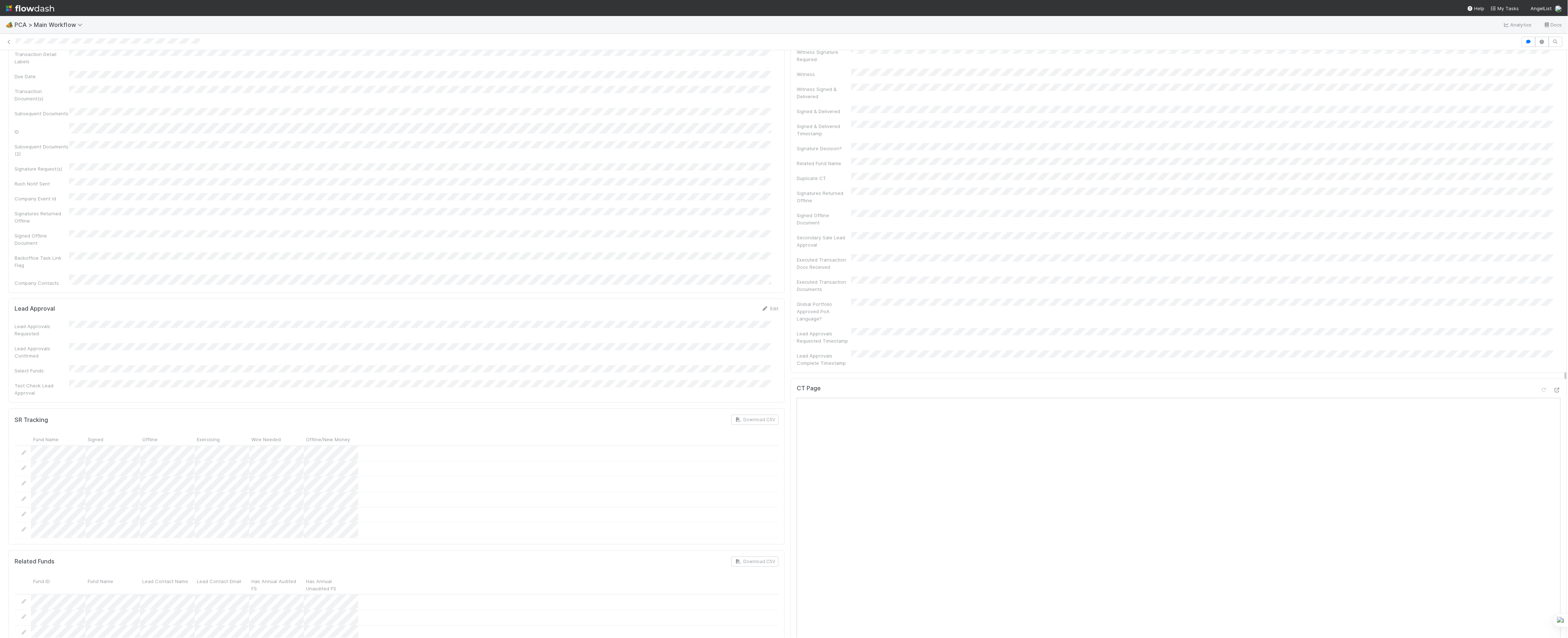
scroll to position [388, 0]
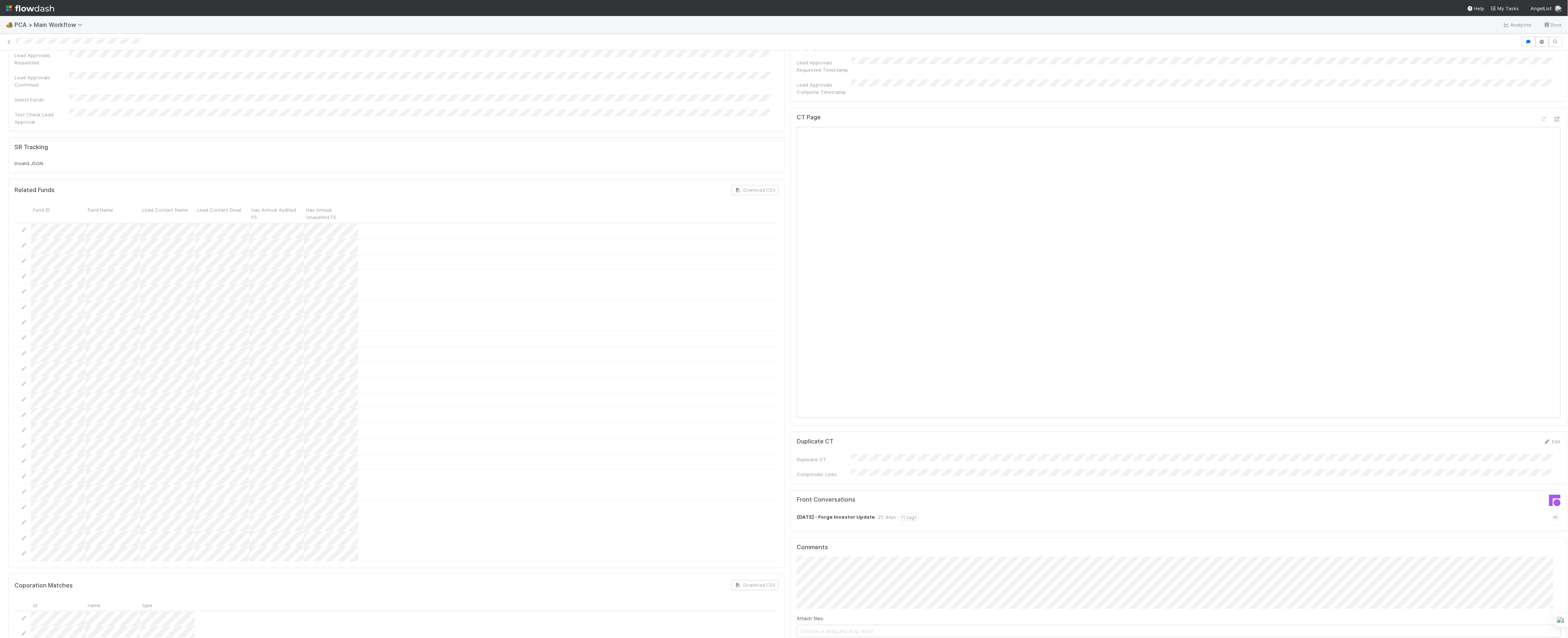
scroll to position [727, 0]
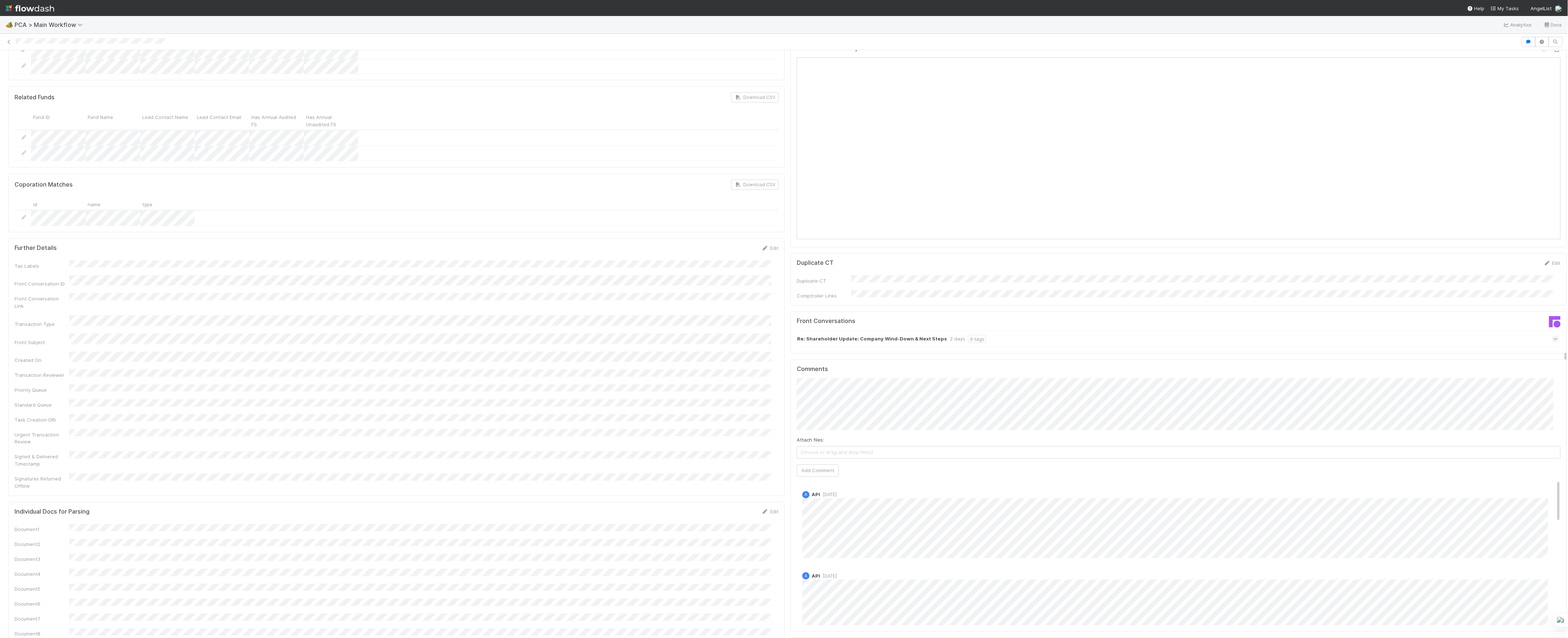
scroll to position [679, 0]
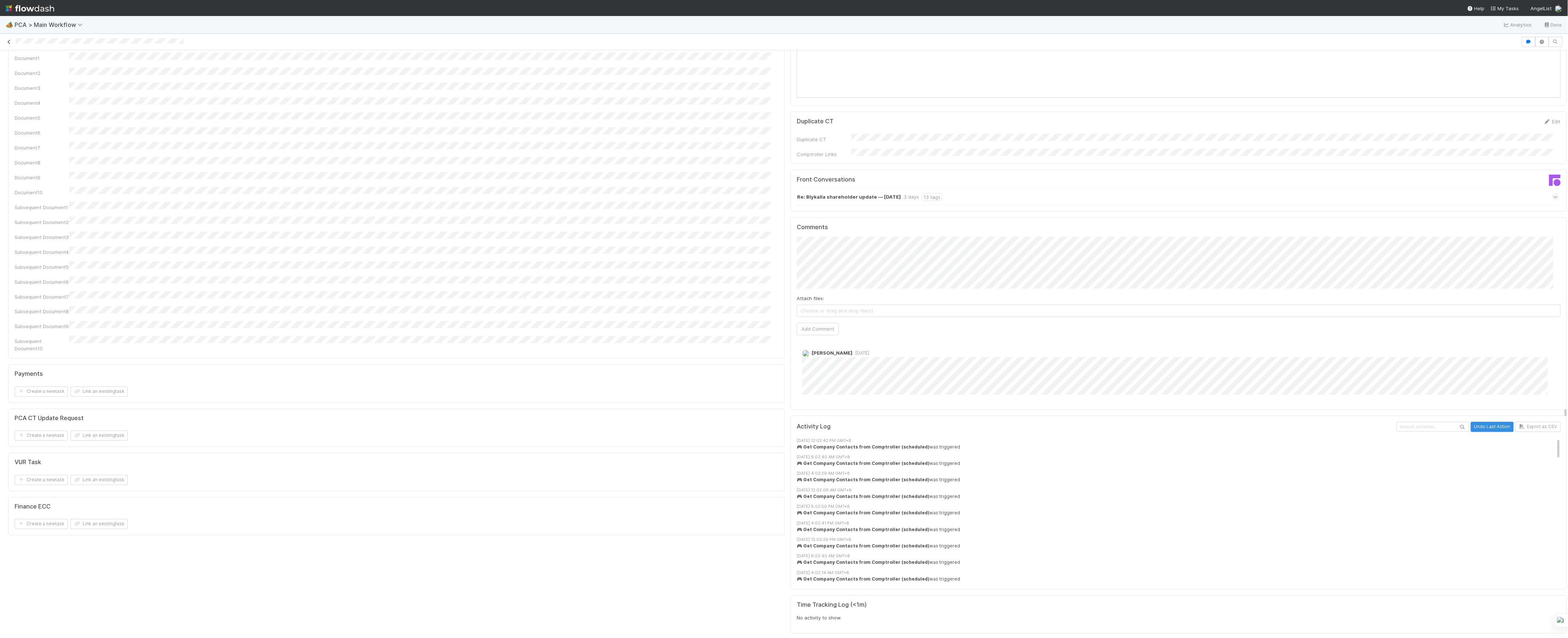
click at [10, 41] on icon at bounding box center [9, 42] width 7 height 5
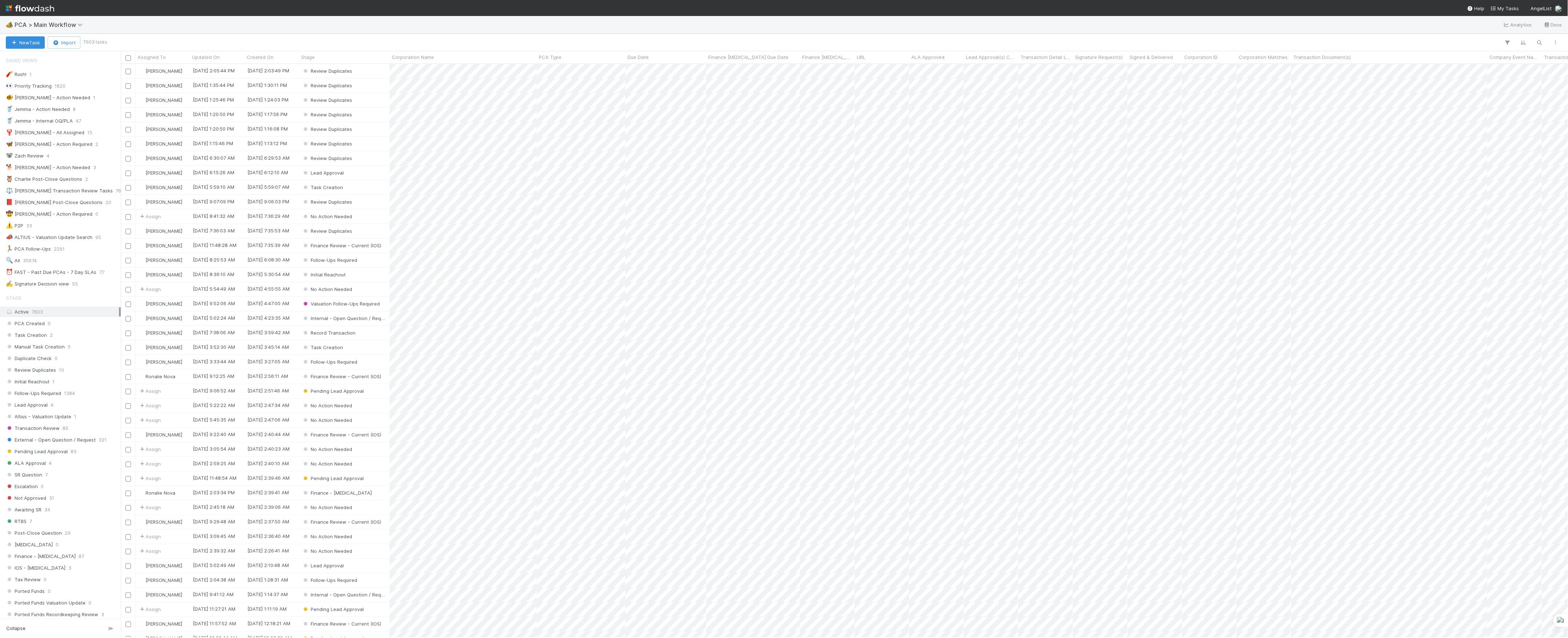
scroll to position [567, 1440]
click at [33, 47] on button "New Task" at bounding box center [26, 43] width 39 height 12
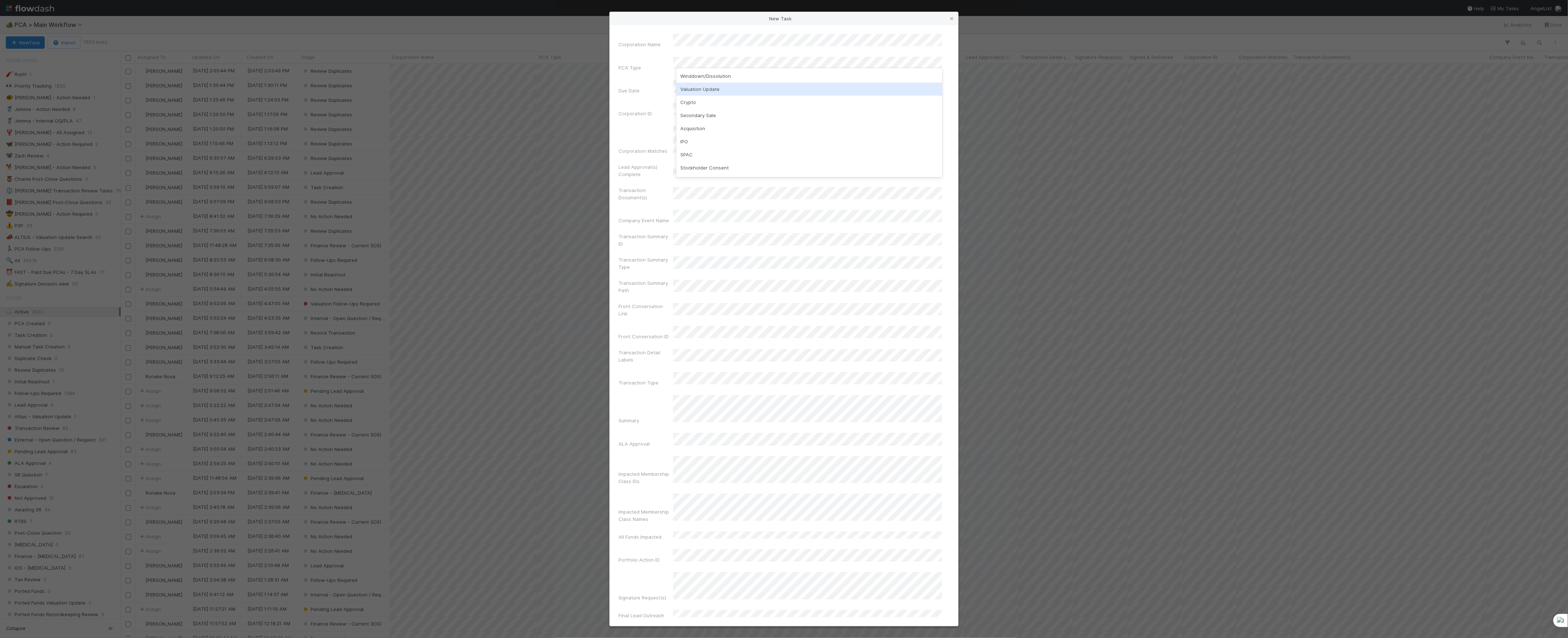
click at [713, 91] on div "Valuation Update" at bounding box center [809, 89] width 266 height 13
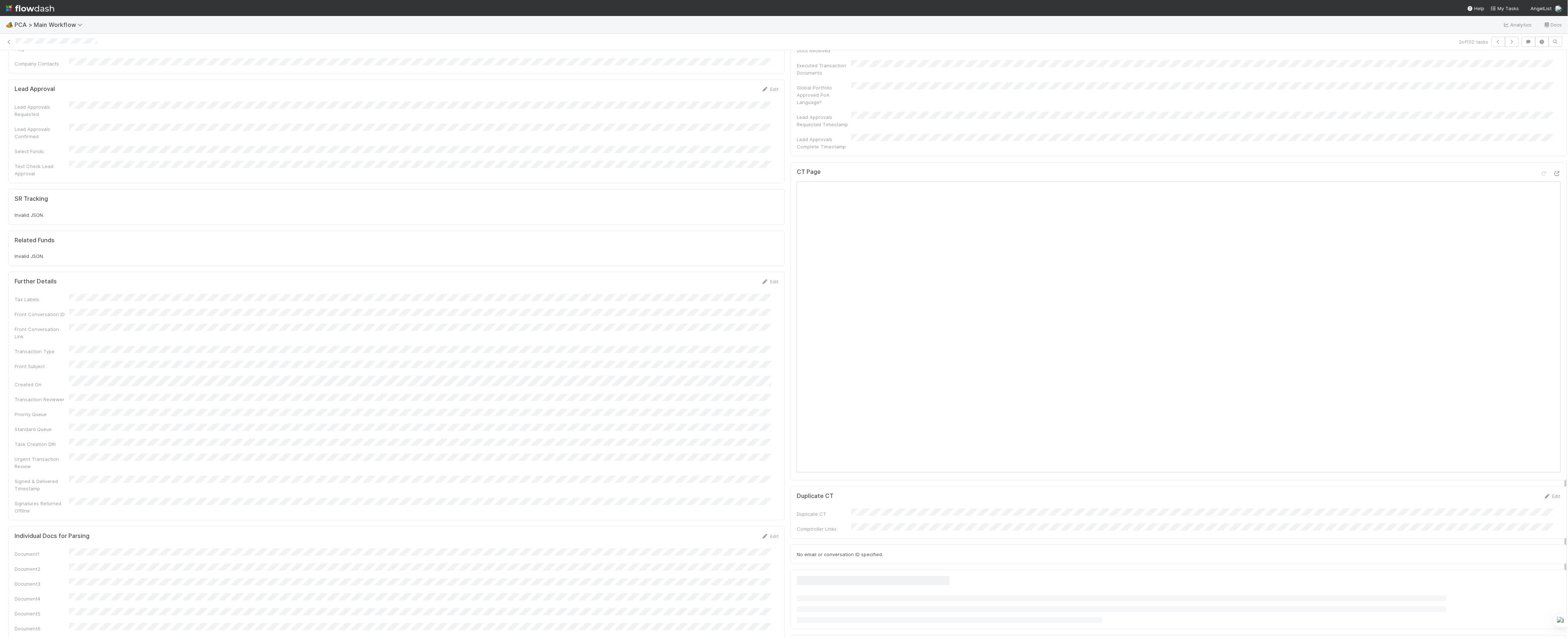
scroll to position [679, 0]
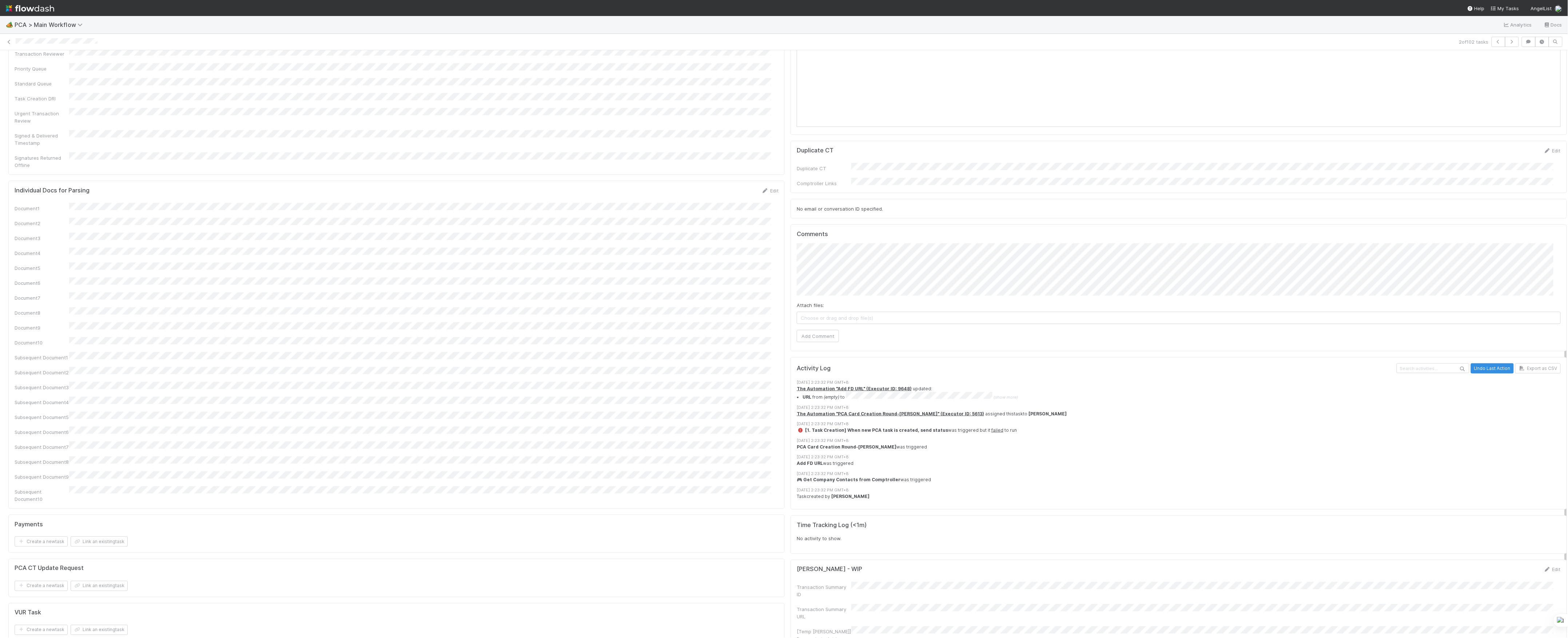
click at [818, 288] on div "Attach files: Choose or drag and drop file(s) Add Comment" at bounding box center [1178, 293] width 764 height 99
click at [816, 330] on button "Add Comment" at bounding box center [817, 336] width 42 height 12
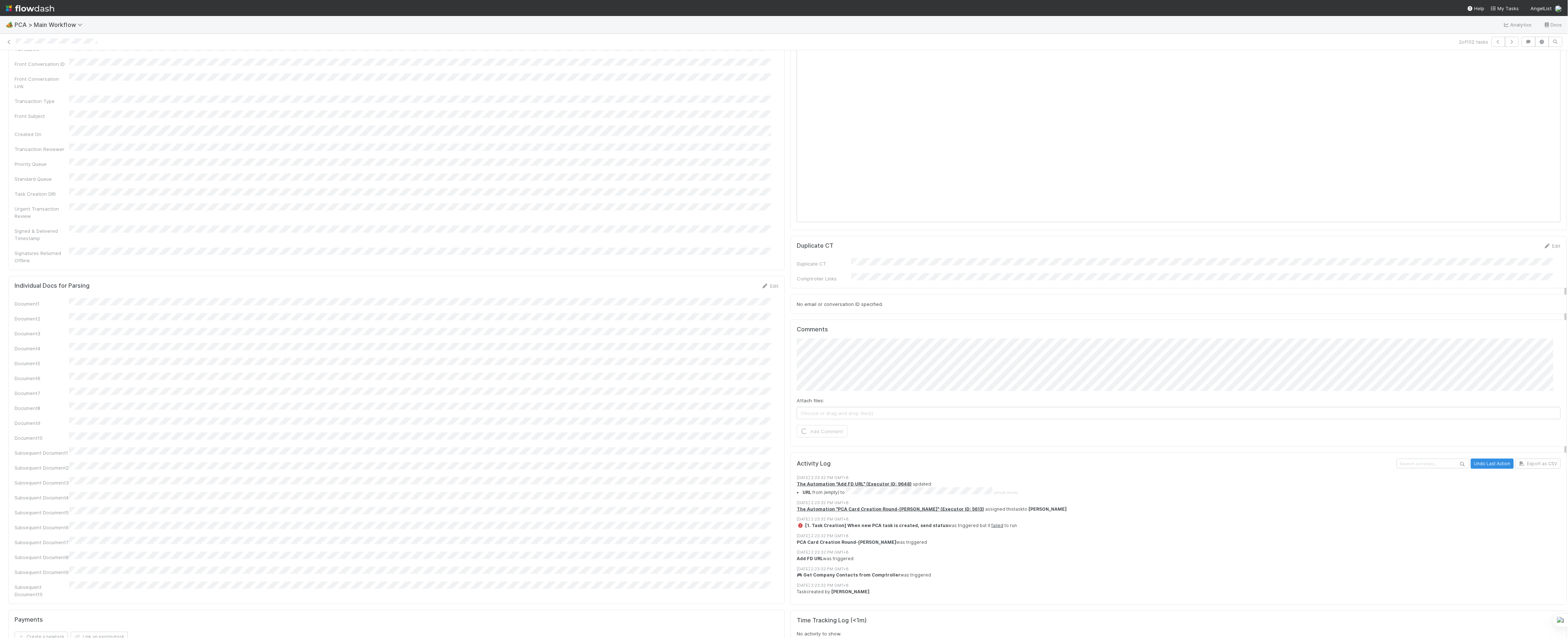
scroll to position [485, 0]
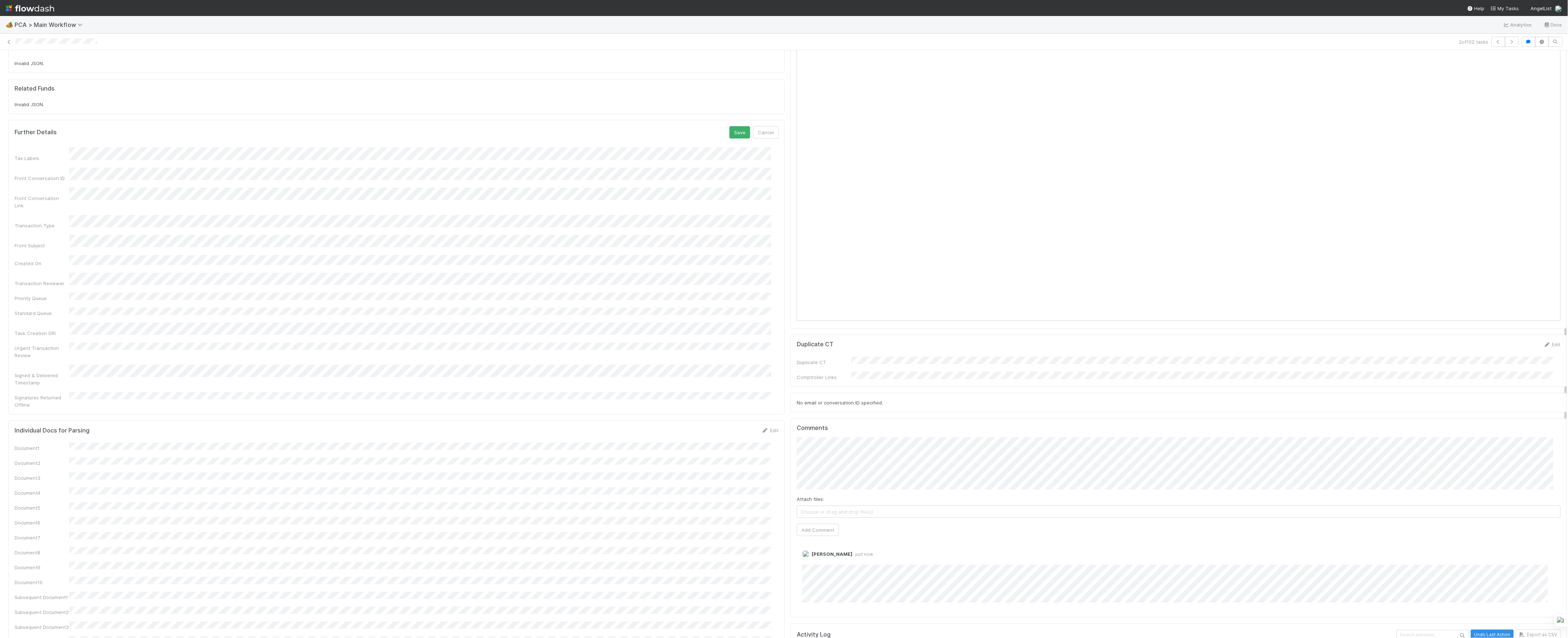
click at [729, 126] on button "Save" at bounding box center [740, 132] width 21 height 12
click at [41, 63] on span "PCA Created" at bounding box center [31, 62] width 39 height 6
click at [10, 43] on icon at bounding box center [9, 42] width 7 height 5
click at [32, 63] on span "IOS - ICU" at bounding box center [41, 62] width 60 height 6
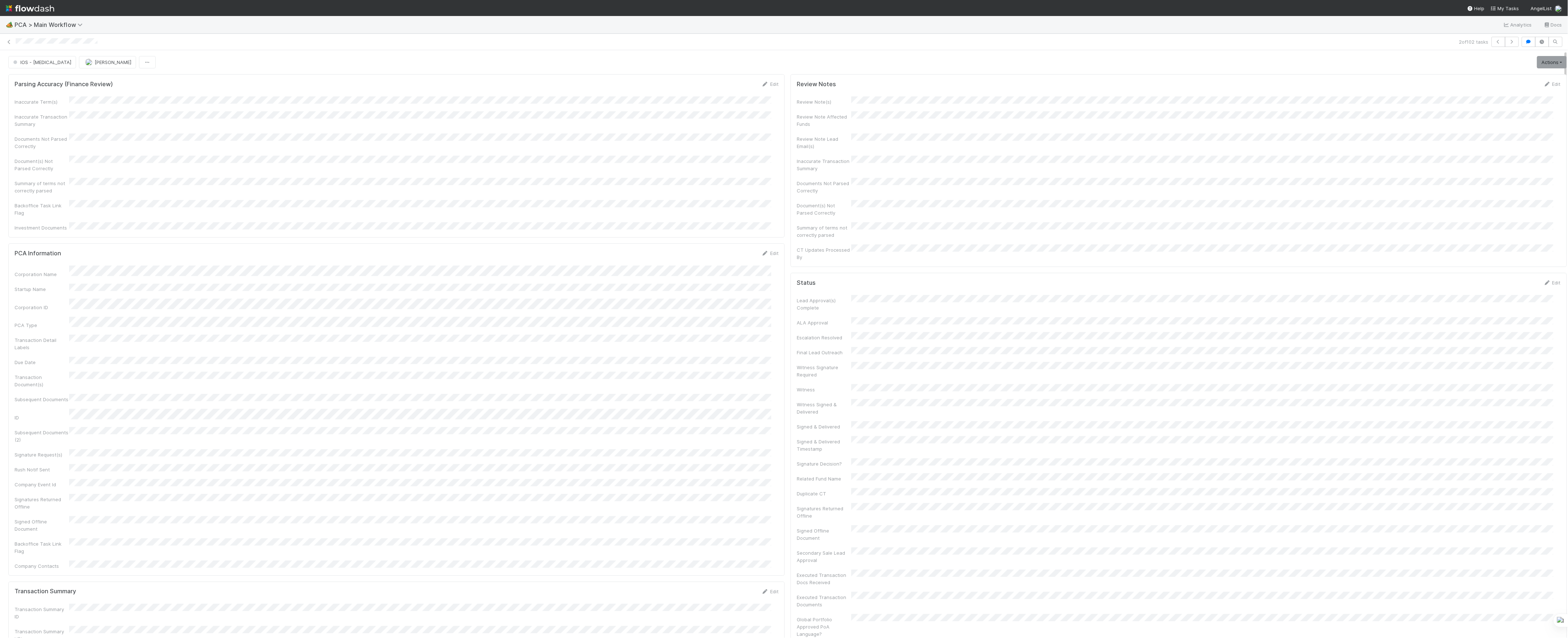
click at [183, 66] on div "IOS - ICU Jemma Cunningham Actions Finish Move to Post-Close Question Move to F…" at bounding box center [788, 62] width 1558 height 12
click at [32, 61] on span "IOS - ICU" at bounding box center [41, 62] width 60 height 6
click at [56, 140] on div "ICU" at bounding box center [57, 138] width 102 height 13
click at [37, 63] on span "IOS - ICU" at bounding box center [41, 62] width 60 height 6
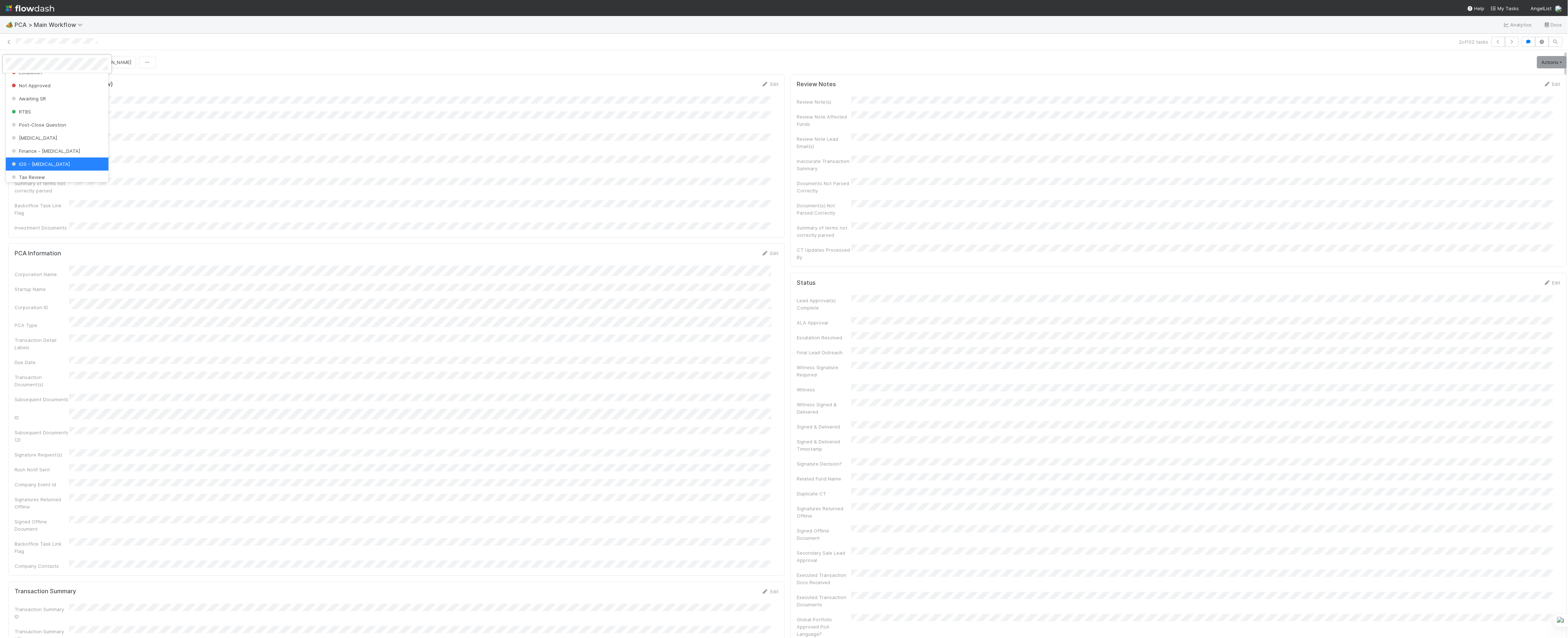
scroll to position [0, 0]
click at [8, 44] on link at bounding box center [9, 42] width 7 height 7
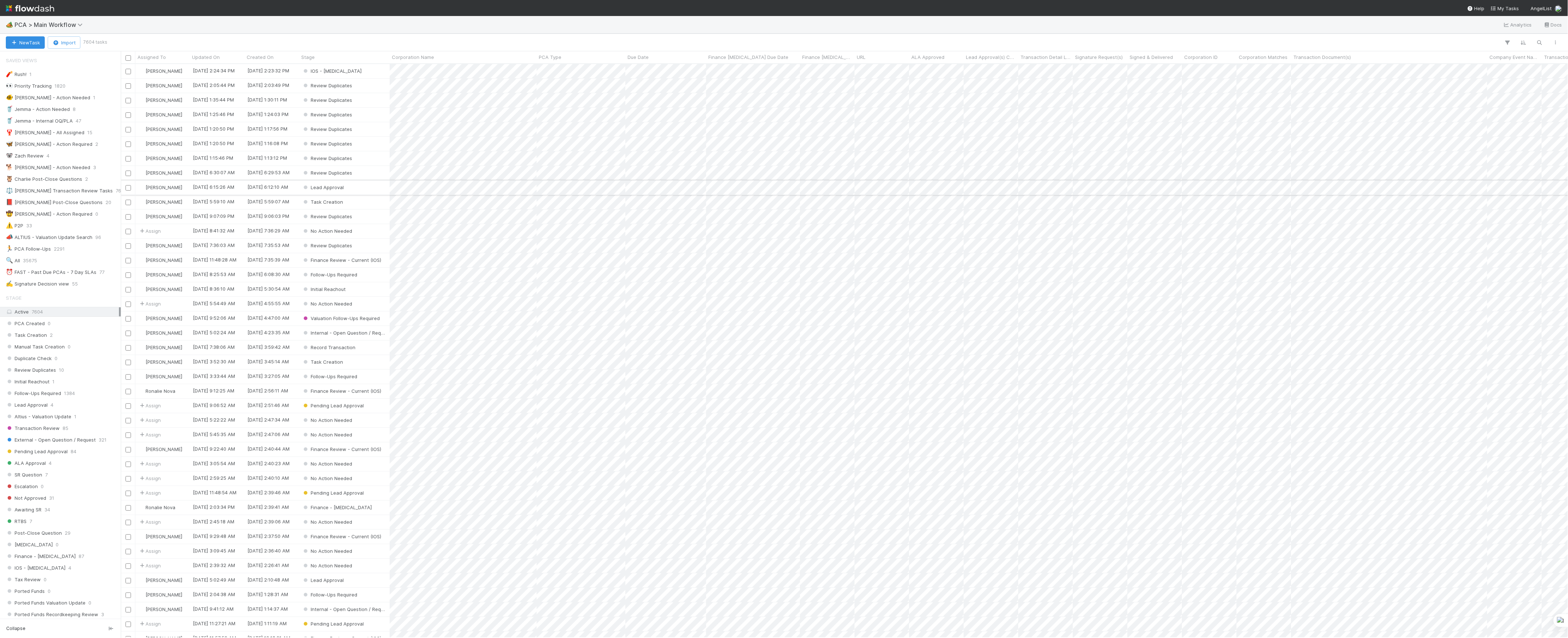
scroll to position [567, 1440]
click at [362, 73] on div "IOS - ICU" at bounding box center [344, 71] width 91 height 14
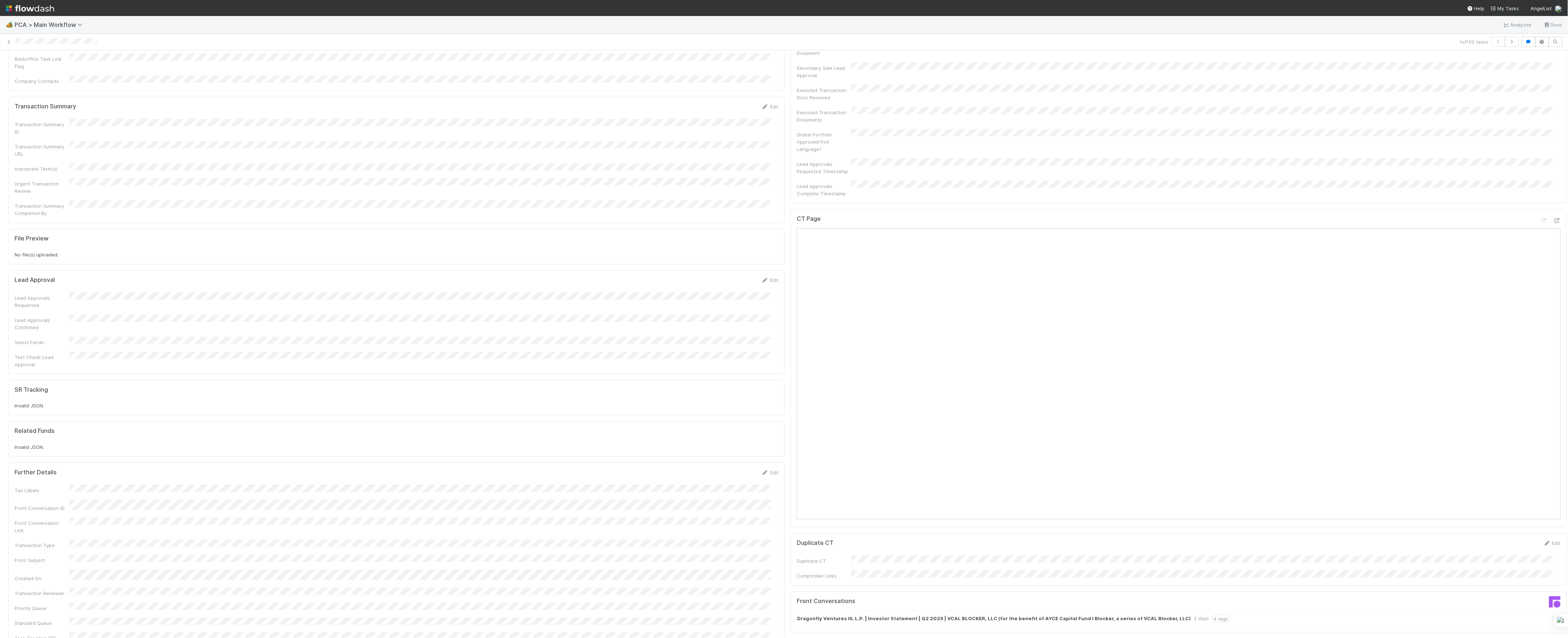
scroll to position [824, 0]
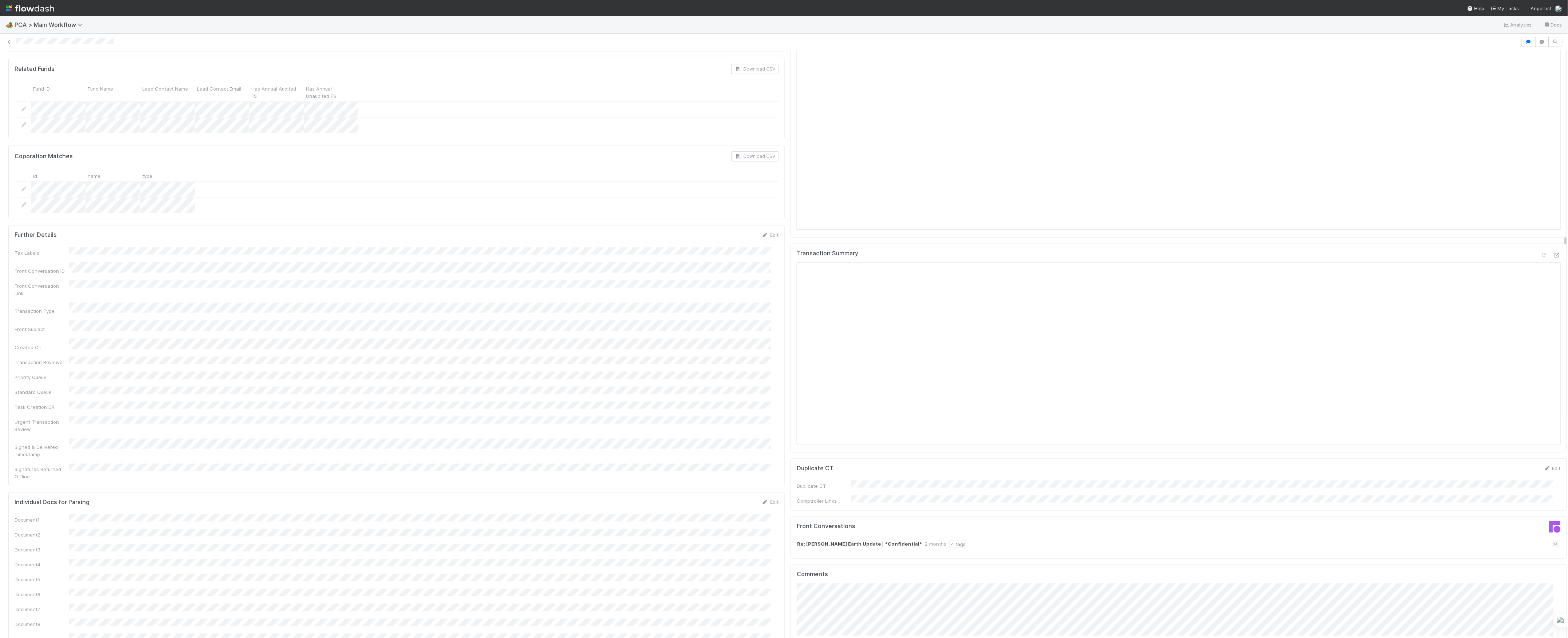
scroll to position [873, 0]
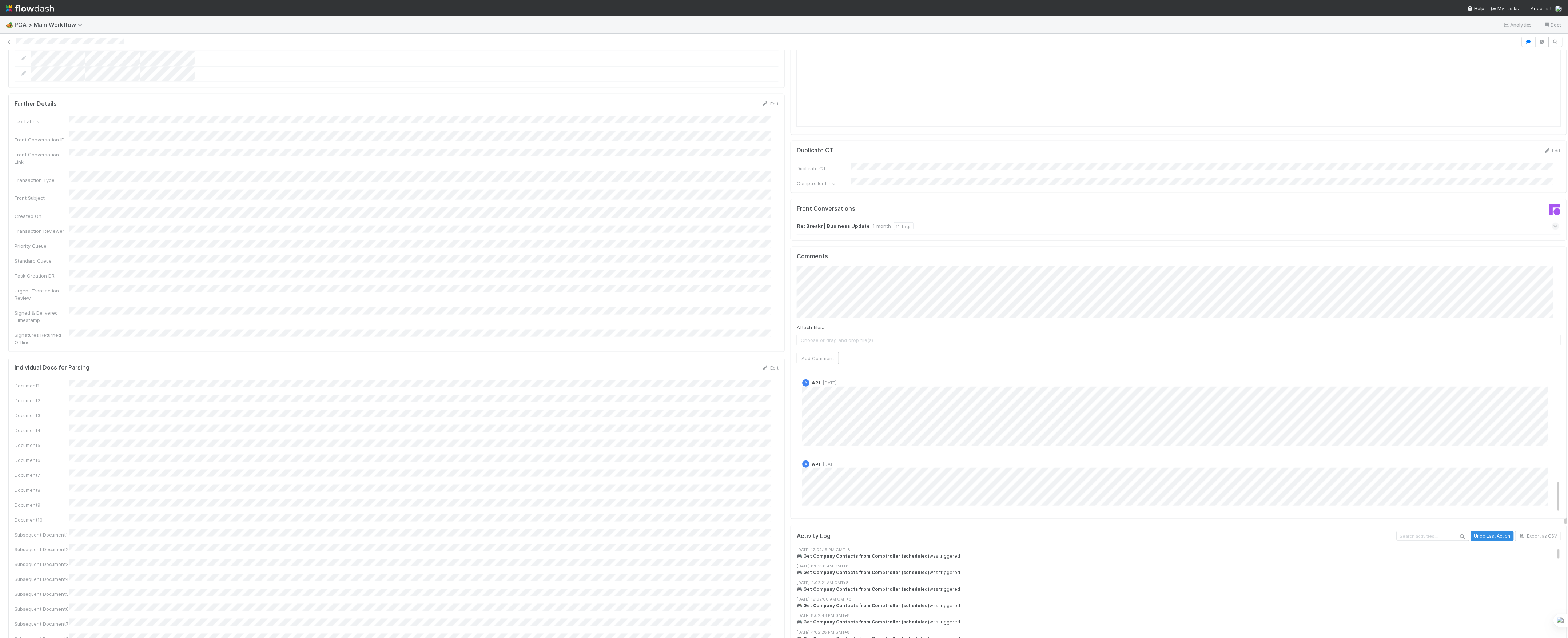
scroll to position [388, 0]
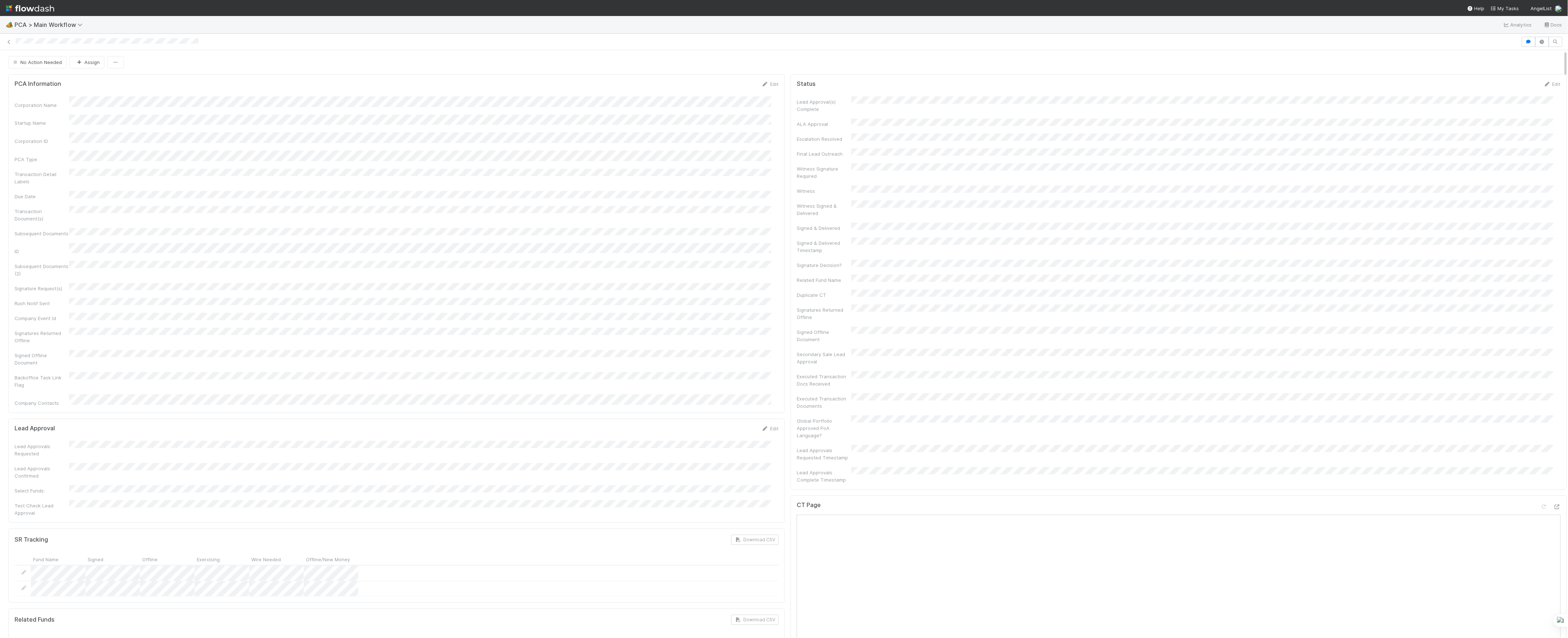
scroll to position [145, 0]
